Goal: Task Accomplishment & Management: Use online tool/utility

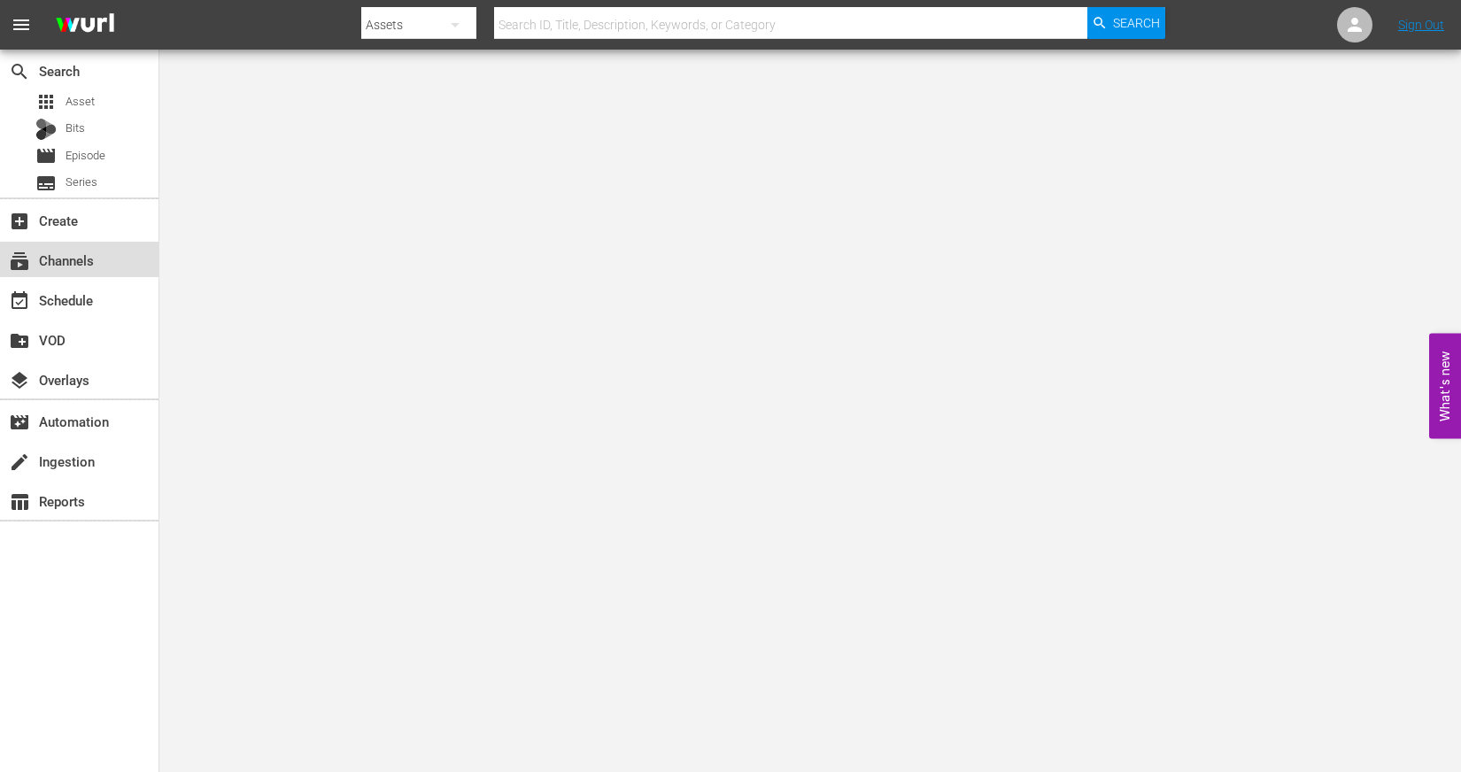
click at [89, 250] on div "subscriptions Channels" at bounding box center [49, 258] width 99 height 16
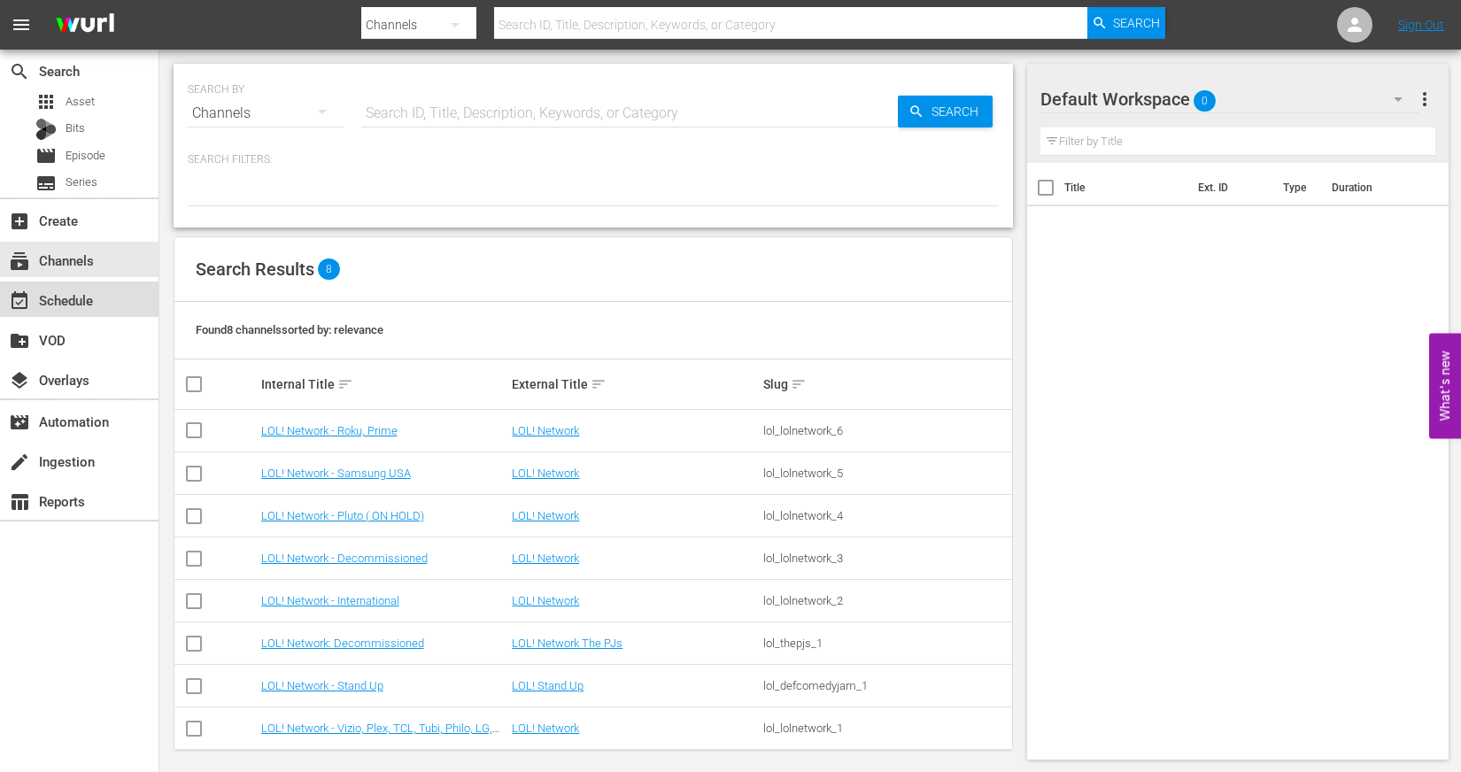
click at [82, 287] on div "event_available Schedule" at bounding box center [79, 299] width 158 height 35
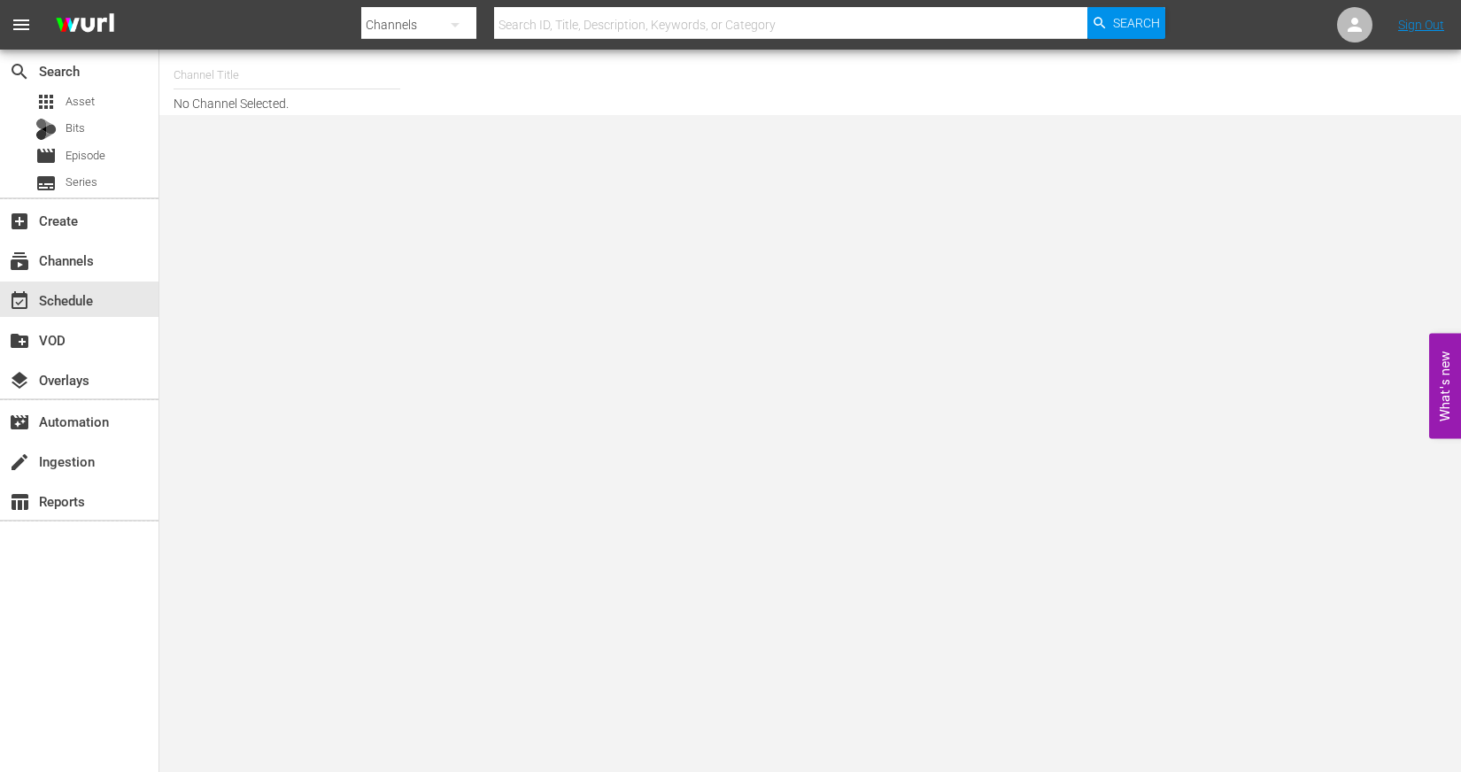
click at [246, 71] on input "text" at bounding box center [287, 75] width 227 height 42
click at [102, 269] on div "subscriptions Channels" at bounding box center [79, 259] width 158 height 35
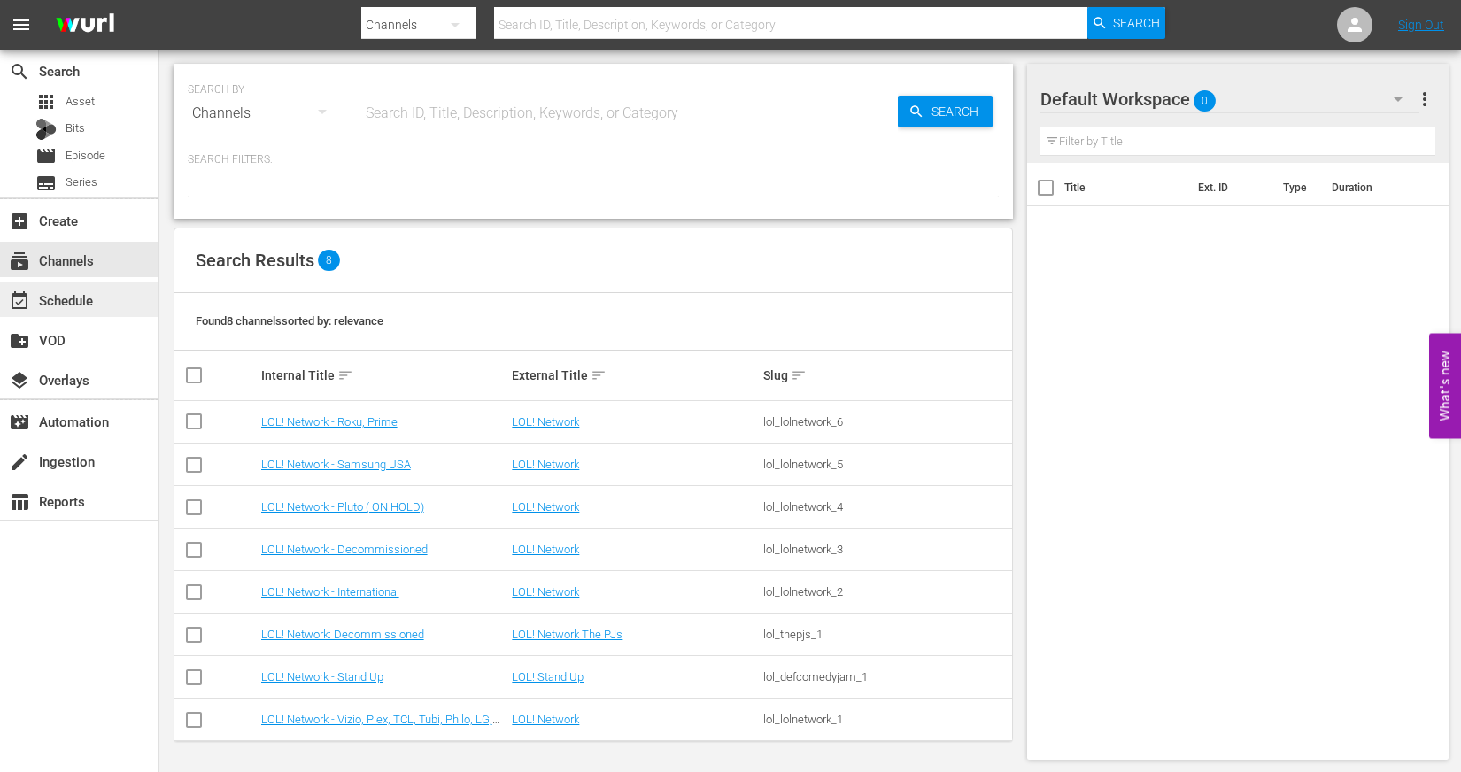
click at [94, 297] on div "event_available Schedule" at bounding box center [49, 298] width 99 height 16
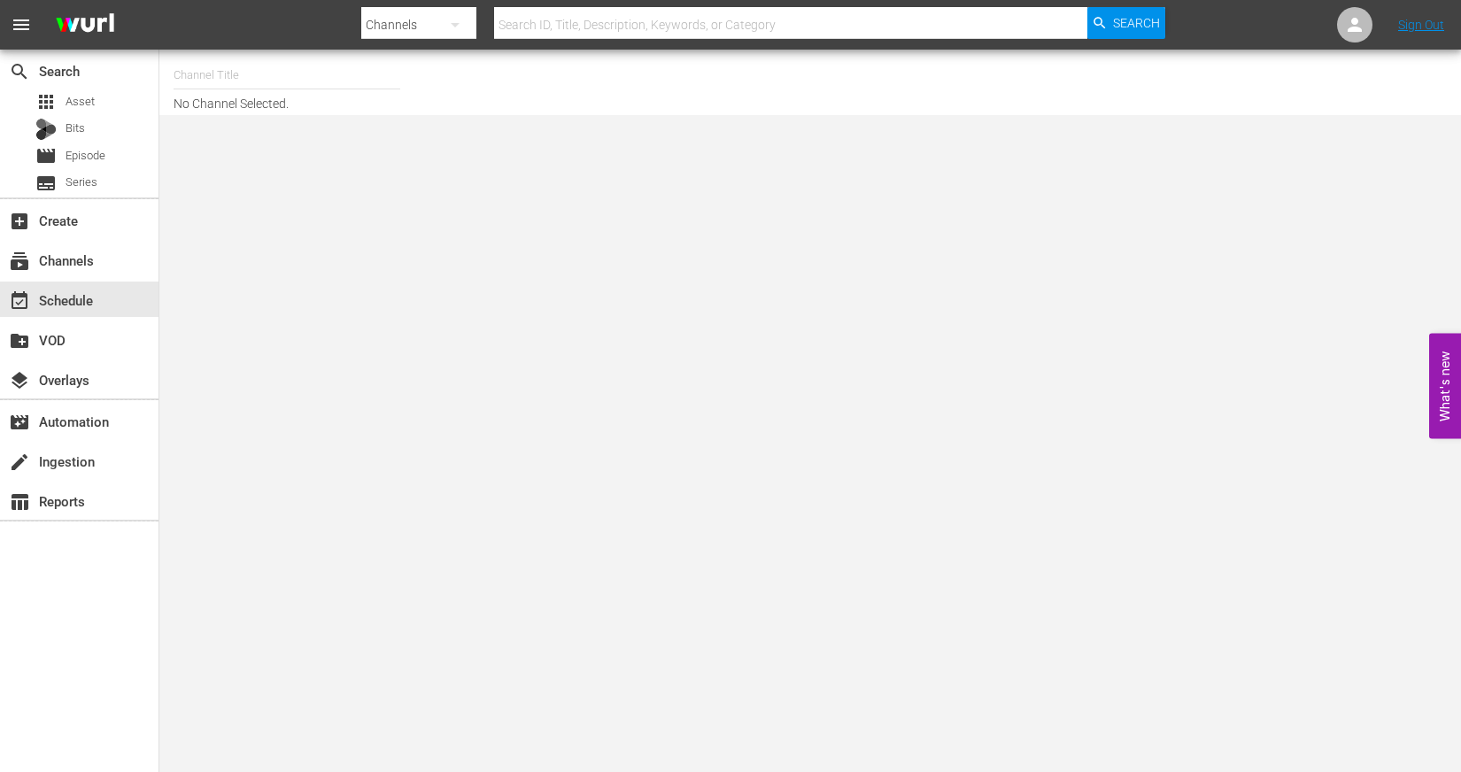
click at [284, 97] on div at bounding box center [287, 97] width 227 height 0
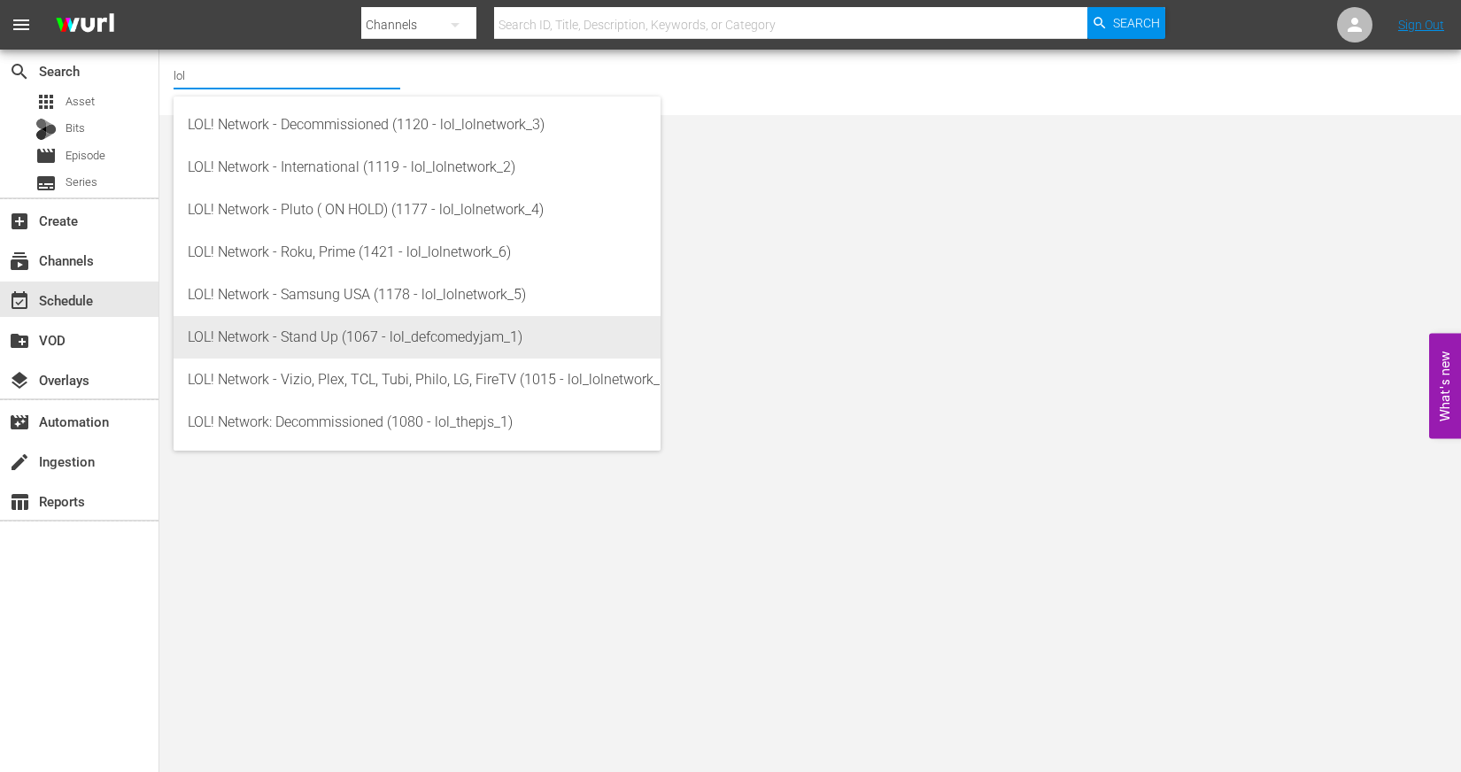
click at [278, 330] on div "LOL! Network - Stand Up (1067 - lol_defcomedyjam_1)" at bounding box center [417, 337] width 459 height 42
type input "LOL! Network - Stand Up (1067 - lol_defcomedyjam_1)"
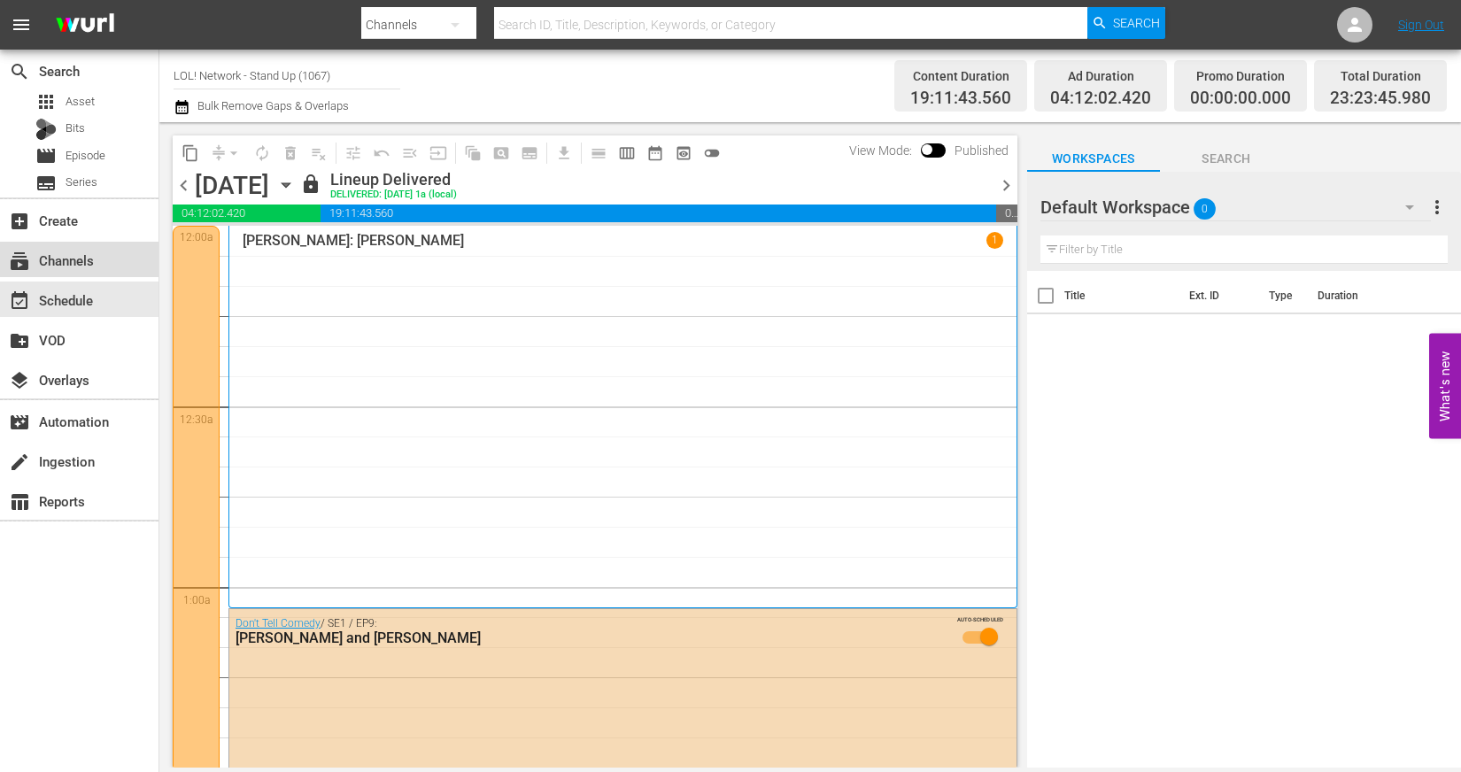
click at [97, 264] on div "subscriptions Channels" at bounding box center [49, 258] width 99 height 16
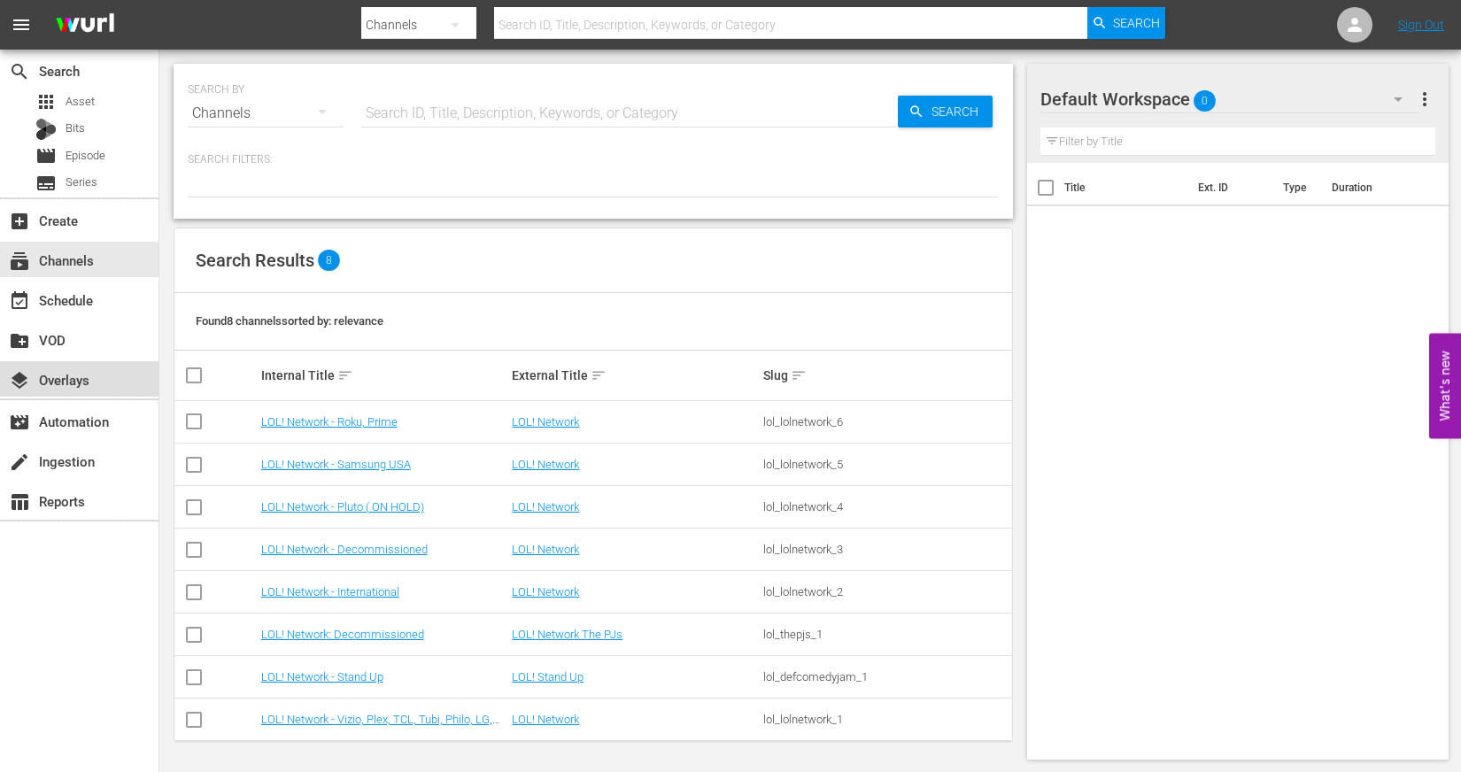
click at [82, 366] on div "layers Overlays" at bounding box center [79, 378] width 158 height 35
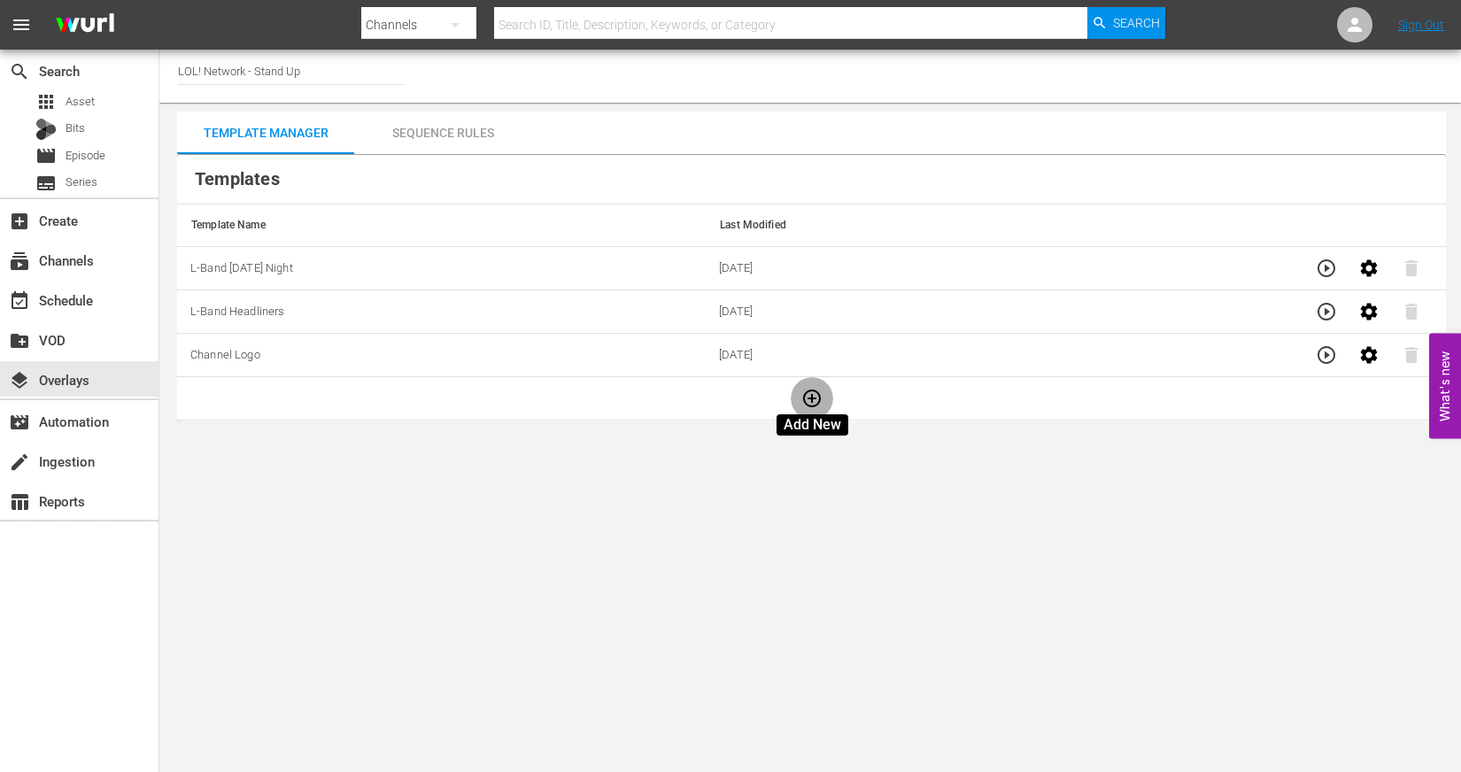
click at [818, 383] on button "button" at bounding box center [812, 398] width 42 height 42
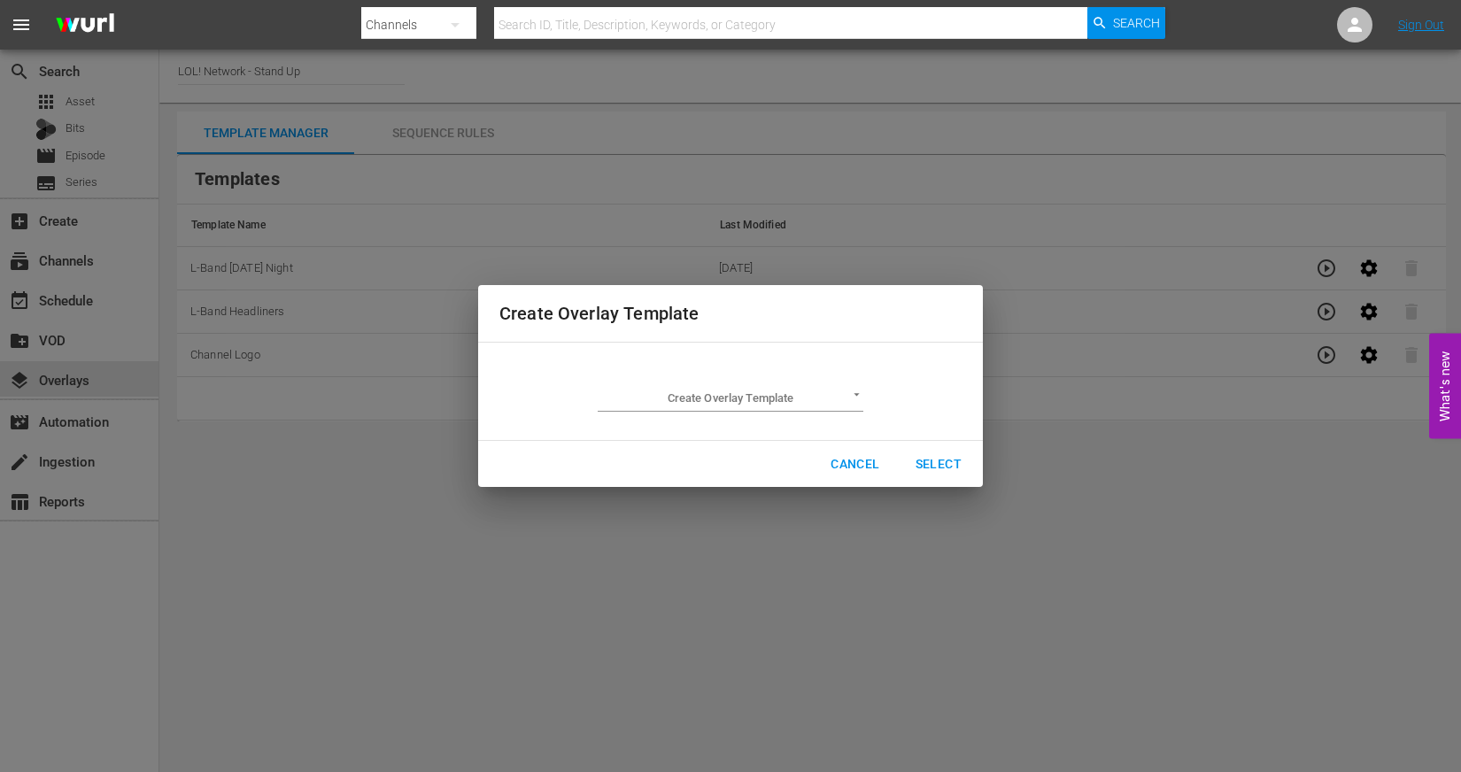
click at [806, 396] on body "menu Search By Channels Search ID, Title, Description, Keywords, or Category Se…" at bounding box center [730, 386] width 1461 height 772
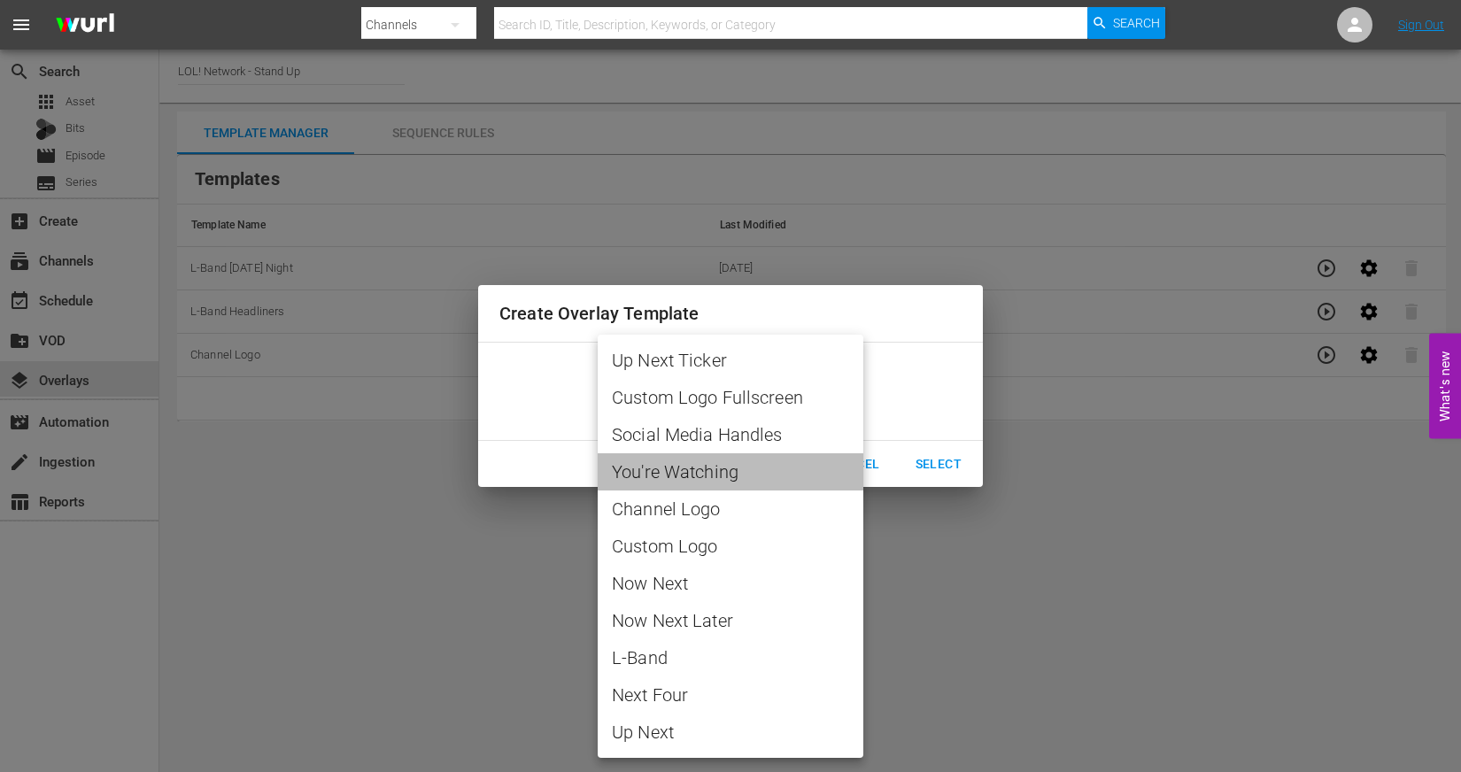
click at [750, 478] on span "You're Watching" at bounding box center [730, 472] width 237 height 27
type input "You're Watching"
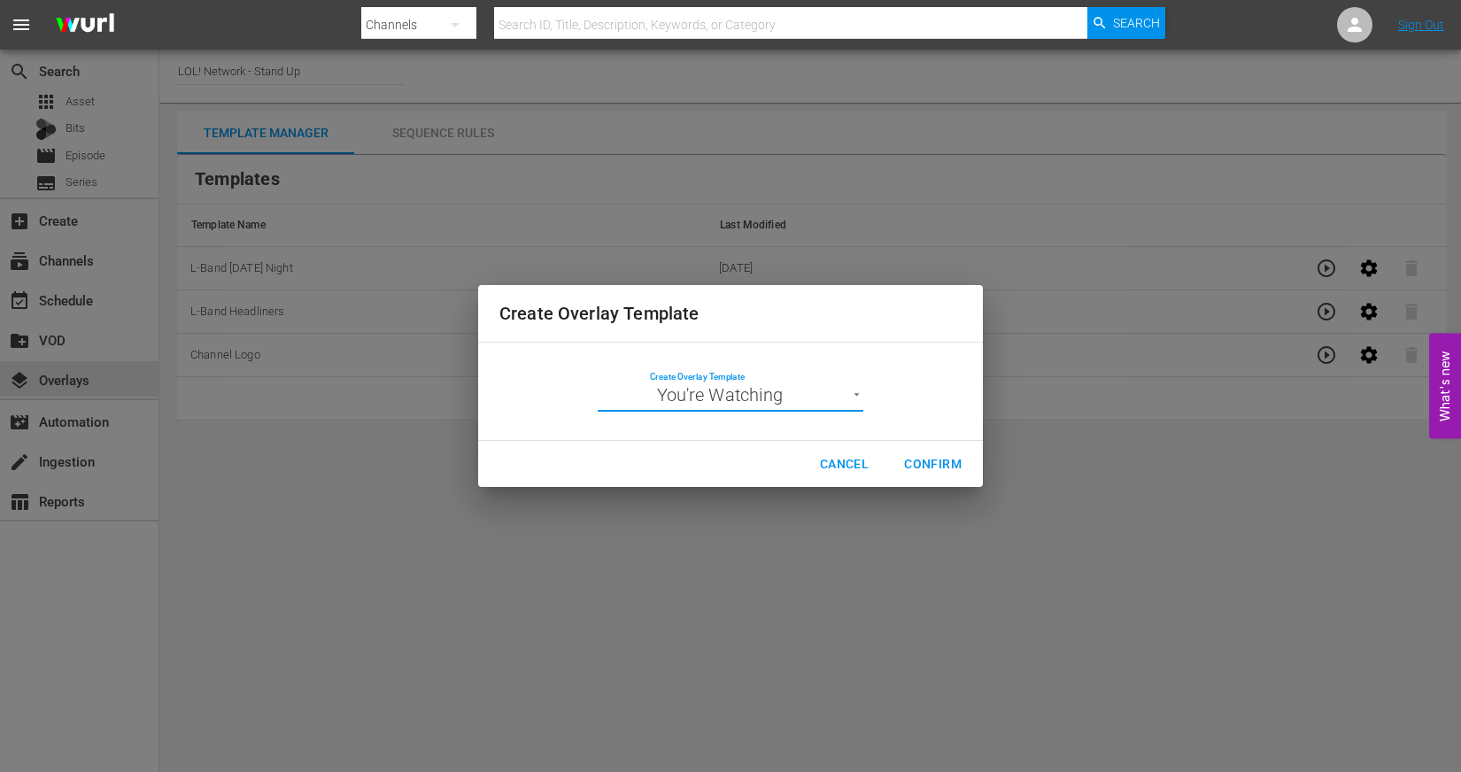
click at [927, 474] on span "Confirm" at bounding box center [933, 464] width 58 height 22
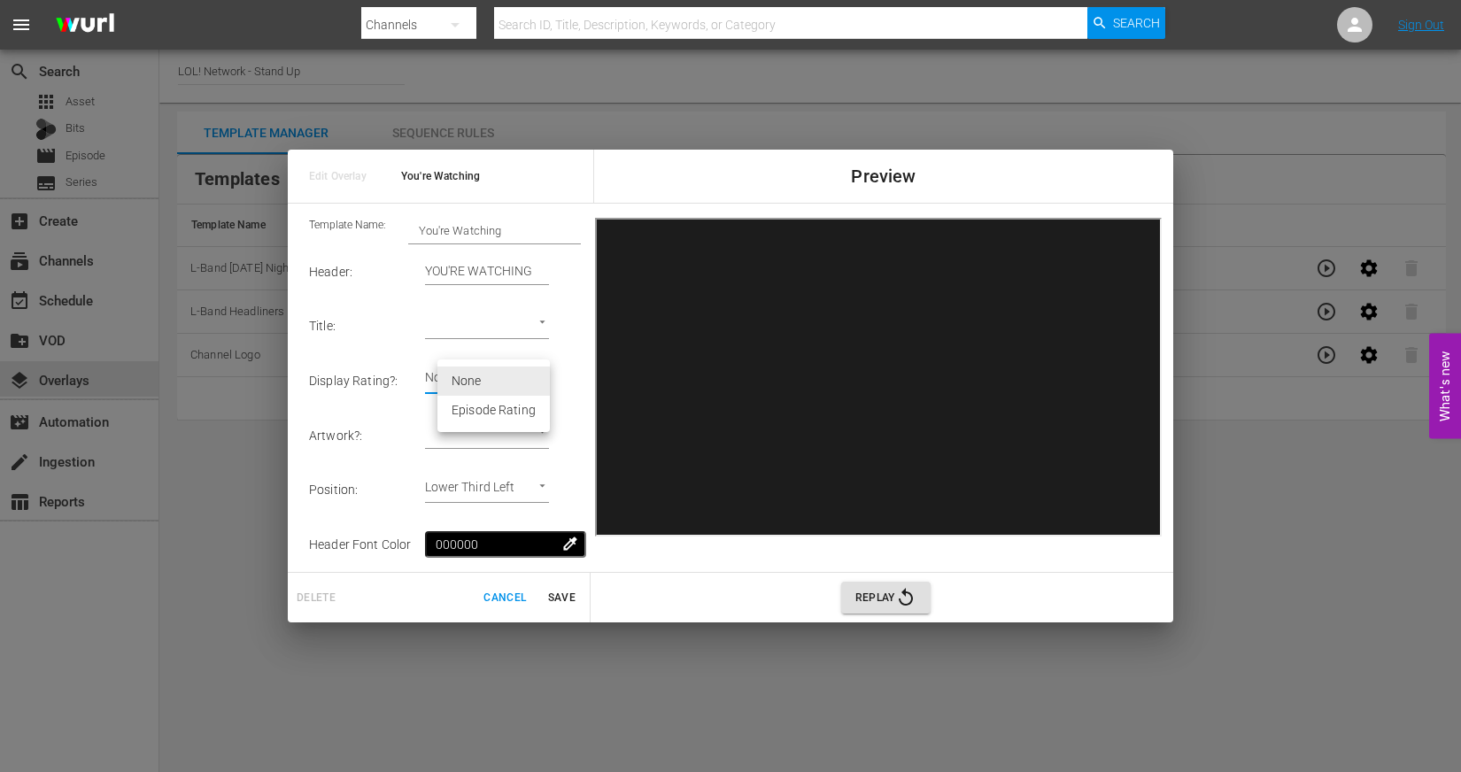
click at [545, 381] on body "menu Search By Channels Search ID, Title, Description, Keywords, or Category Se…" at bounding box center [730, 386] width 1461 height 772
click at [545, 381] on li "None" at bounding box center [493, 381] width 112 height 29
click at [553, 430] on body "menu Search By Channels Search ID, Title, Description, Keywords, or Category Se…" at bounding box center [730, 386] width 1461 height 772
click at [537, 457] on li "Series Thumbnail" at bounding box center [504, 464] width 135 height 29
type input "Series Thumbnail 1"
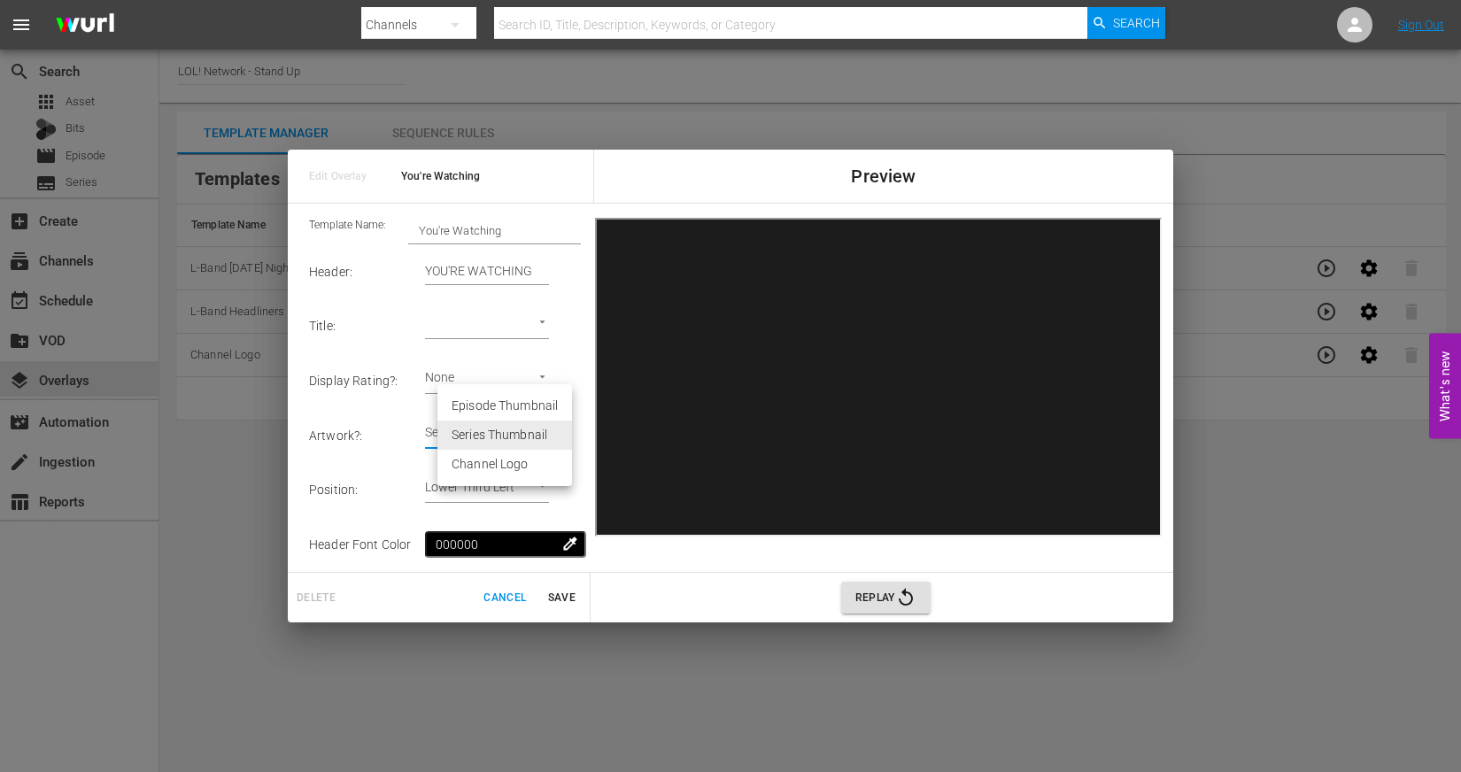
click at [553, 423] on body "menu Search By Channels Search ID, Title, Description, Keywords, or Category Se…" at bounding box center [730, 386] width 1461 height 772
click at [540, 439] on li "Series Thumbnail" at bounding box center [504, 435] width 135 height 29
click at [574, 460] on td "Series Thumbnail Series Thumbnail 1" at bounding box center [503, 435] width 156 height 55
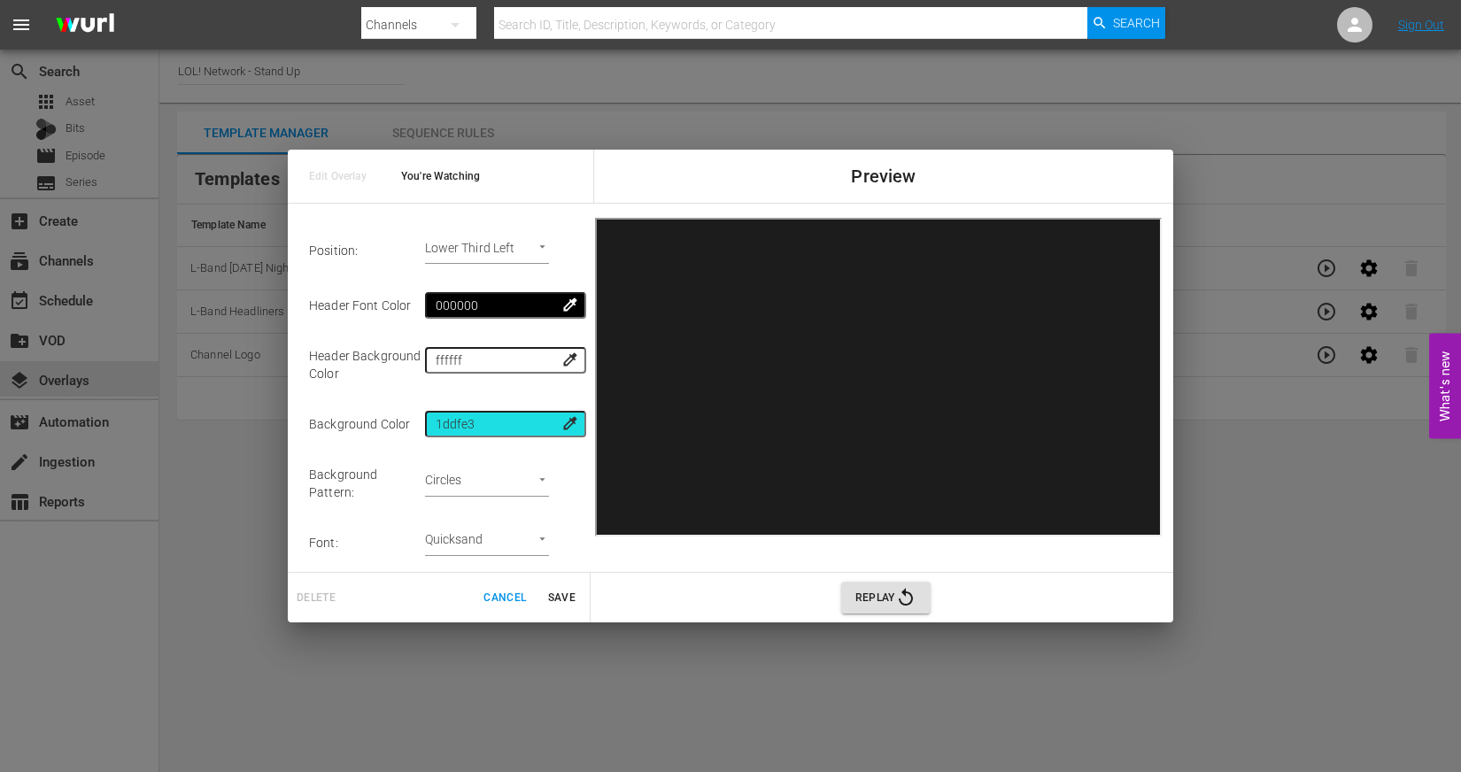
scroll to position [242, 0]
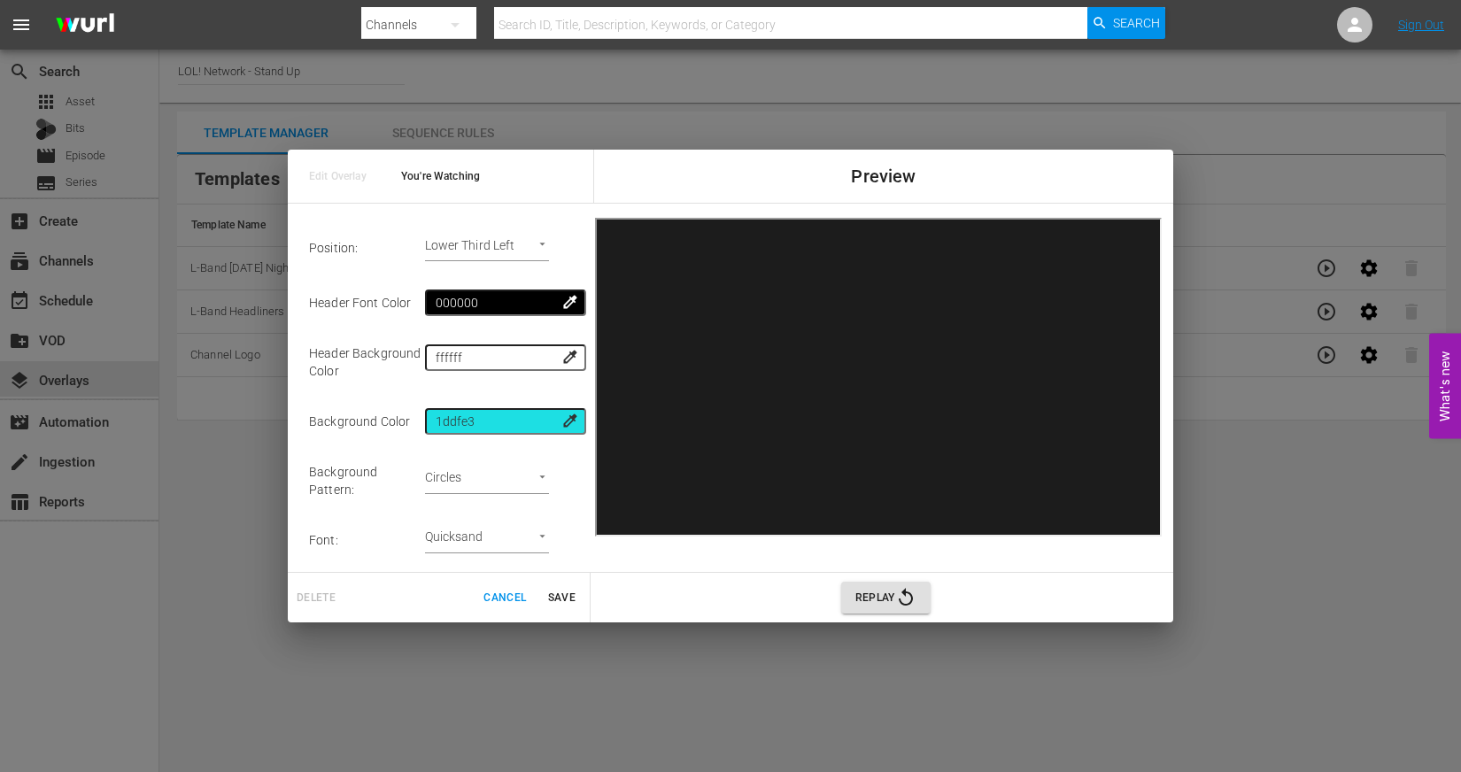
click at [570, 418] on span "colorize" at bounding box center [570, 421] width 18 height 18
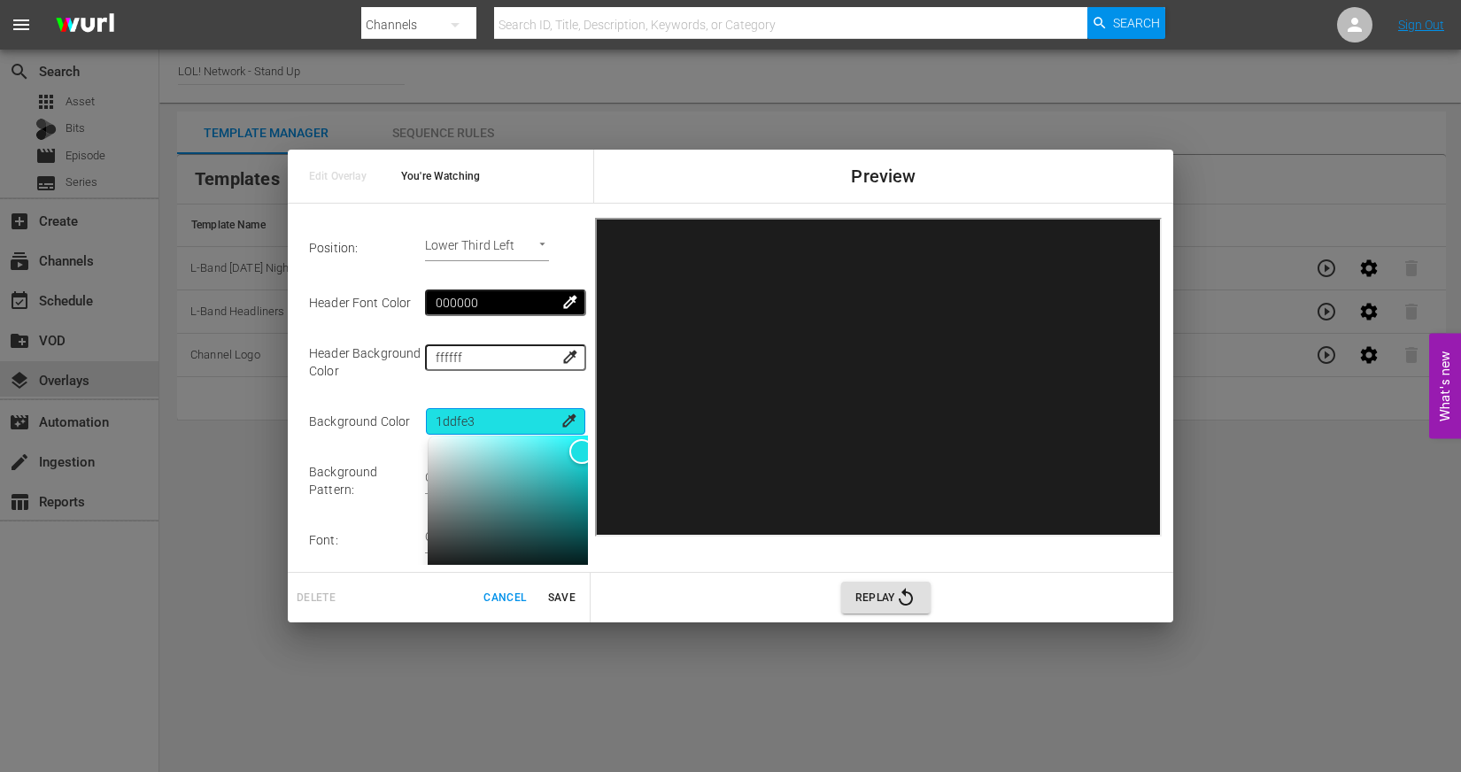
click at [533, 418] on input "1ddfe3" at bounding box center [505, 421] width 159 height 27
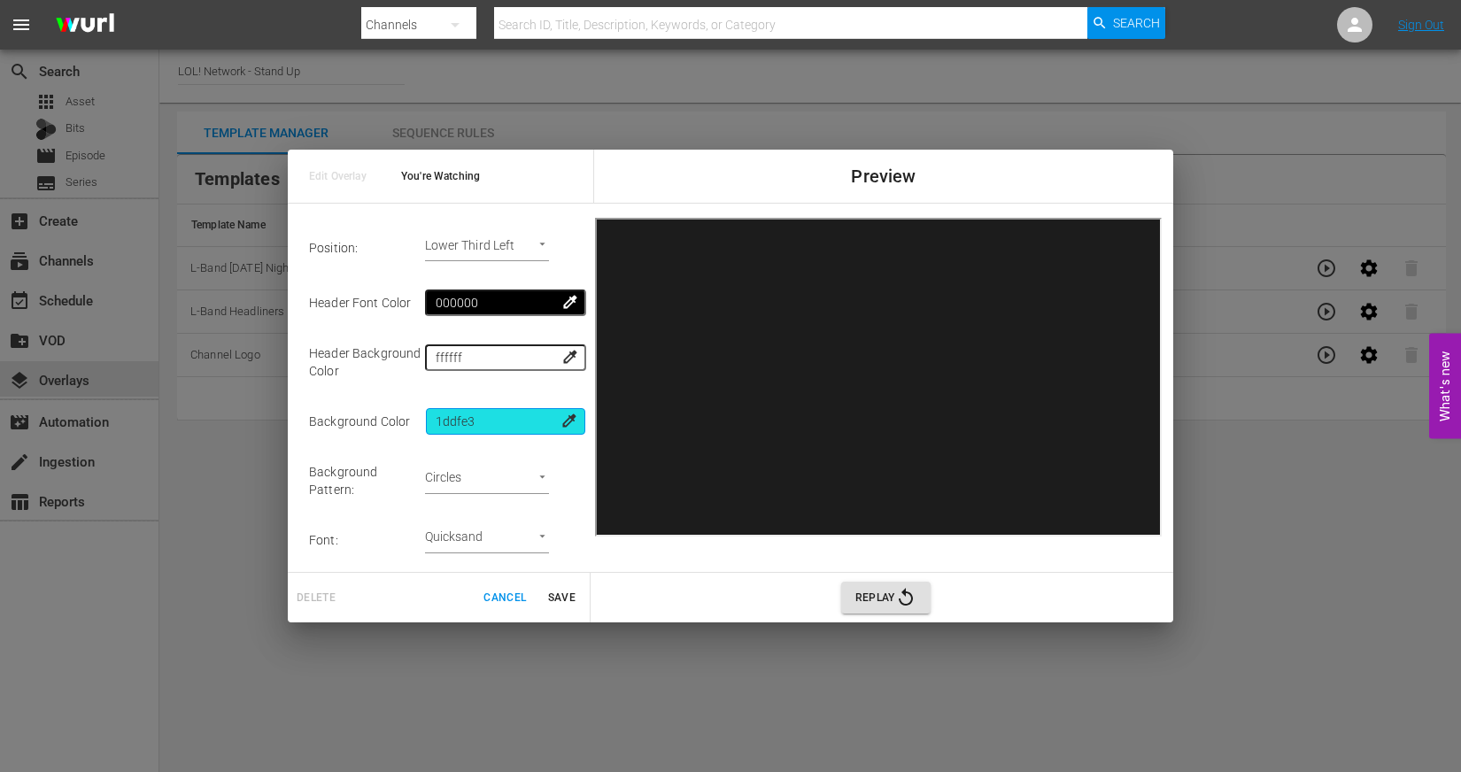
drag, startPoint x: 533, startPoint y: 418, endPoint x: 400, endPoint y: 418, distance: 132.8
click at [403, 418] on tr "Background Color 1ddfe3 colorize" at bounding box center [445, 421] width 272 height 55
type input "24c753"
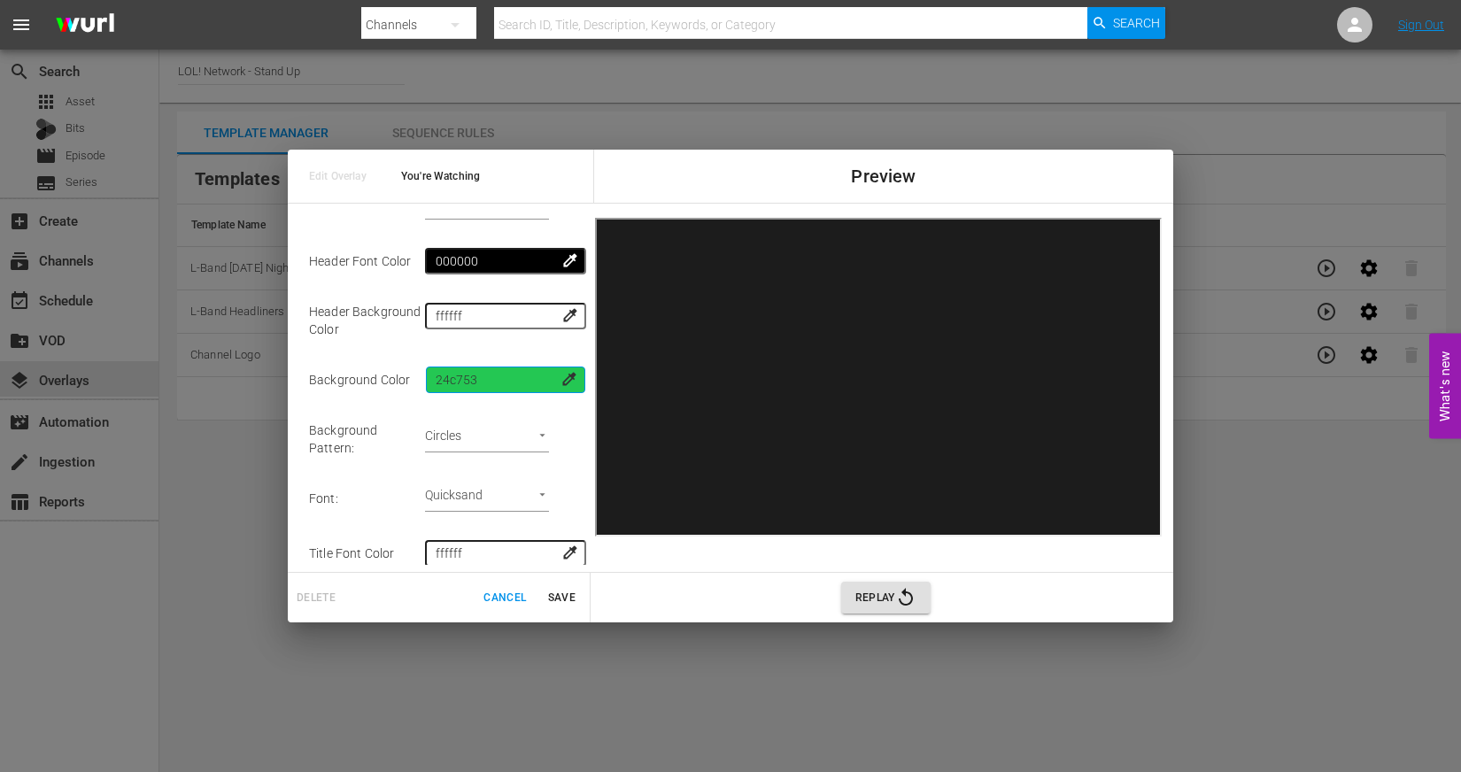
scroll to position [297, 0]
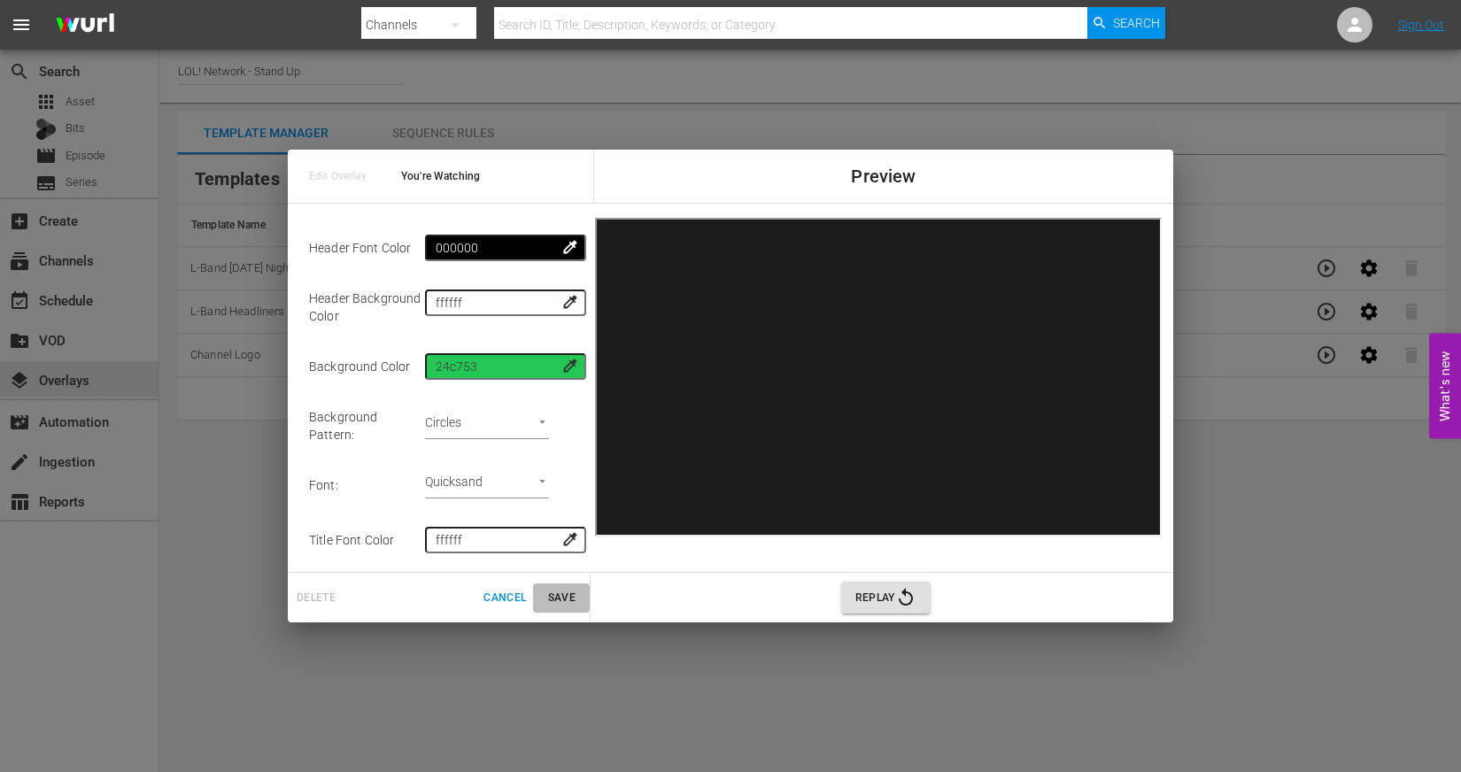
click at [568, 594] on span "Save" at bounding box center [561, 598] width 42 height 19
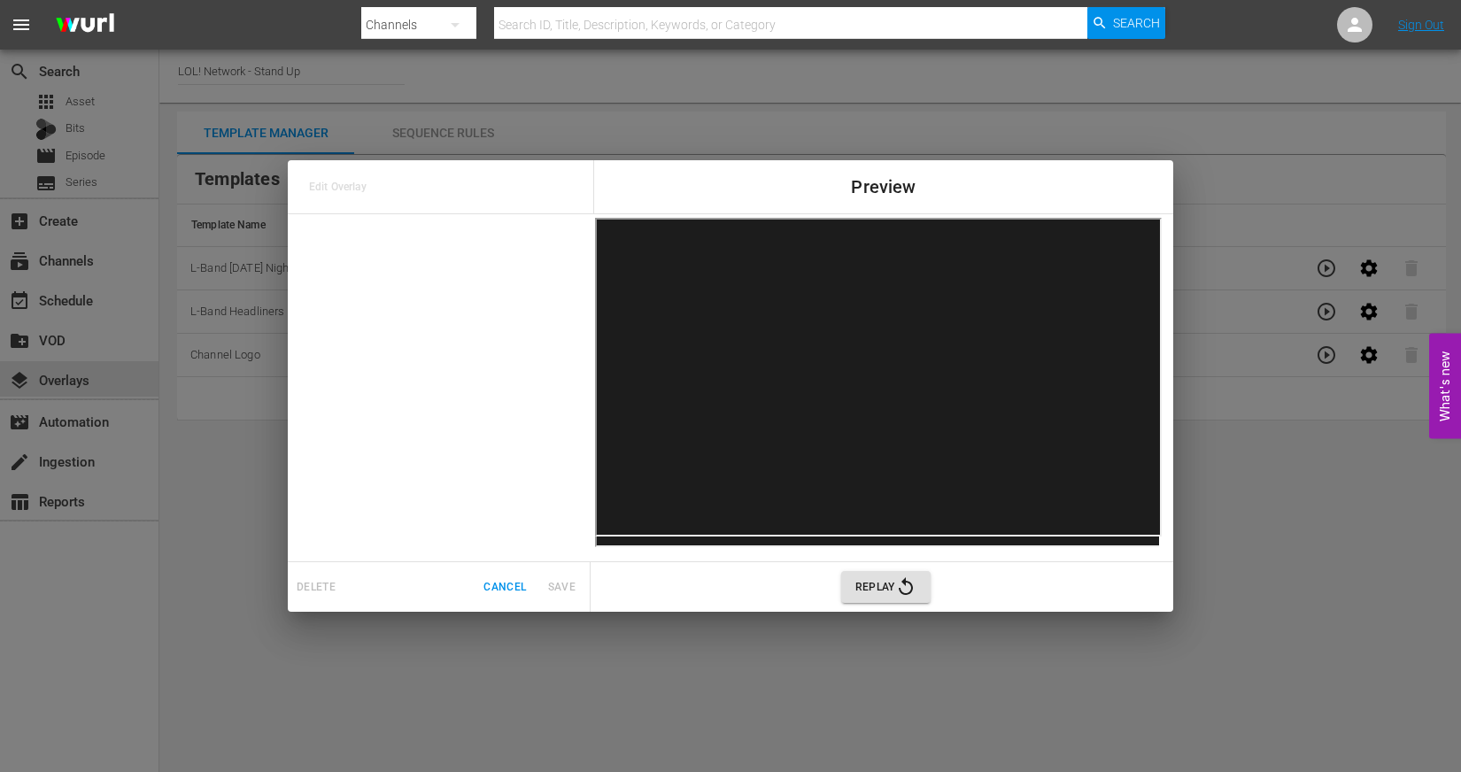
scroll to position [0, 0]
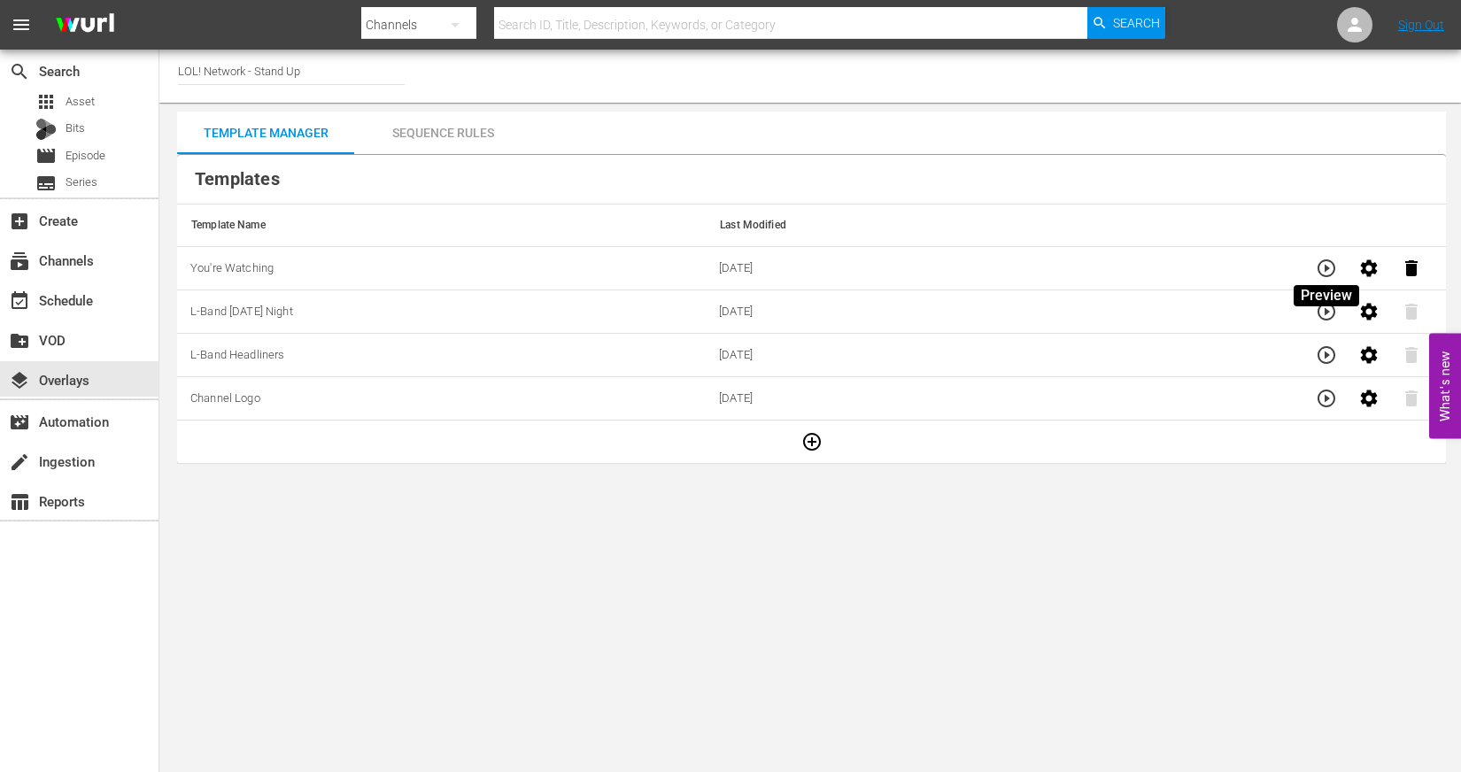
click at [1329, 261] on icon "button" at bounding box center [1326, 268] width 21 height 21
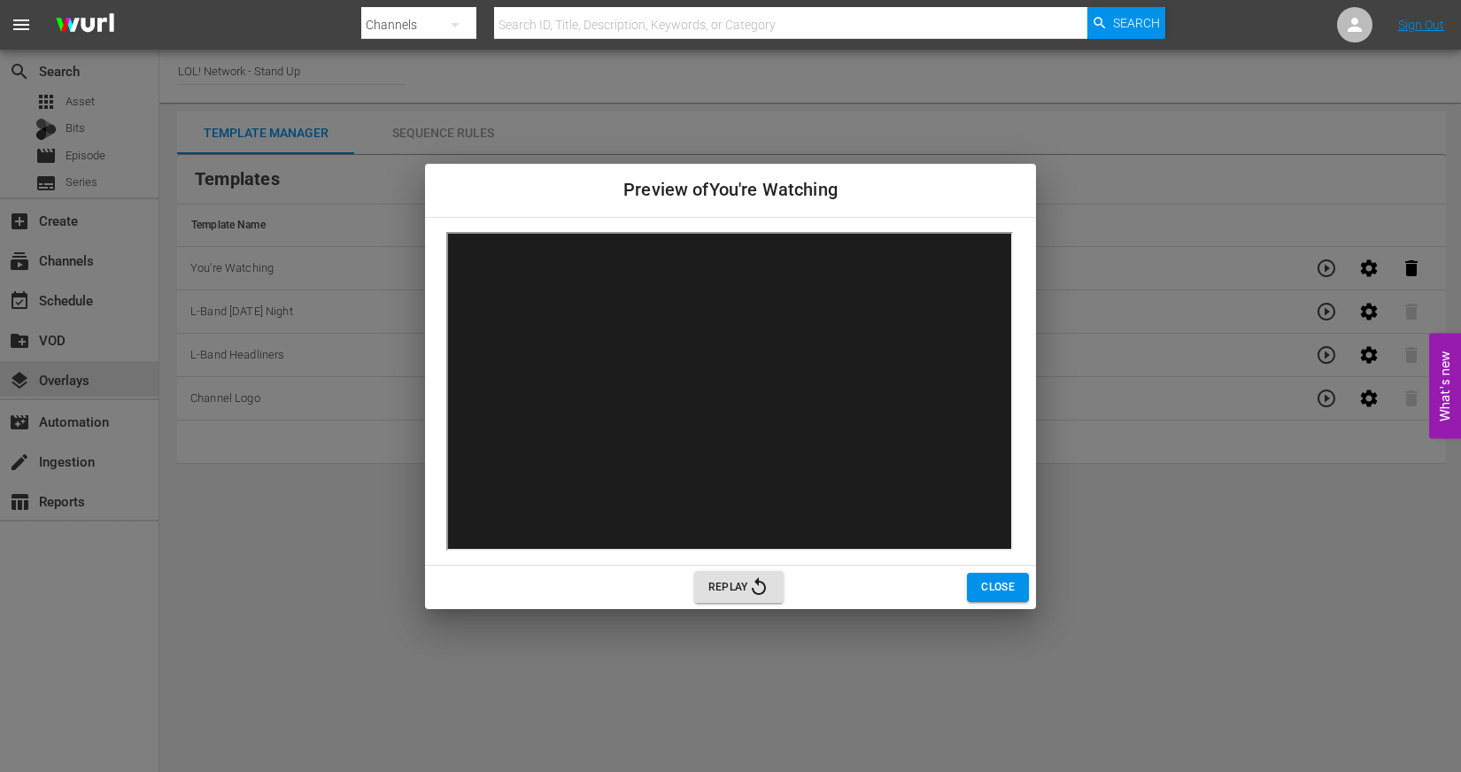
click at [933, 673] on div "Preview of You're Watching Replay Close" at bounding box center [730, 386] width 1461 height 772
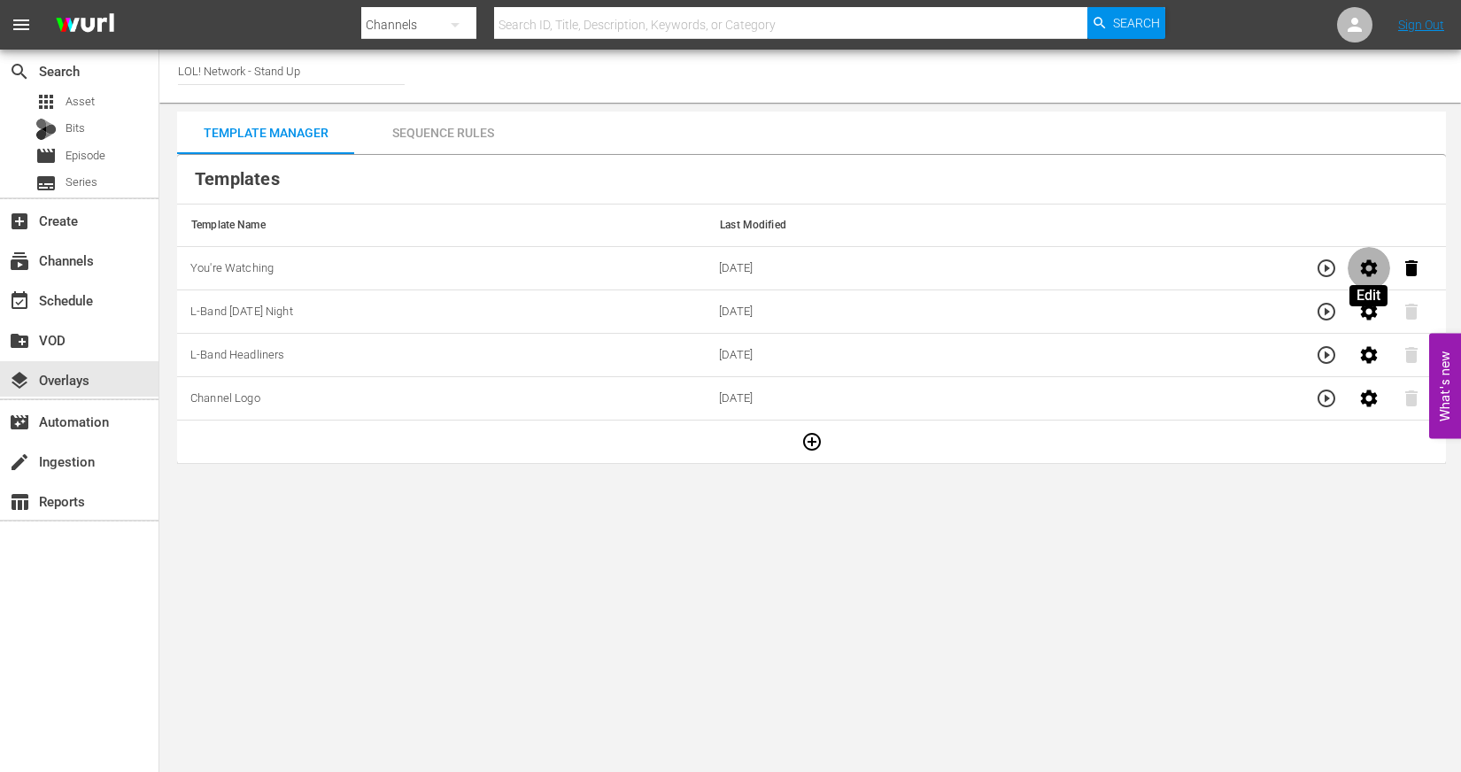
click at [1363, 263] on icon "button" at bounding box center [1369, 267] width 17 height 17
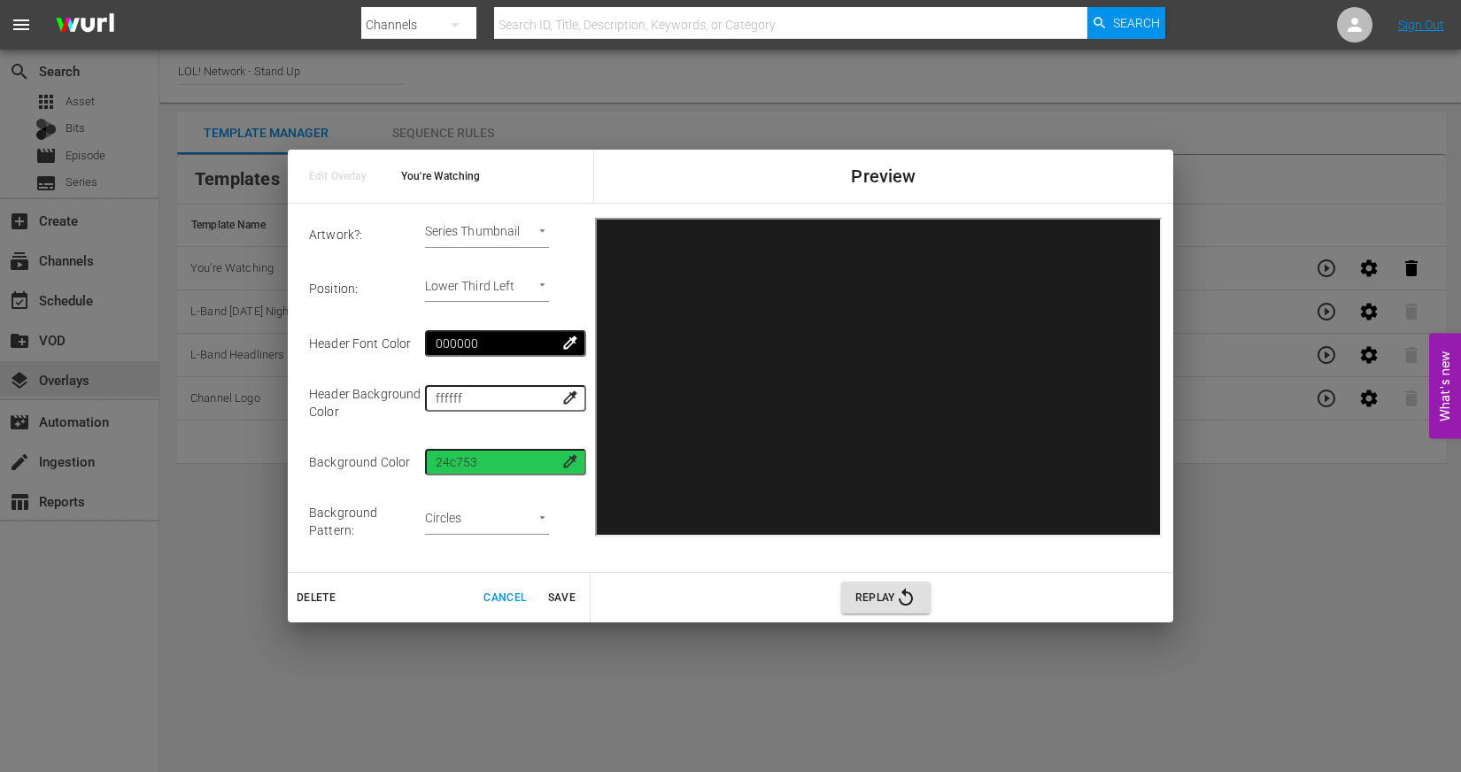
scroll to position [246, 0]
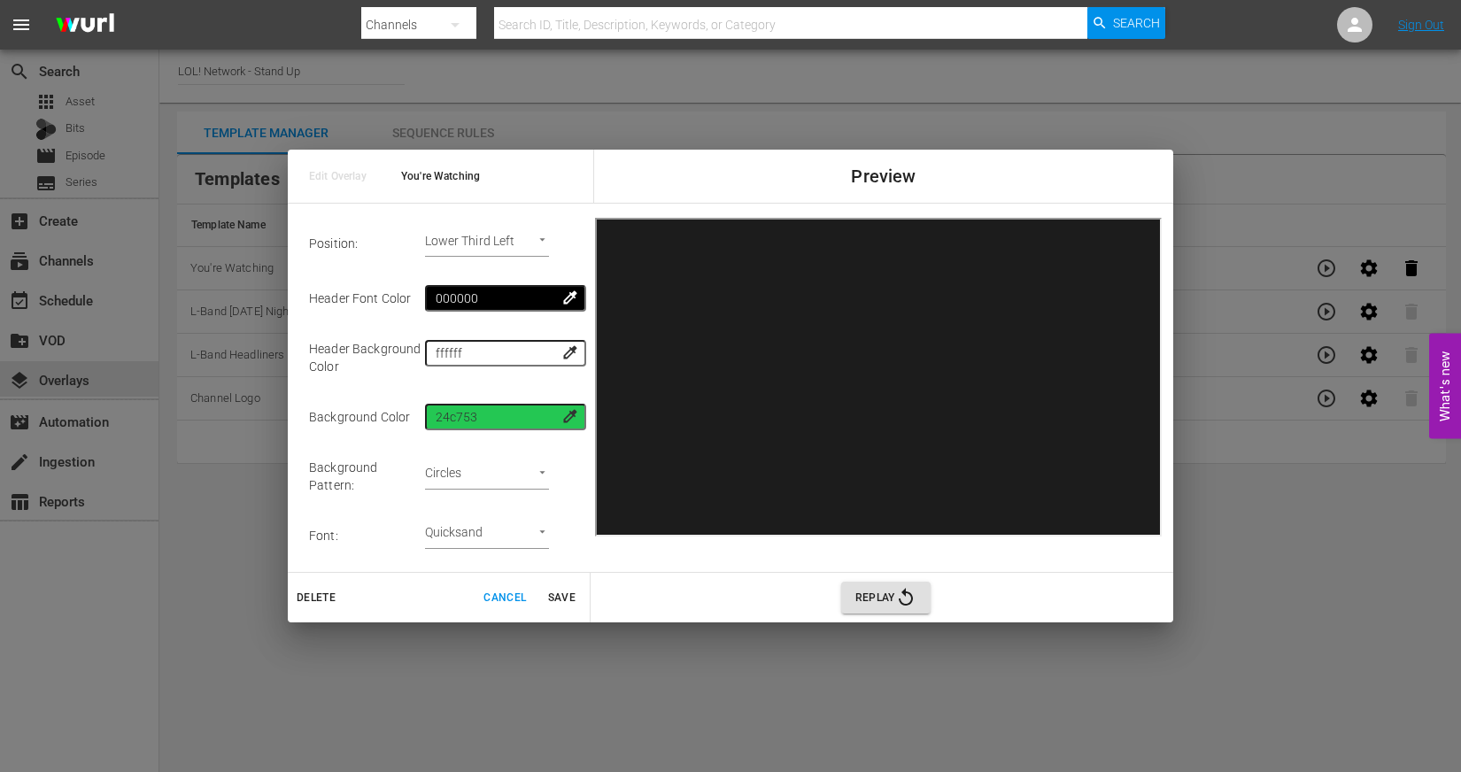
click at [522, 455] on td "Circles background-image: url('[URL][DOMAIN_NAME]);" at bounding box center [503, 476] width 156 height 64
click at [528, 467] on body "menu Search By Channels Search ID, Title, Description, Keywords, or Category Se…" at bounding box center [730, 386] width 1461 height 772
drag, startPoint x: 483, startPoint y: 520, endPoint x: 491, endPoint y: 495, distance: 26.3
click at [491, 495] on ul "Triangles Gradient Circles No Pattern" at bounding box center [481, 456] width 89 height 131
click at [491, 495] on li "No Pattern" at bounding box center [481, 500] width 89 height 29
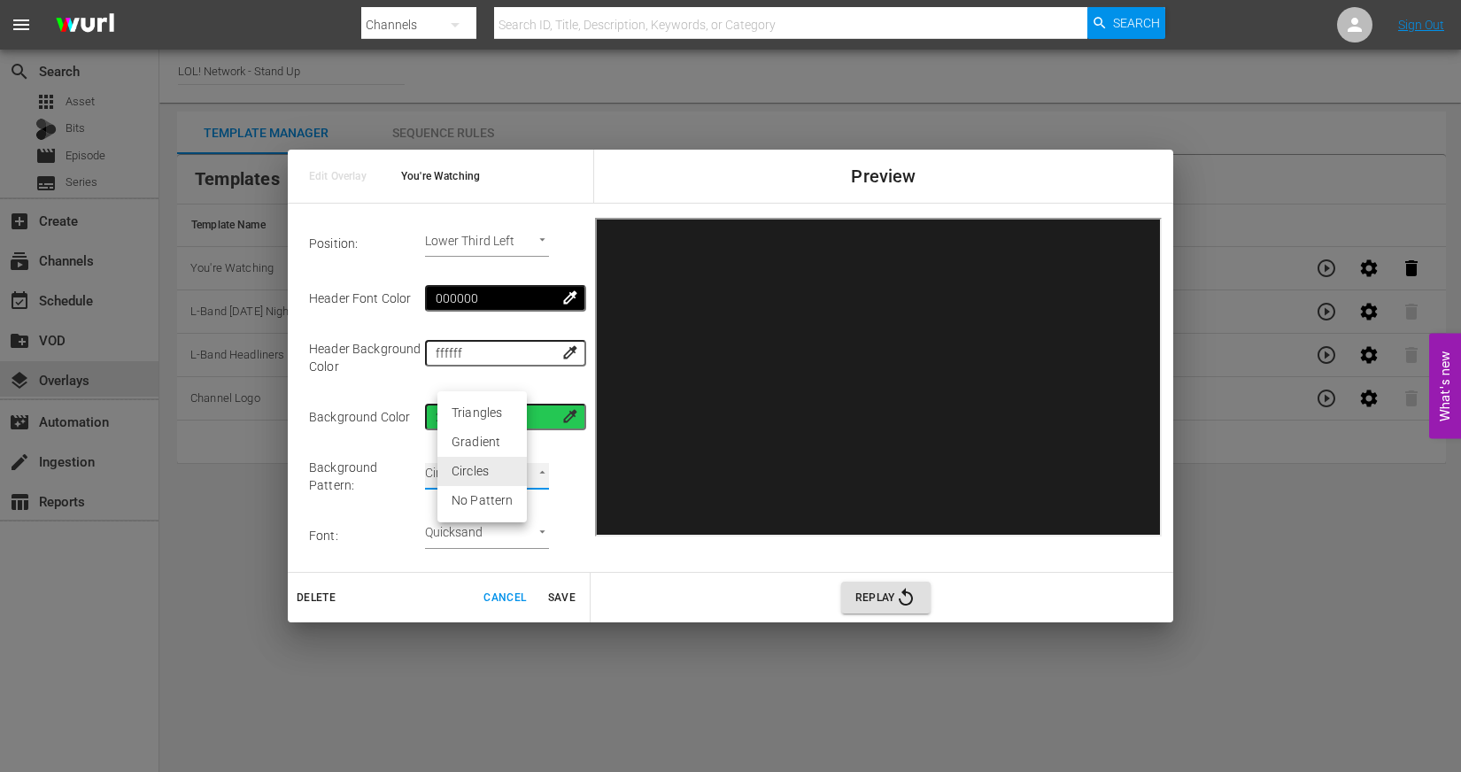
type input "none"
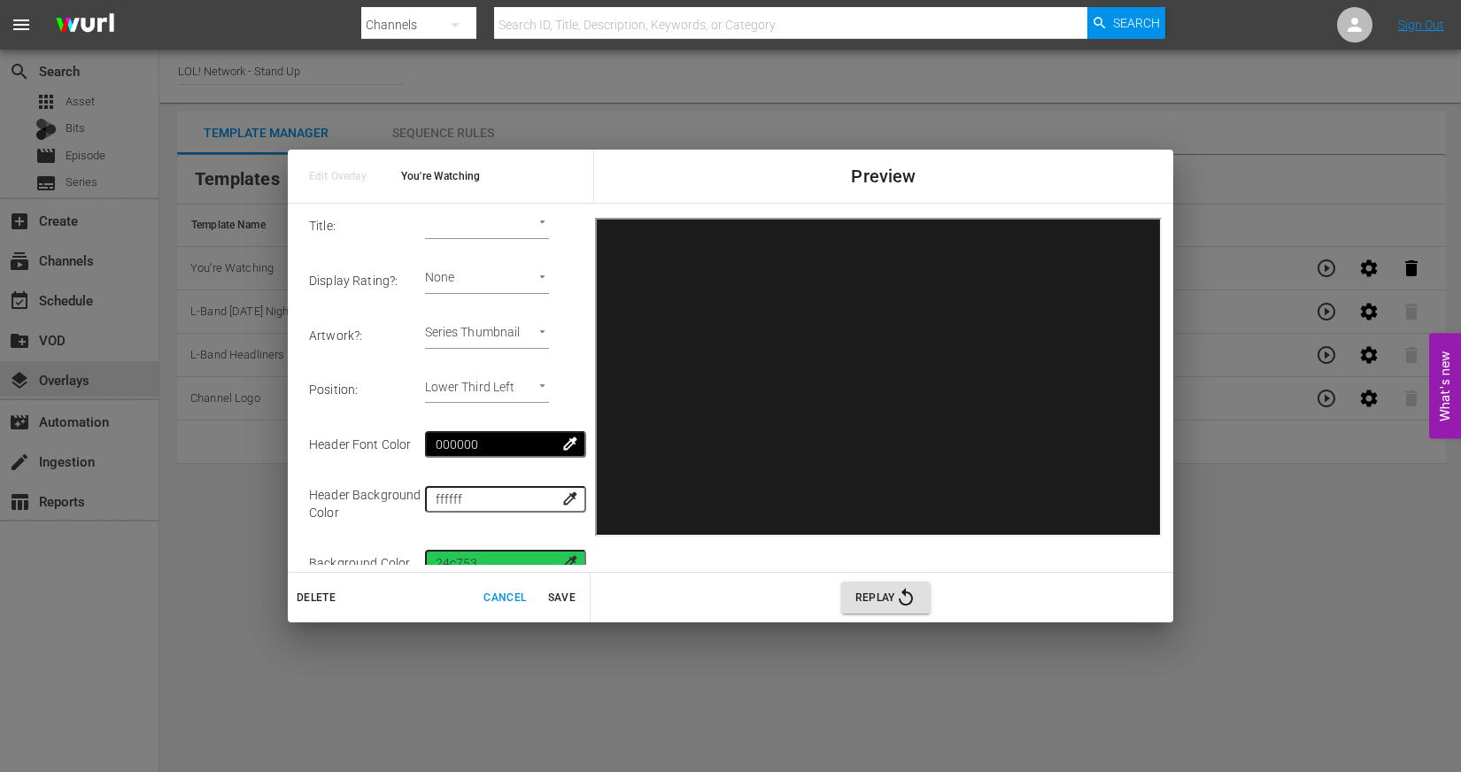
scroll to position [5, 0]
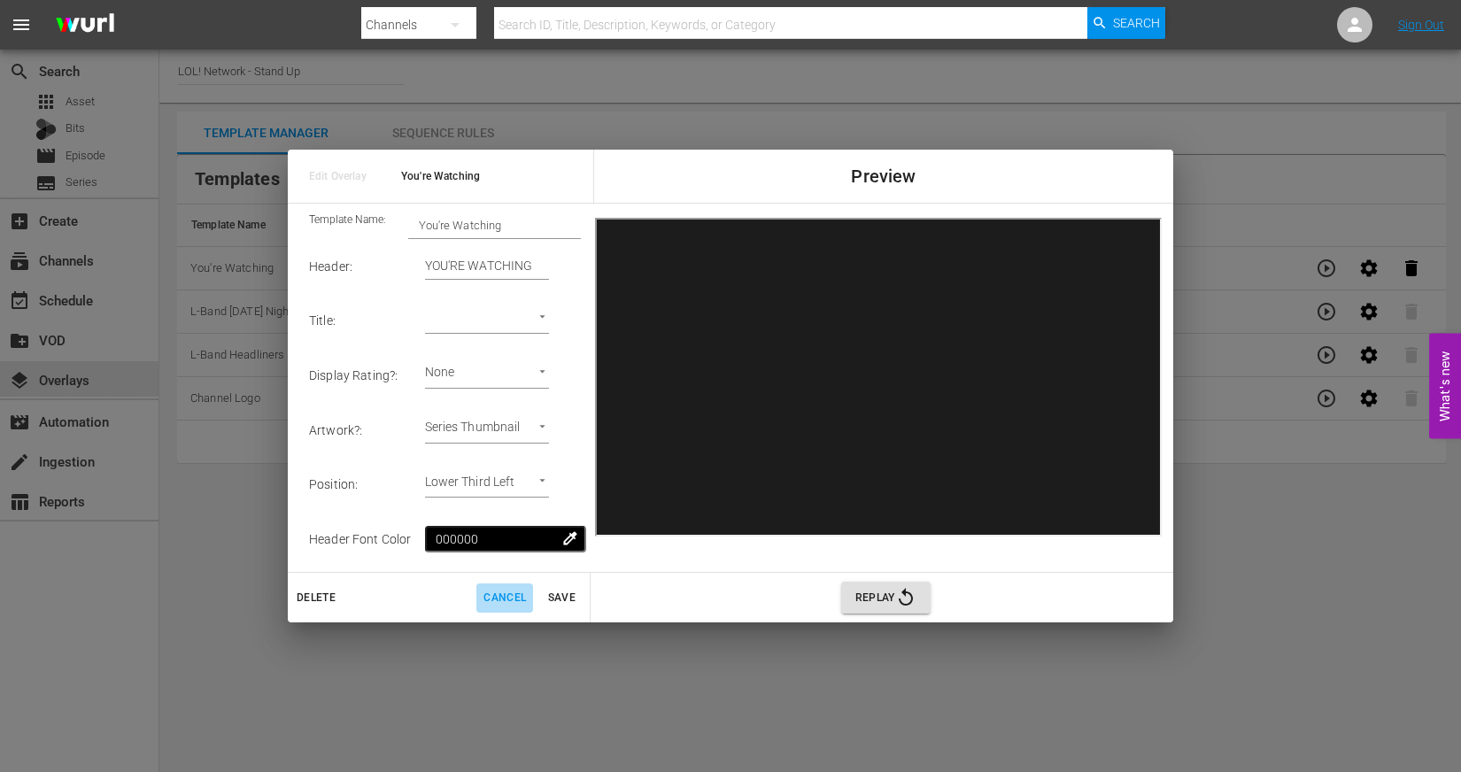
click at [505, 595] on span "Cancel" at bounding box center [504, 598] width 42 height 19
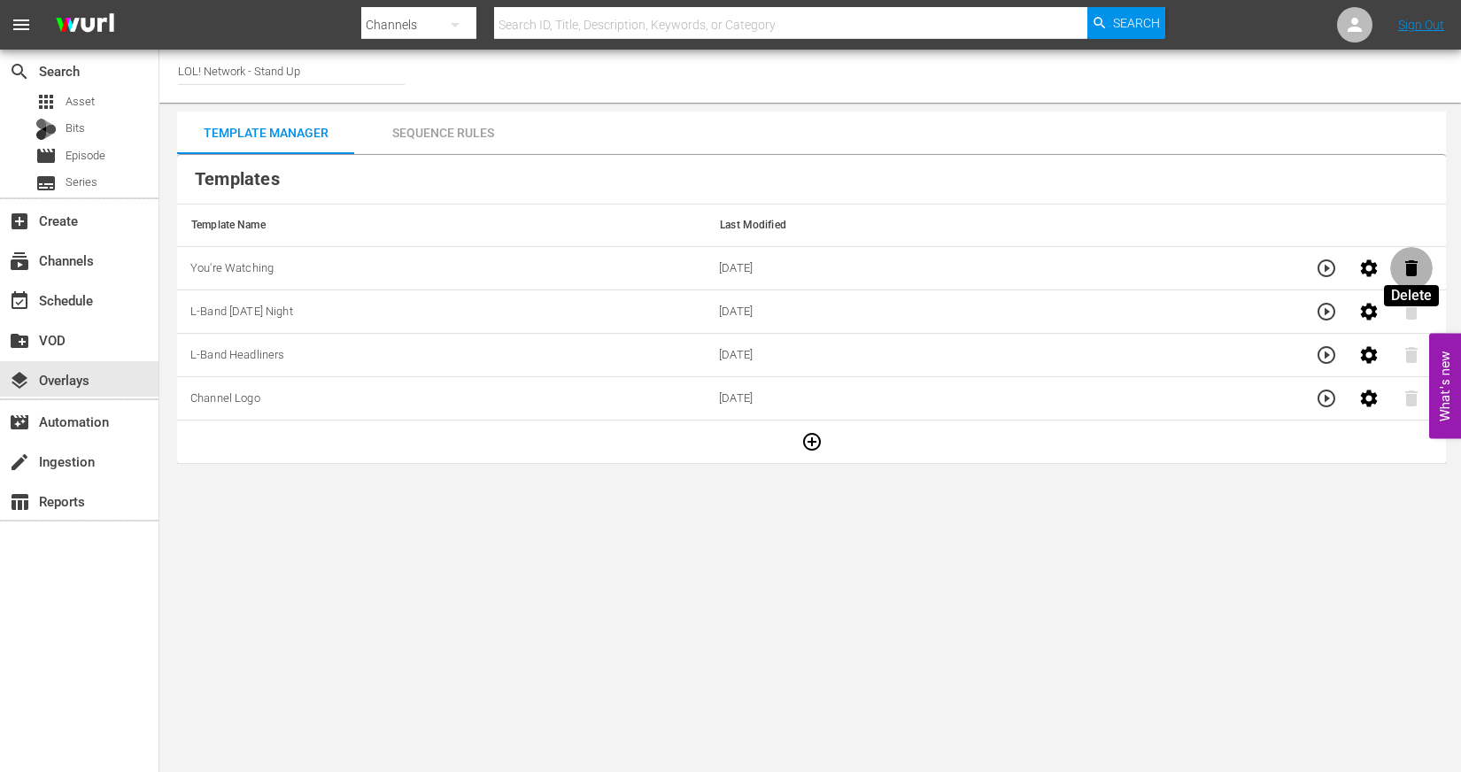
click at [1410, 259] on icon "button" at bounding box center [1411, 268] width 21 height 21
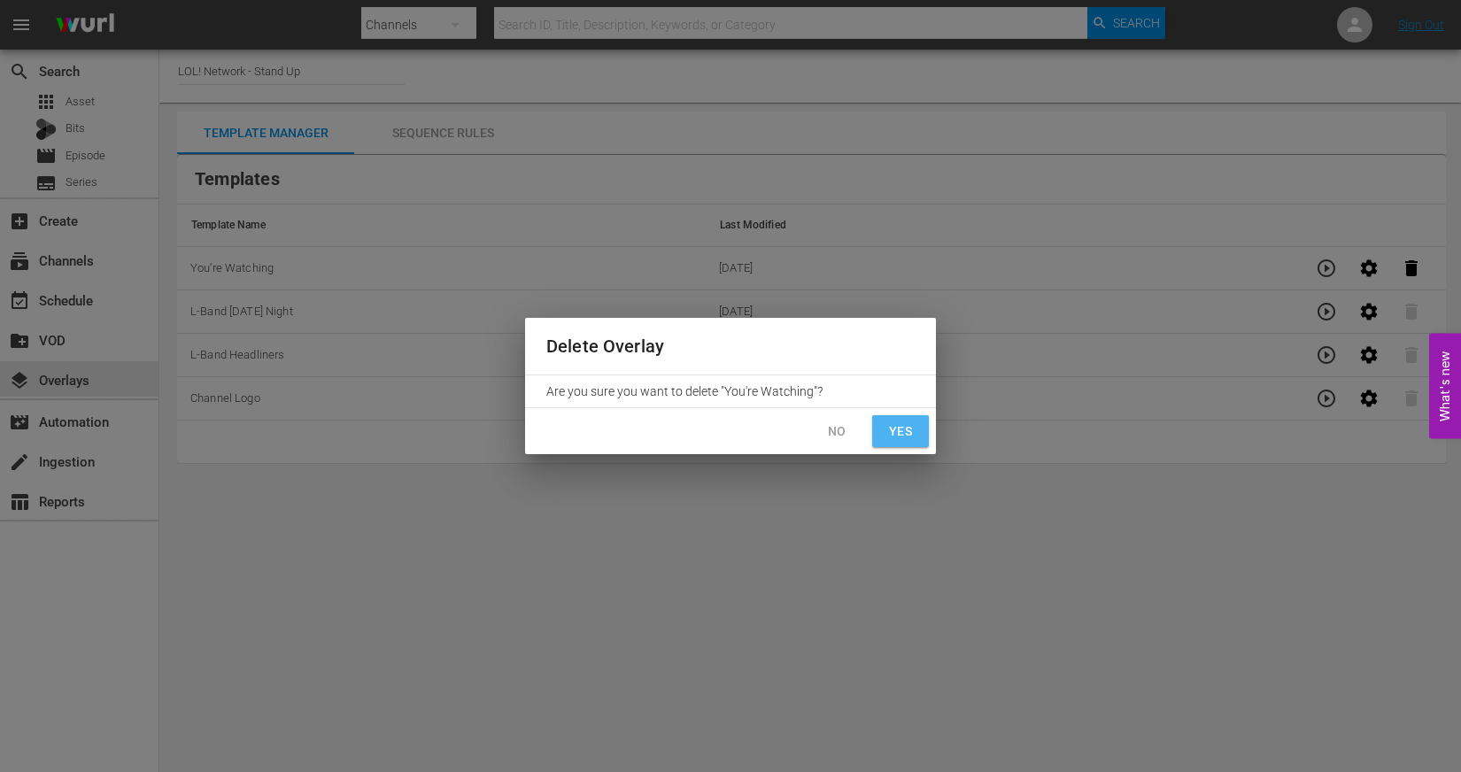
click at [918, 431] on button "Yes" at bounding box center [900, 431] width 57 height 33
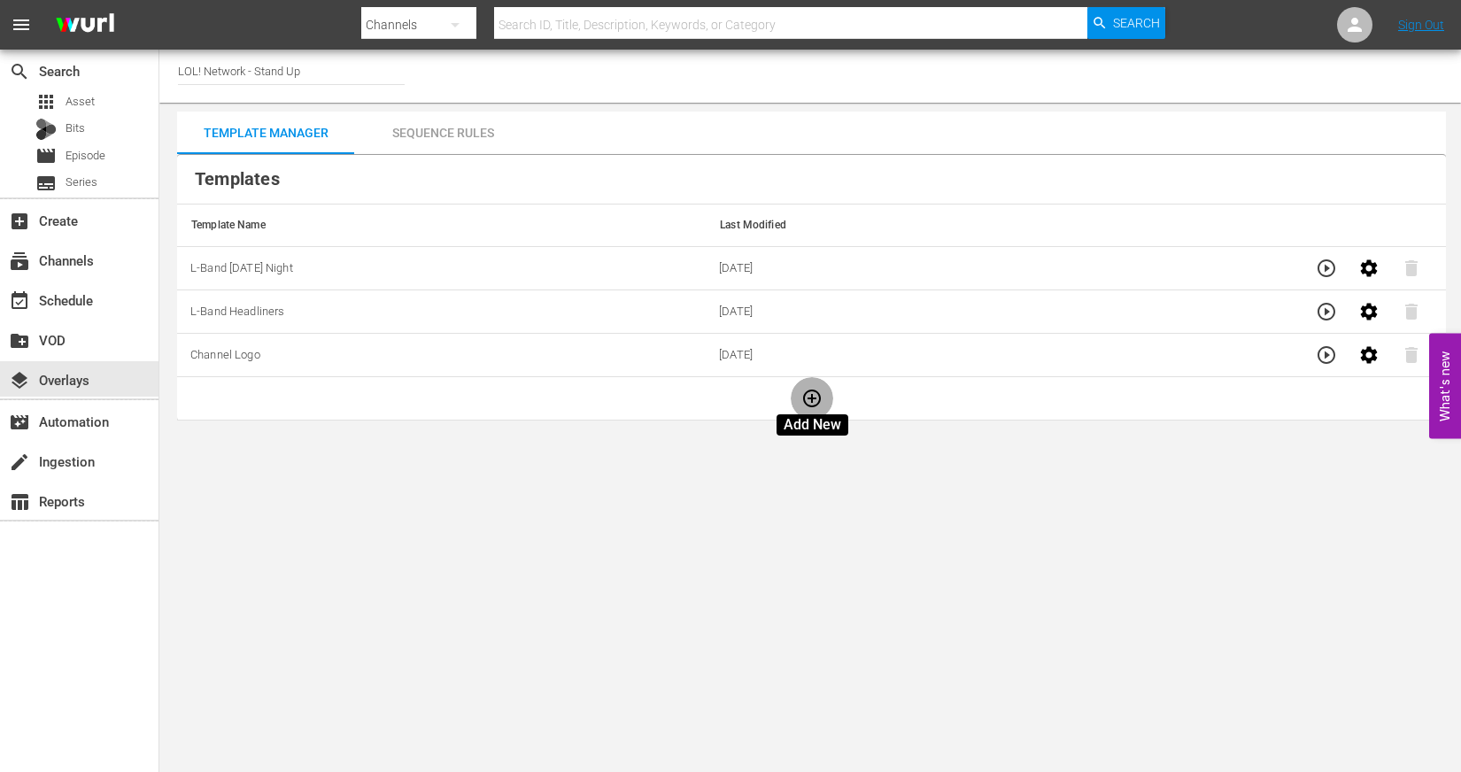
click at [820, 388] on icon "button" at bounding box center [811, 398] width 21 height 21
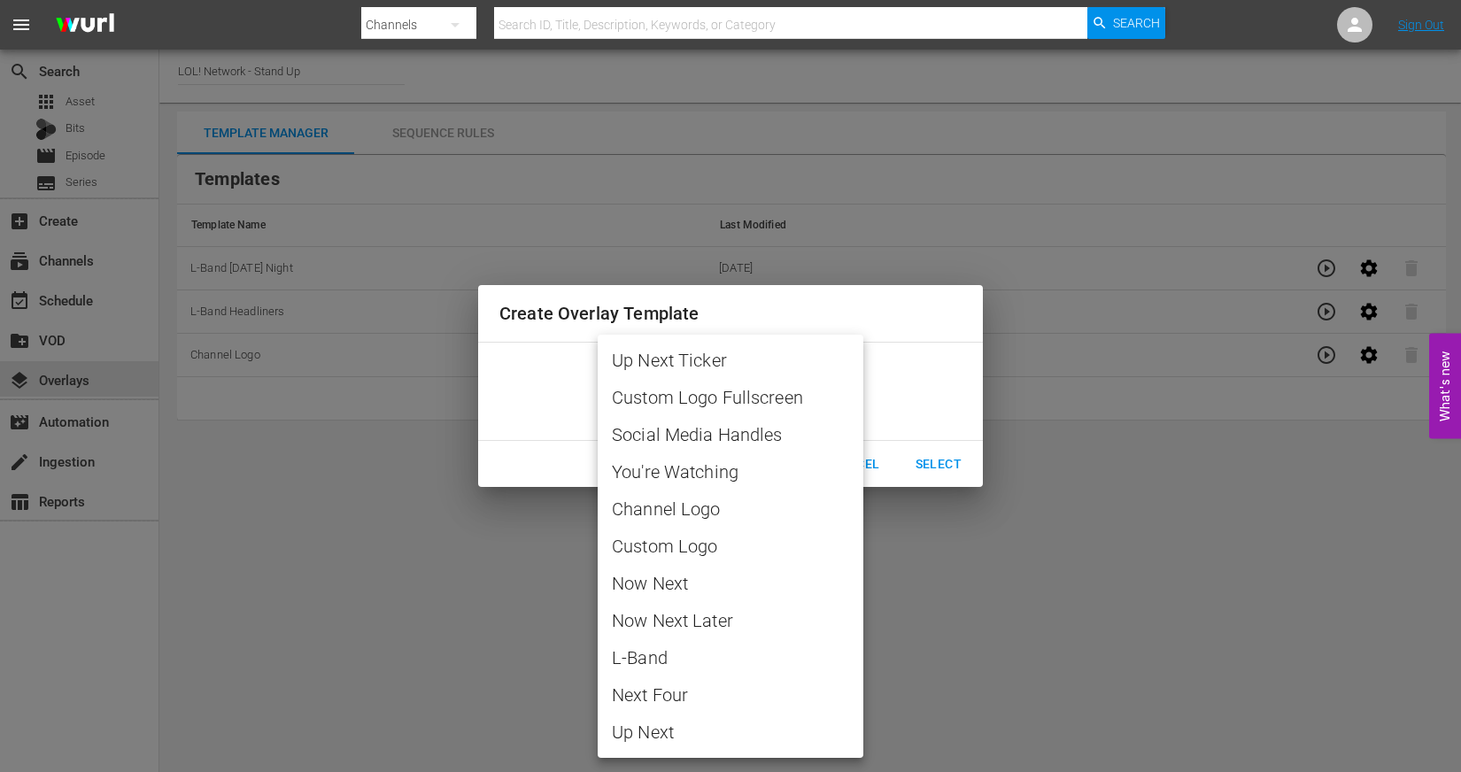
click at [841, 390] on body "menu Search By Channels Search ID, Title, Description, Keywords, or Category Se…" at bounding box center [730, 386] width 1461 height 772
click at [743, 465] on span "You're Watching" at bounding box center [730, 472] width 237 height 27
type input "You're Watching"
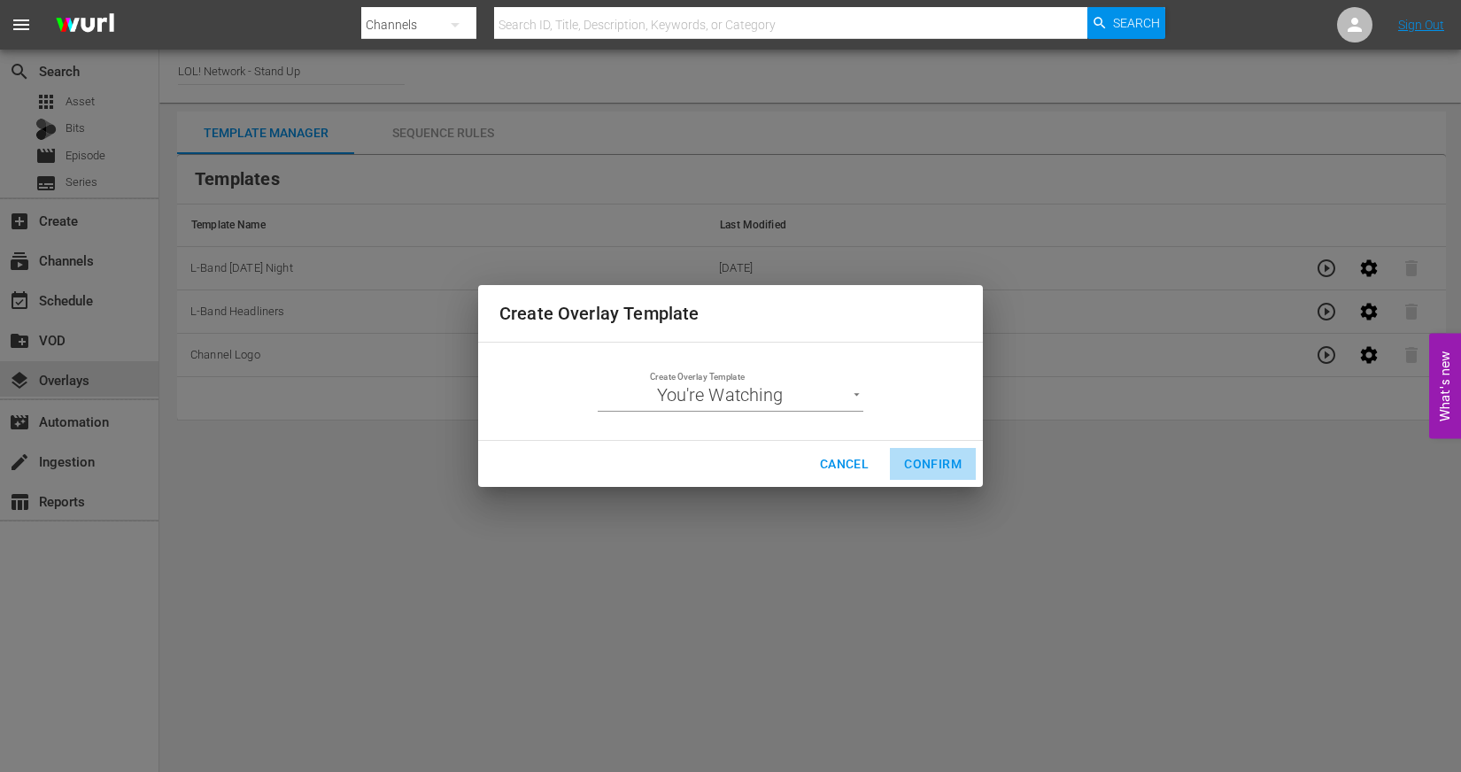
click at [929, 467] on span "Confirm" at bounding box center [933, 464] width 58 height 22
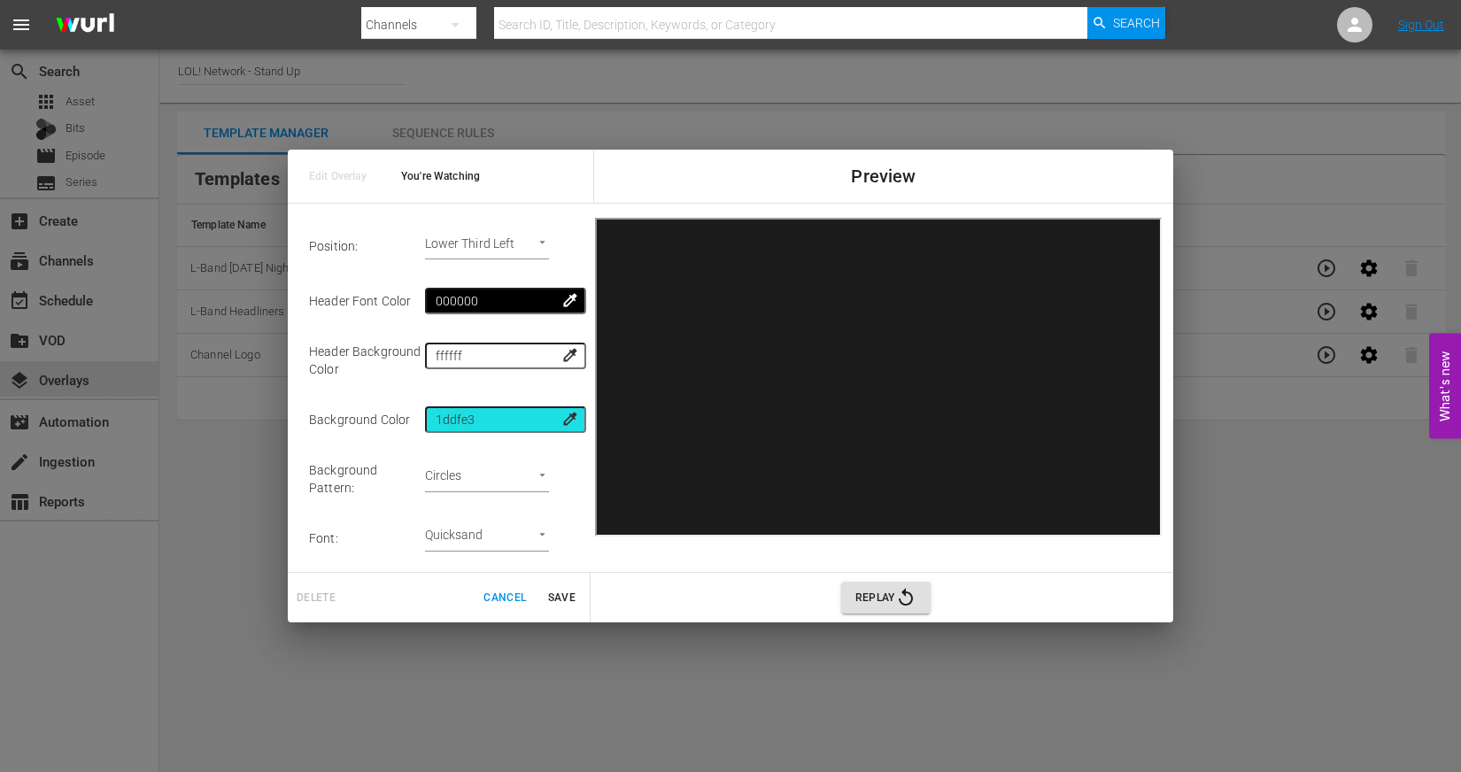
scroll to position [297, 0]
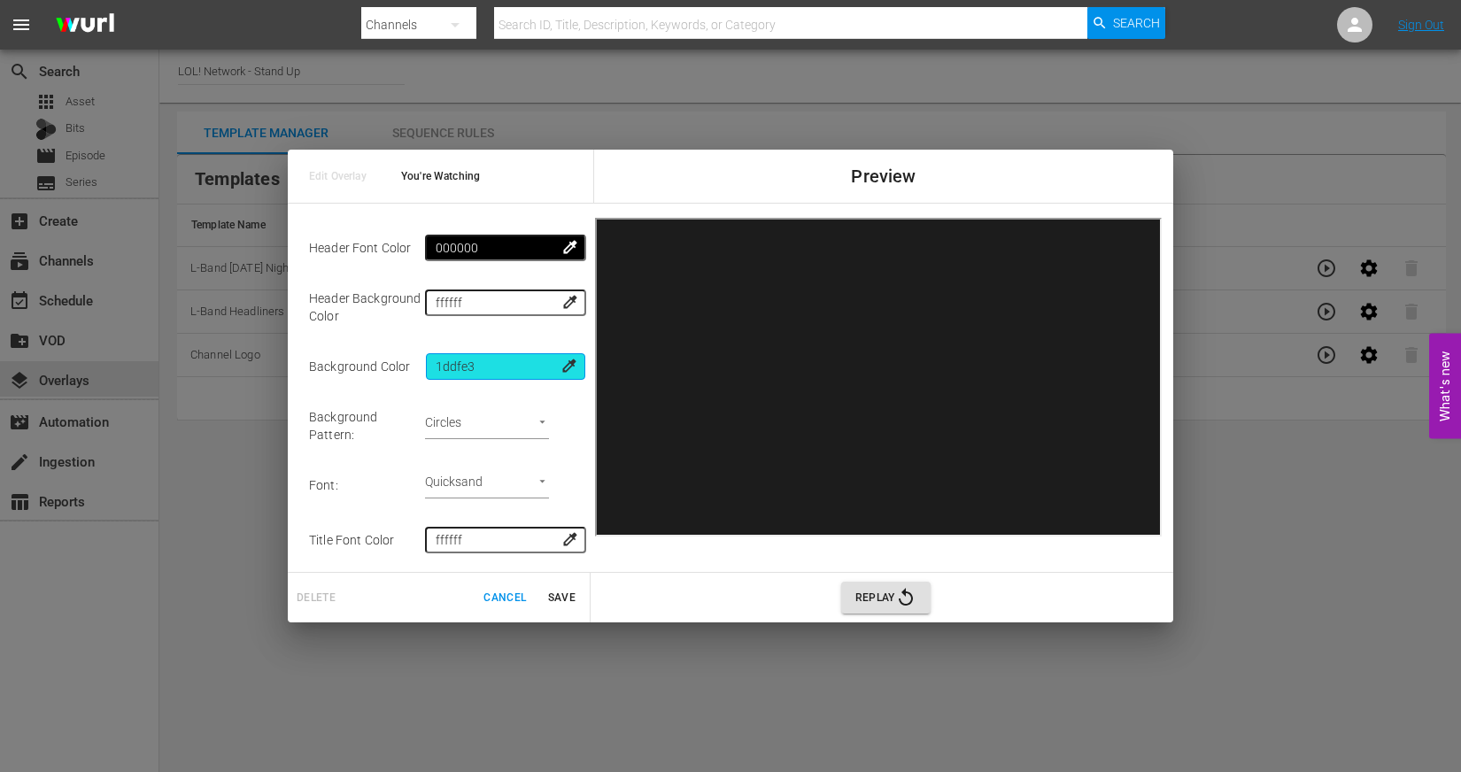
drag, startPoint x: 513, startPoint y: 374, endPoint x: 323, endPoint y: 376, distance: 189.5
click at [325, 376] on tr "Background Color 1ddfe3 colorize" at bounding box center [445, 366] width 272 height 55
drag, startPoint x: 510, startPoint y: 365, endPoint x: 382, endPoint y: 365, distance: 127.5
click at [382, 365] on tr "Background Color 1ddfe3 colorize" at bounding box center [445, 366] width 272 height 55
type input "2fc753"
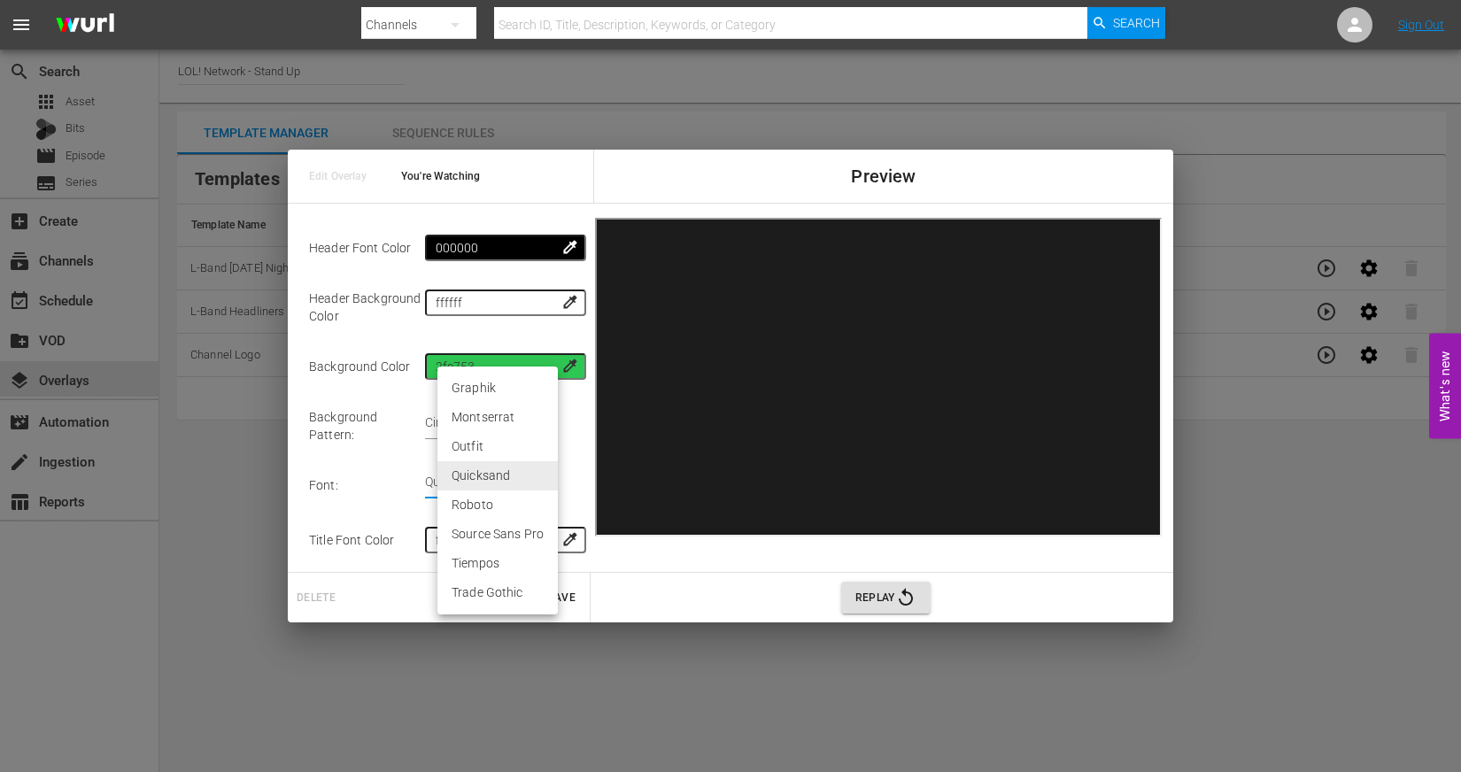
click at [552, 471] on body "menu Search By Channels Search ID, Title, Description, Keywords, or Category Se…" at bounding box center [730, 386] width 1461 height 772
click at [577, 469] on div at bounding box center [730, 386] width 1461 height 772
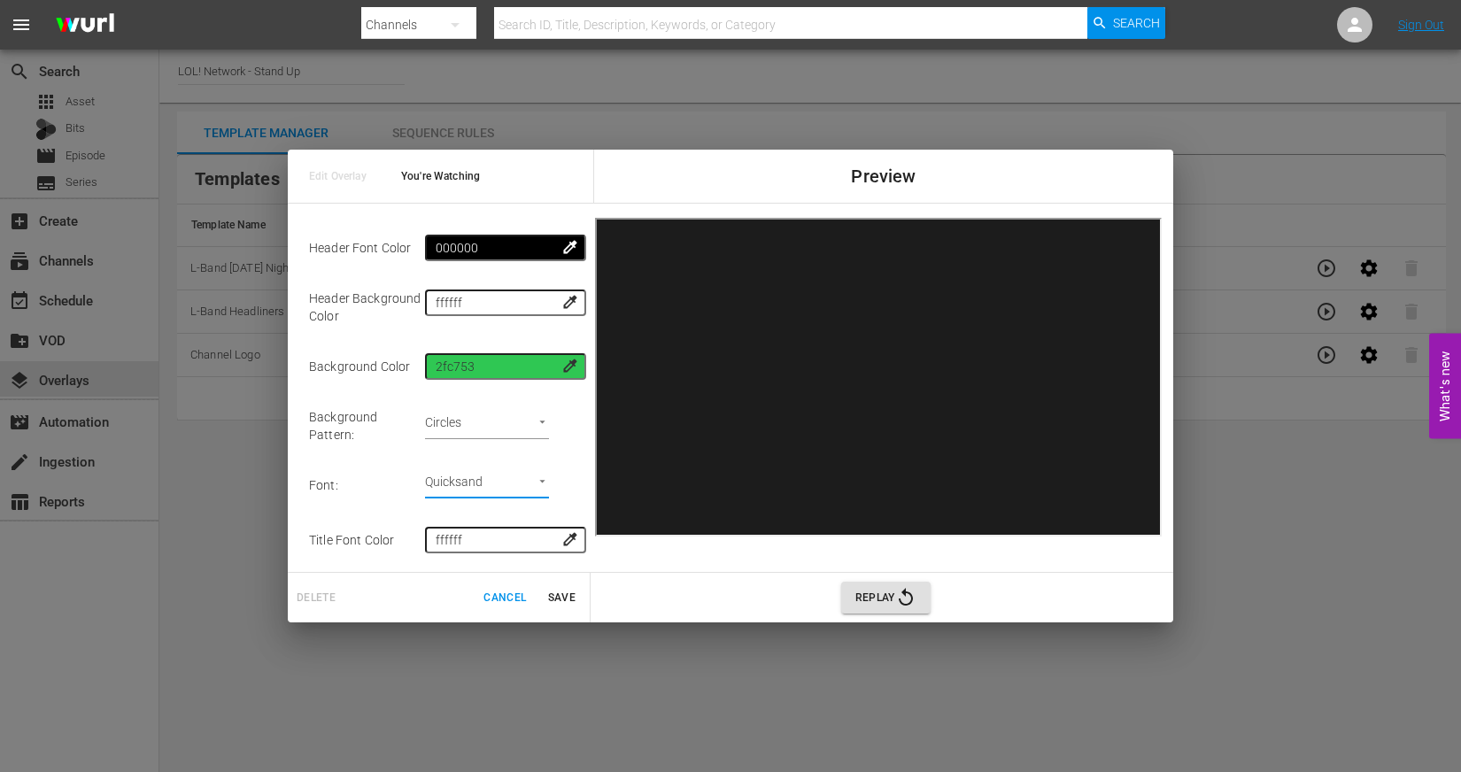
click at [552, 423] on body "menu Search By Channels Search ID, Title, Description, Keywords, or Category Se…" at bounding box center [730, 386] width 1461 height 772
click at [501, 452] on li "No Pattern" at bounding box center [481, 450] width 89 height 29
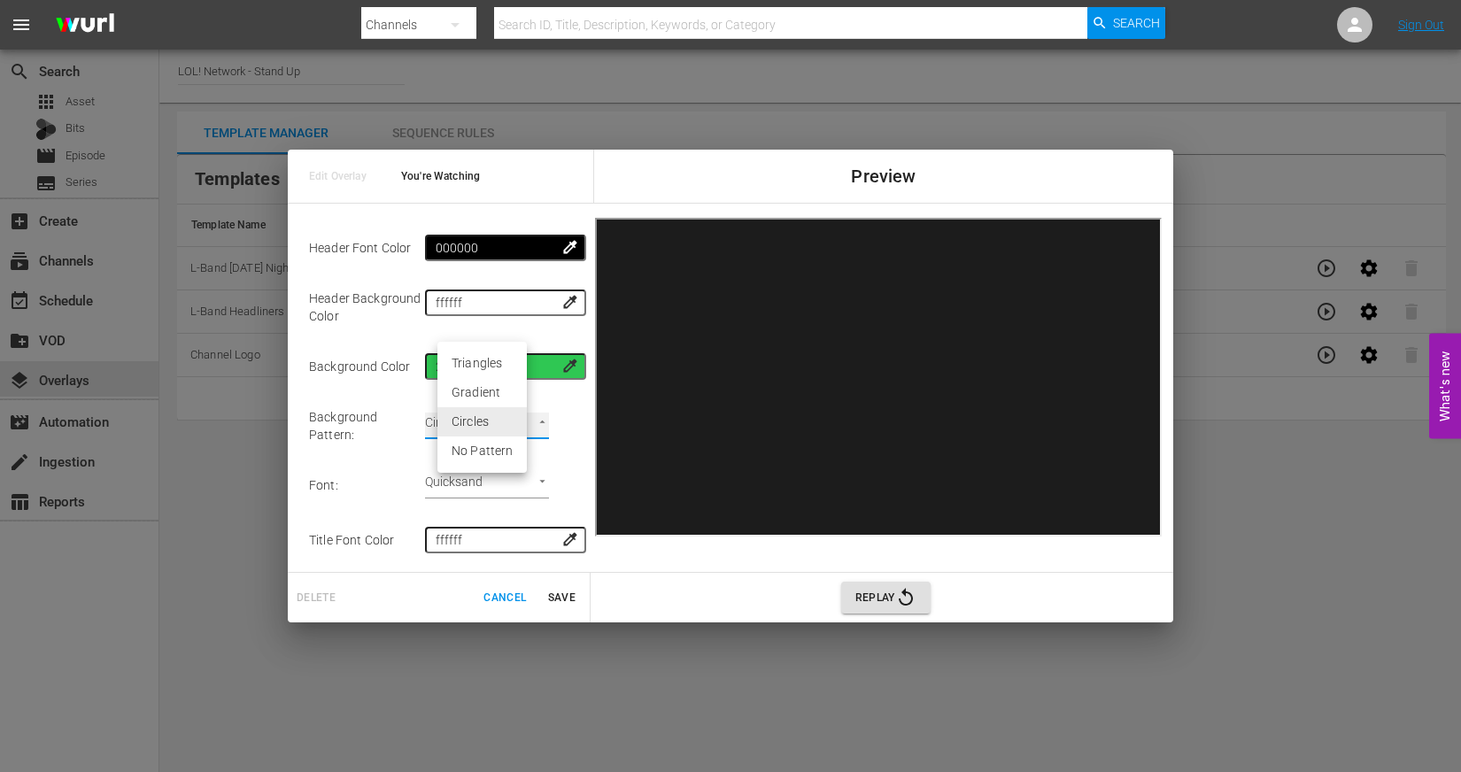
type input "none"
click at [554, 590] on span "Save" at bounding box center [561, 598] width 42 height 19
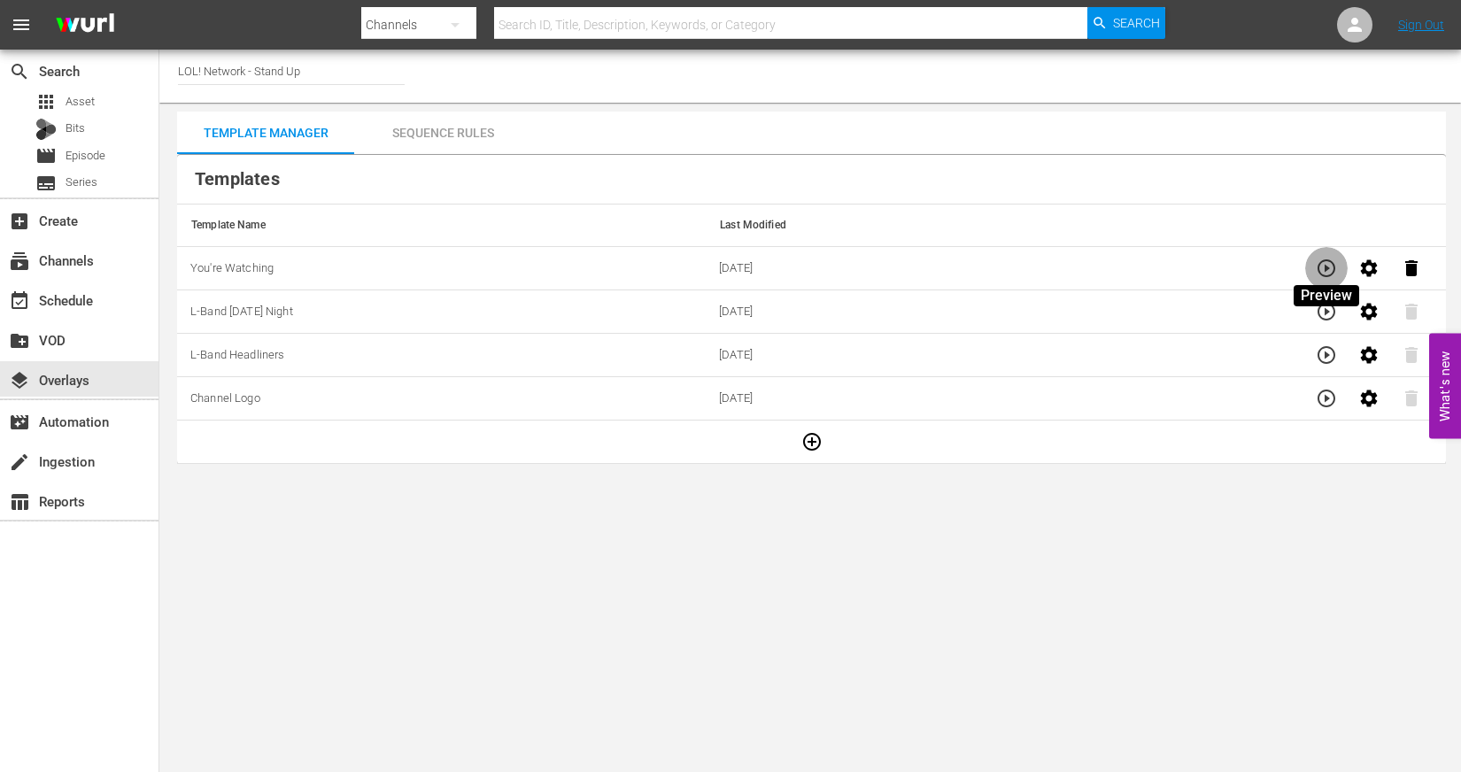
click at [1330, 259] on icon "button" at bounding box center [1326, 268] width 21 height 21
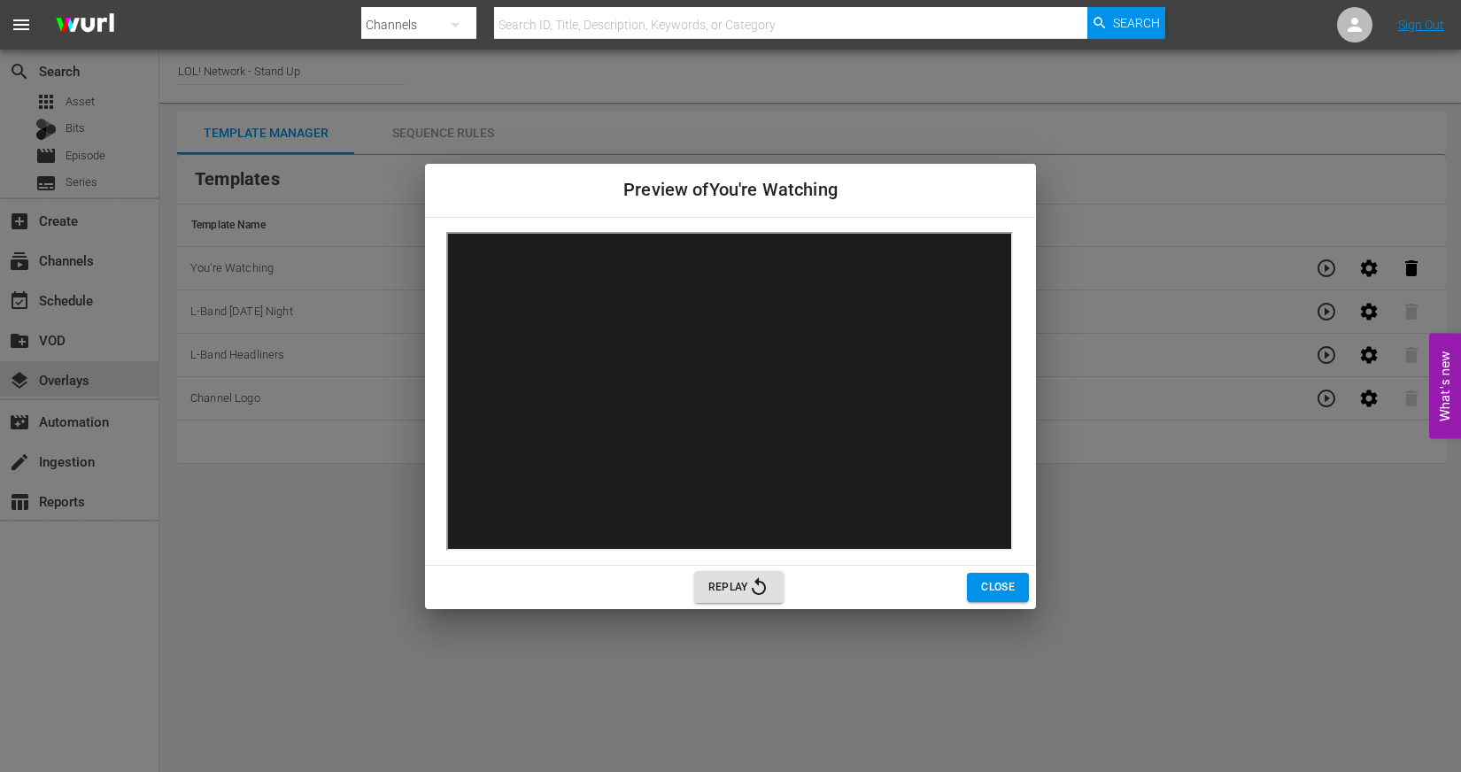
click at [983, 589] on span "Close" at bounding box center [998, 587] width 34 height 19
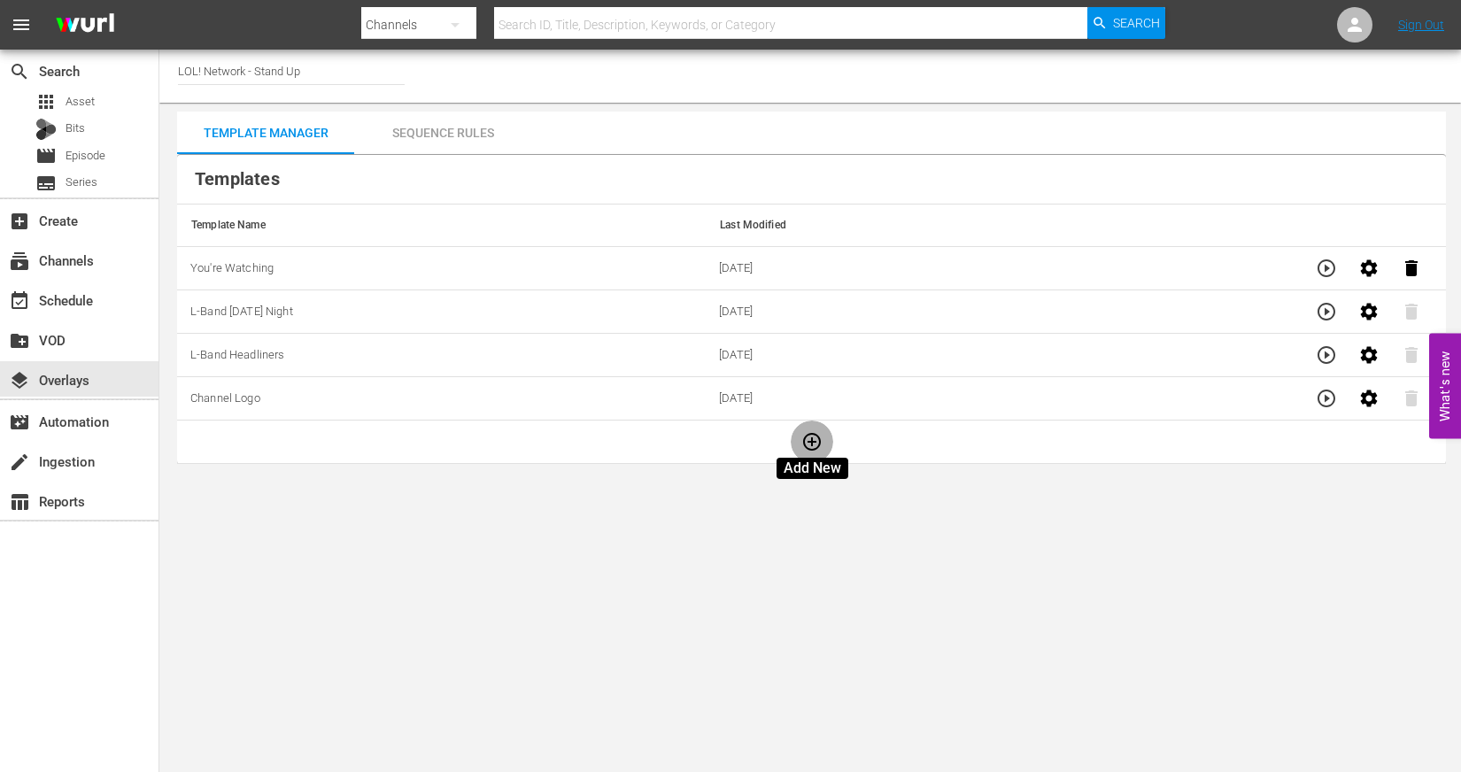
click at [822, 444] on icon "button" at bounding box center [811, 441] width 21 height 21
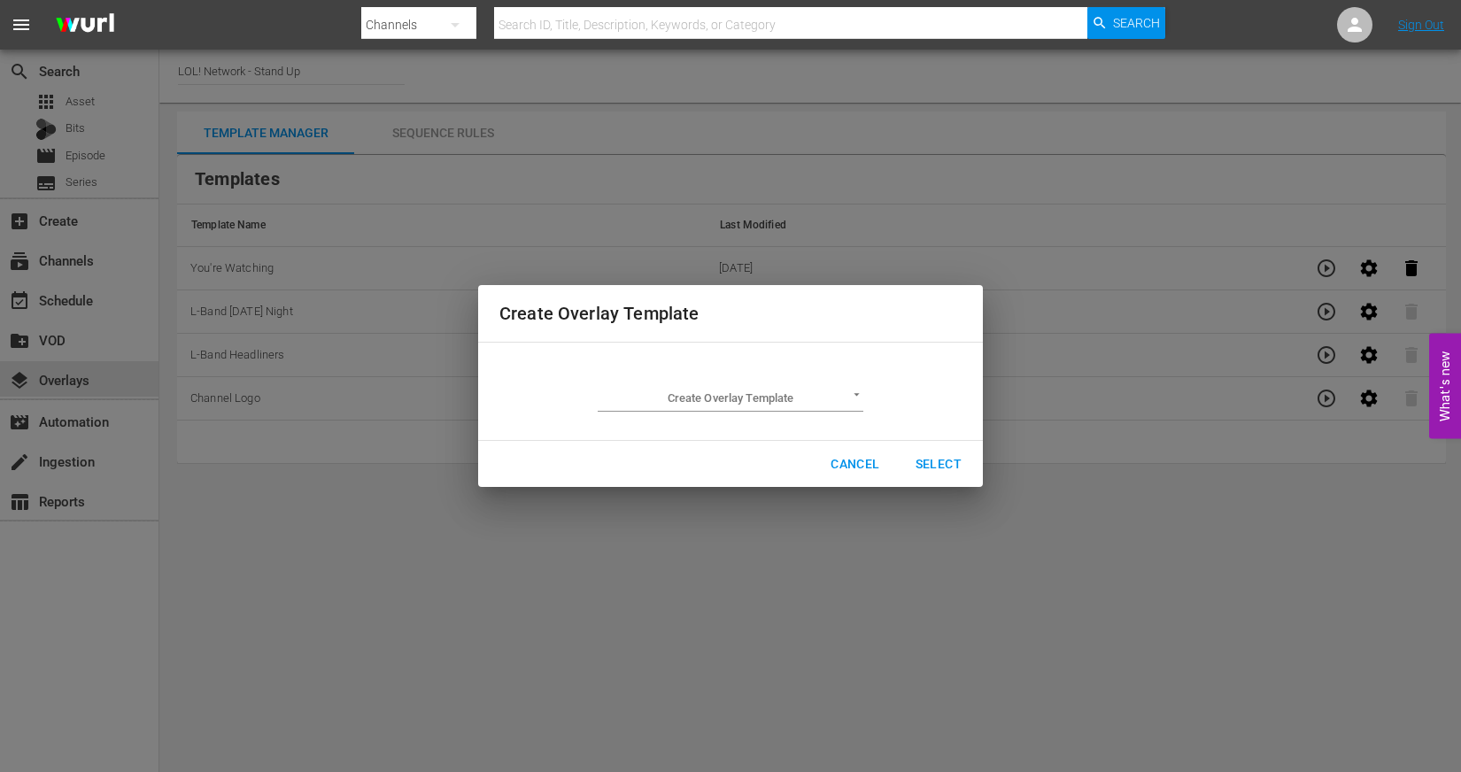
click at [863, 410] on td "Create Overlay Template ​" at bounding box center [730, 391] width 462 height 69
click at [861, 404] on body "menu Search By Channels Search ID, Title, Description, Keywords, or Category Se…" at bounding box center [730, 386] width 1461 height 772
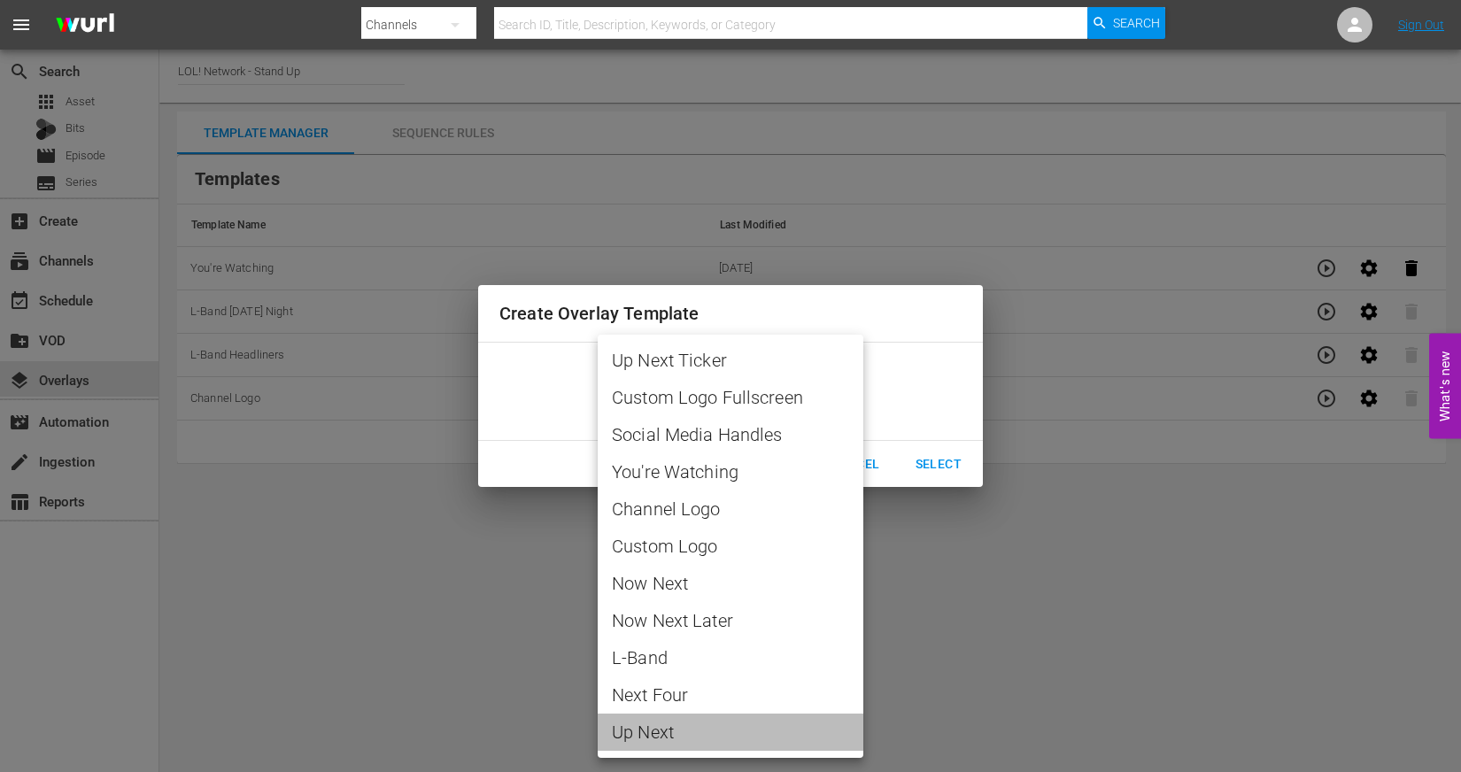
click at [634, 727] on span "Up Next" at bounding box center [730, 732] width 237 height 27
type input "Up Next"
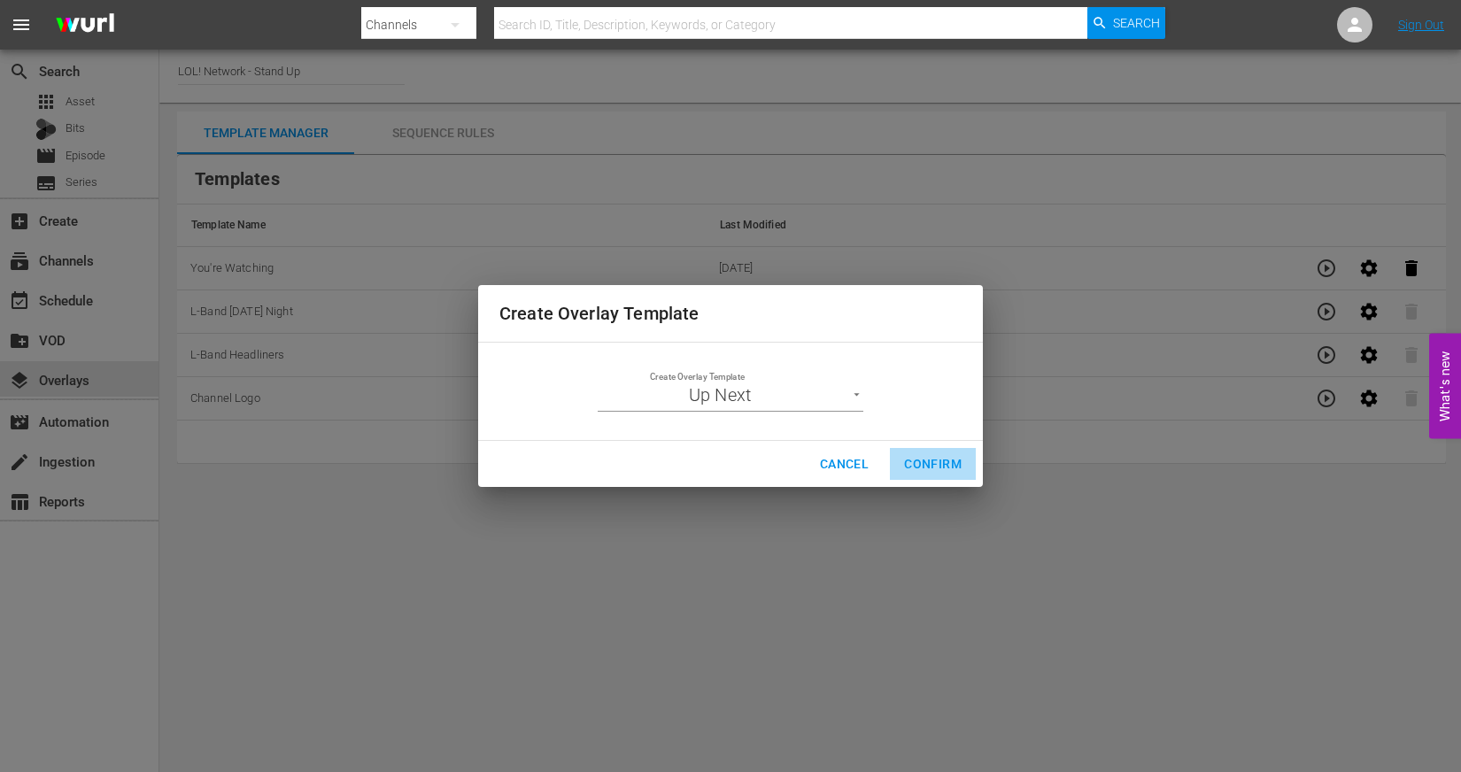
click at [931, 457] on span "Confirm" at bounding box center [933, 464] width 58 height 22
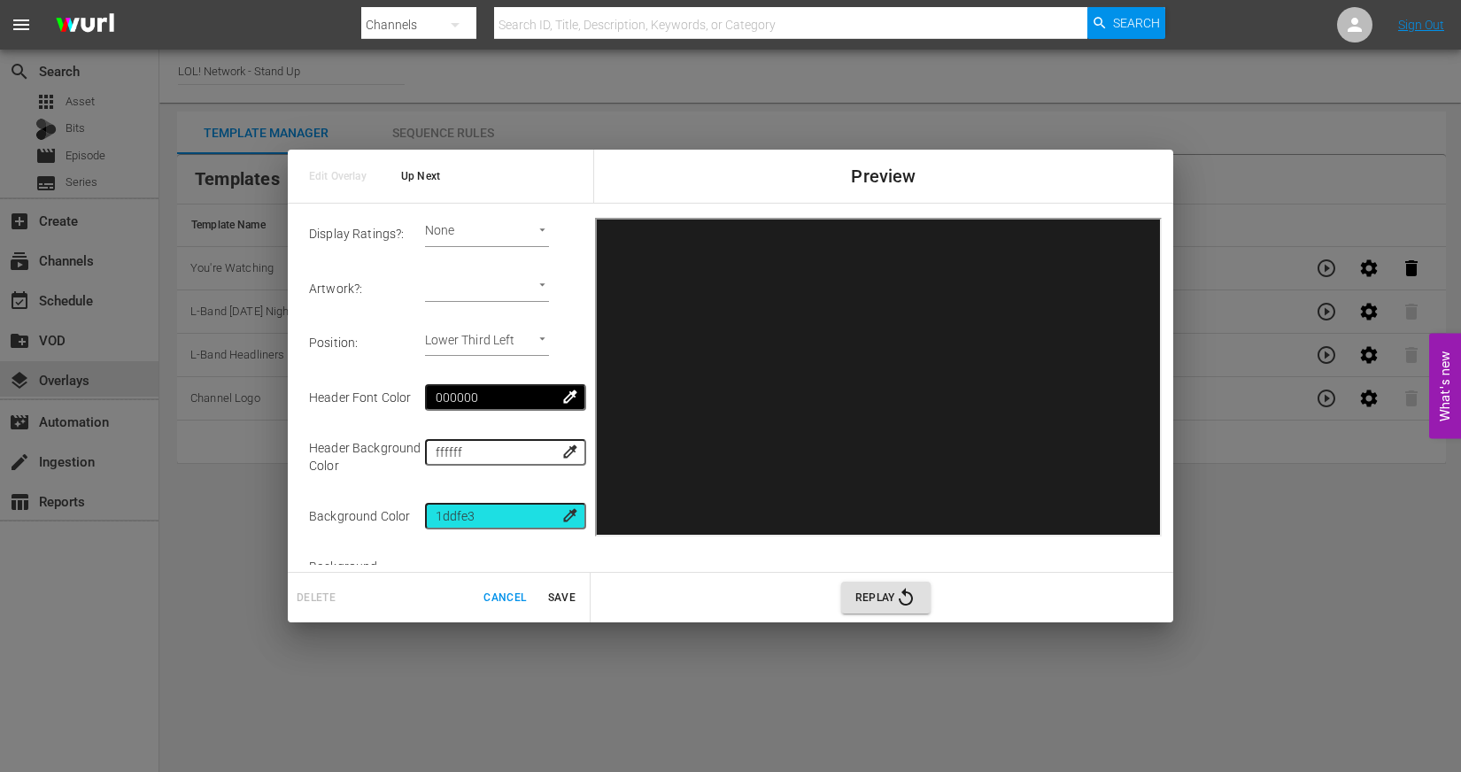
scroll to position [162, 0]
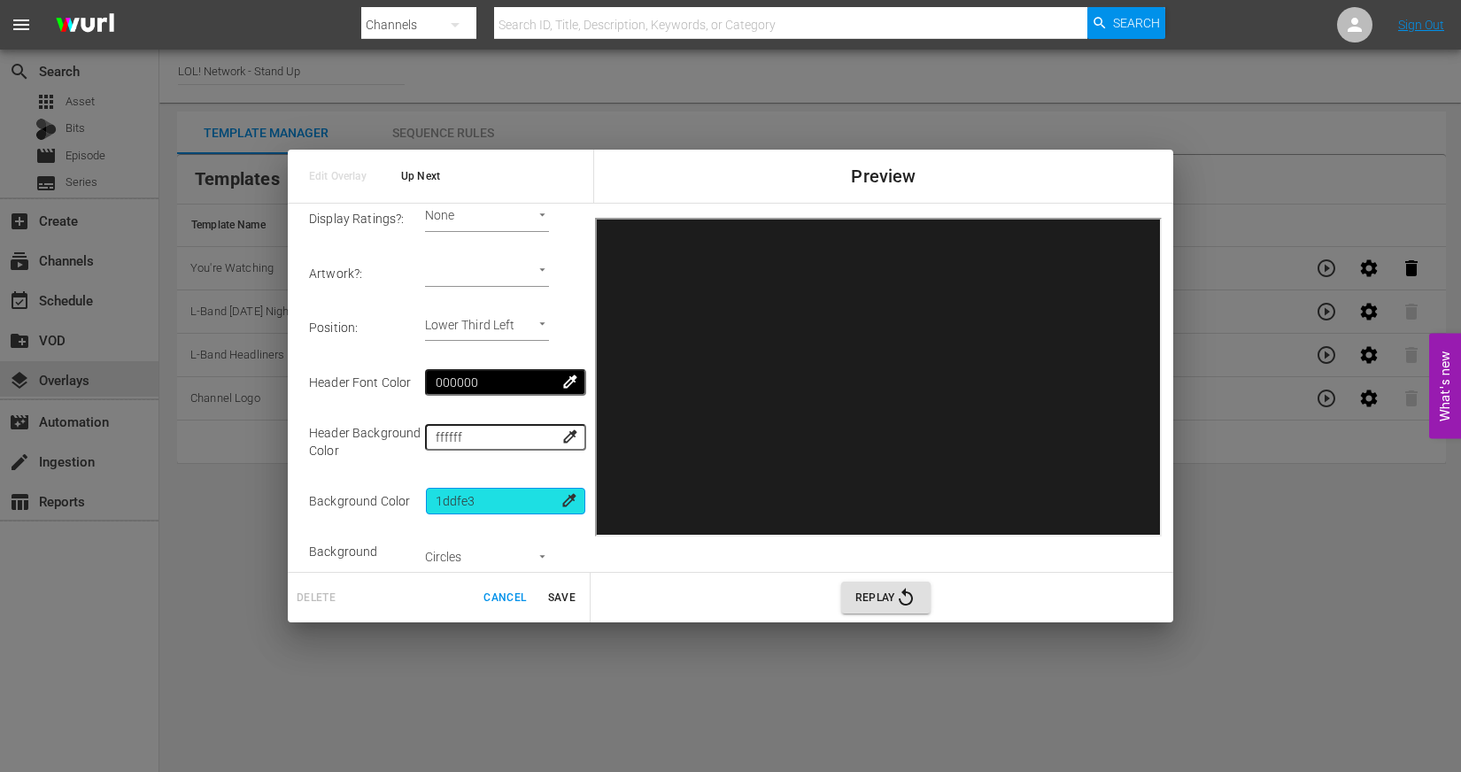
drag, startPoint x: 499, startPoint y: 498, endPoint x: 370, endPoint y: 495, distance: 129.3
click at [370, 495] on tr "Background Color 1ddfe3 colorize" at bounding box center [445, 501] width 272 height 55
type input "2fc753"
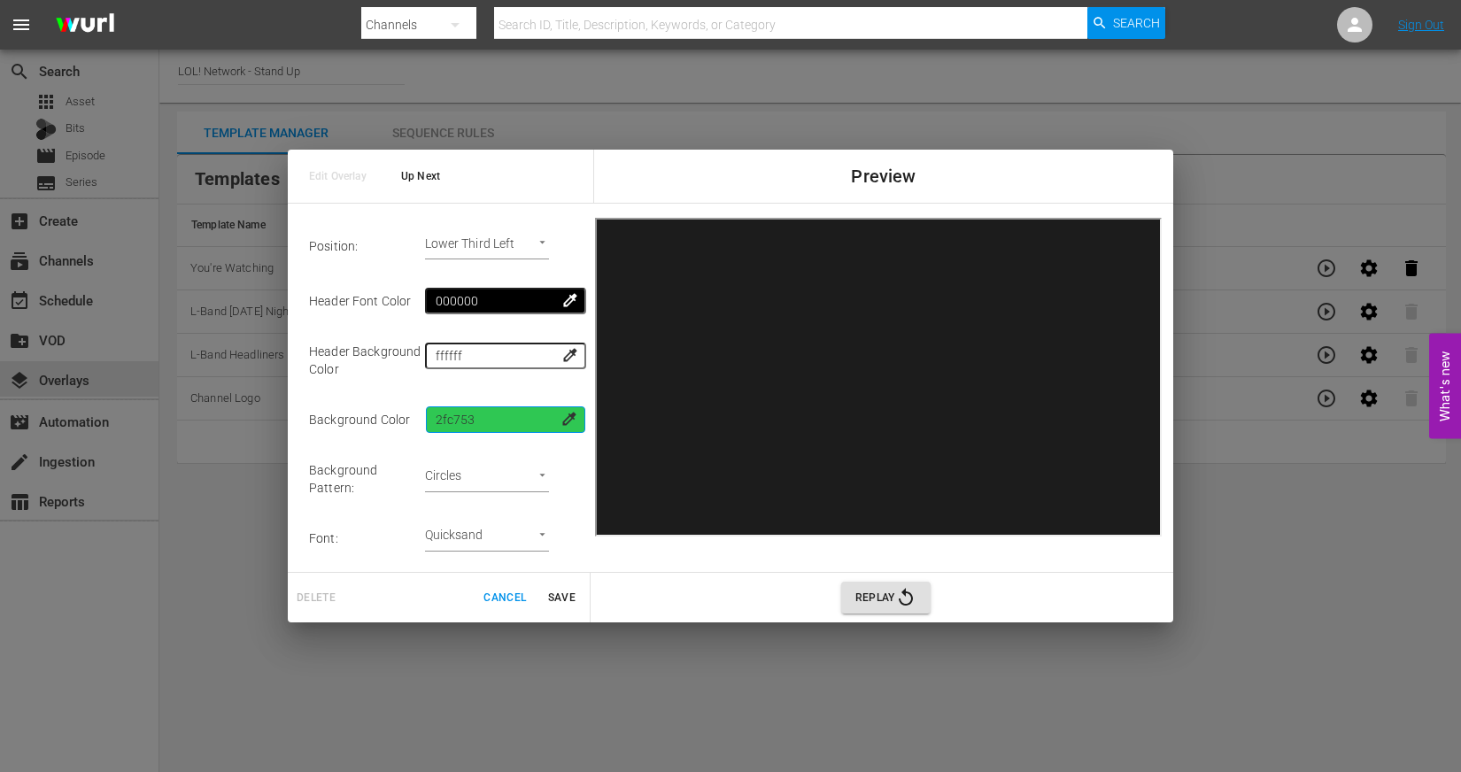
scroll to position [297, 0]
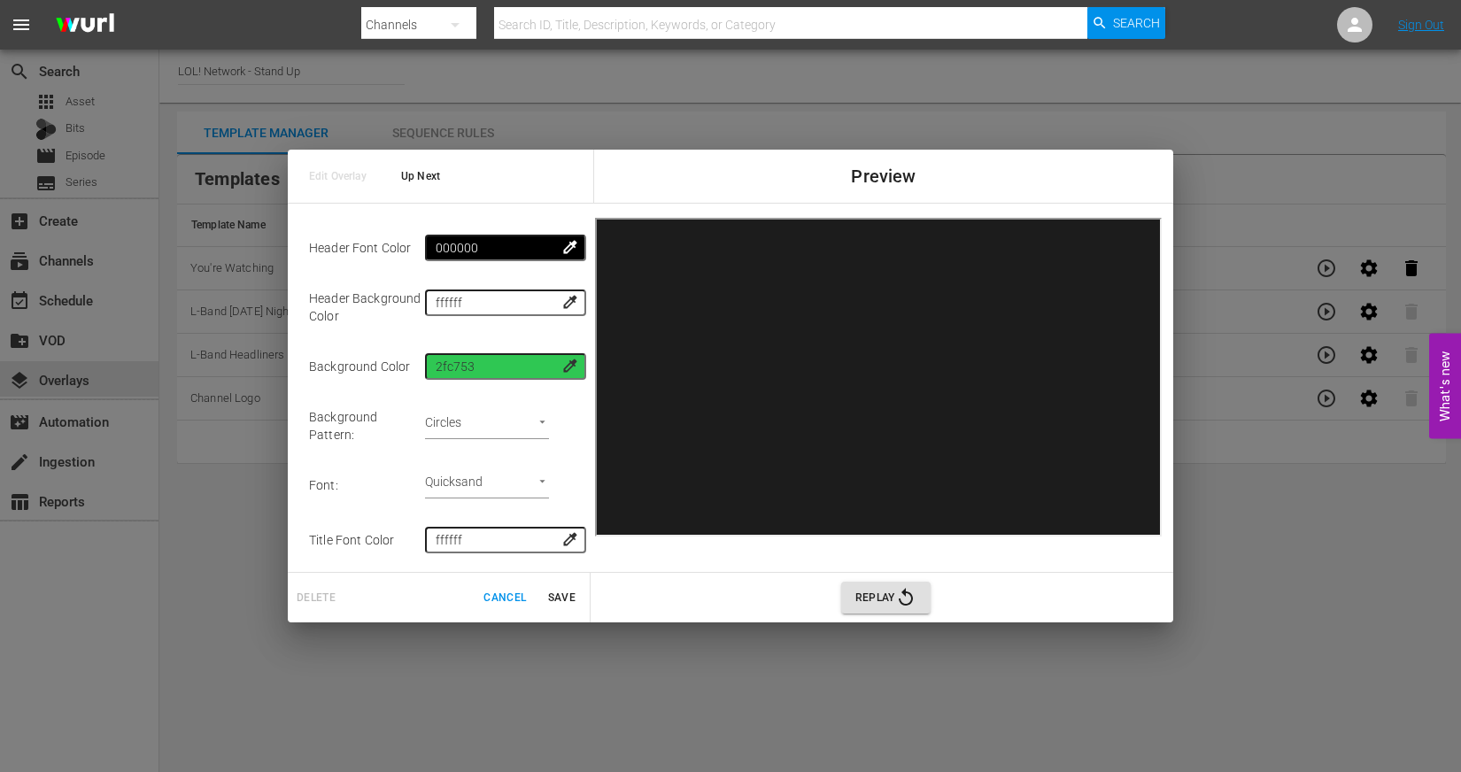
click at [537, 471] on body "menu Search By Channels Search ID, Title, Description, Keywords, or Category Se…" at bounding box center [730, 386] width 1461 height 772
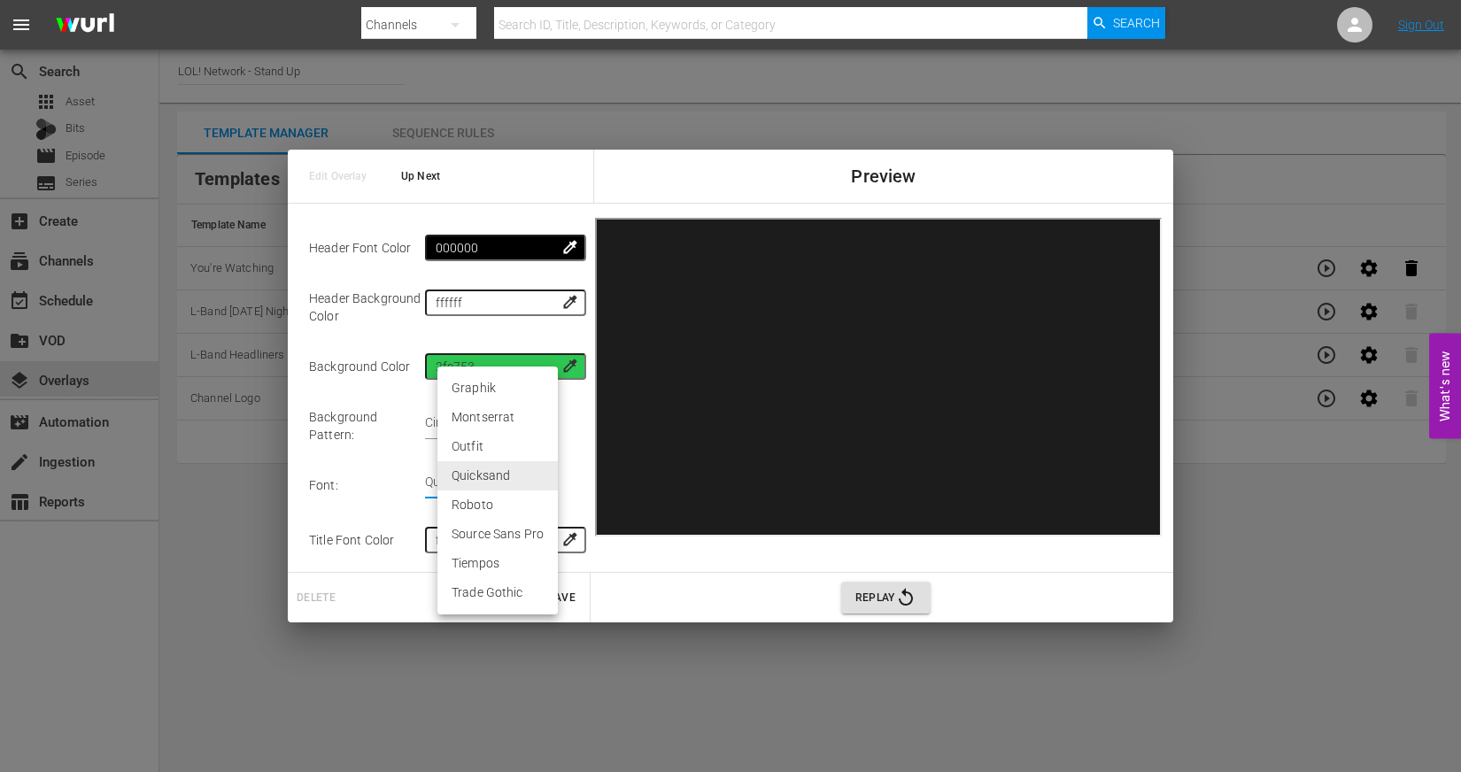
click at [398, 479] on div at bounding box center [730, 386] width 1461 height 772
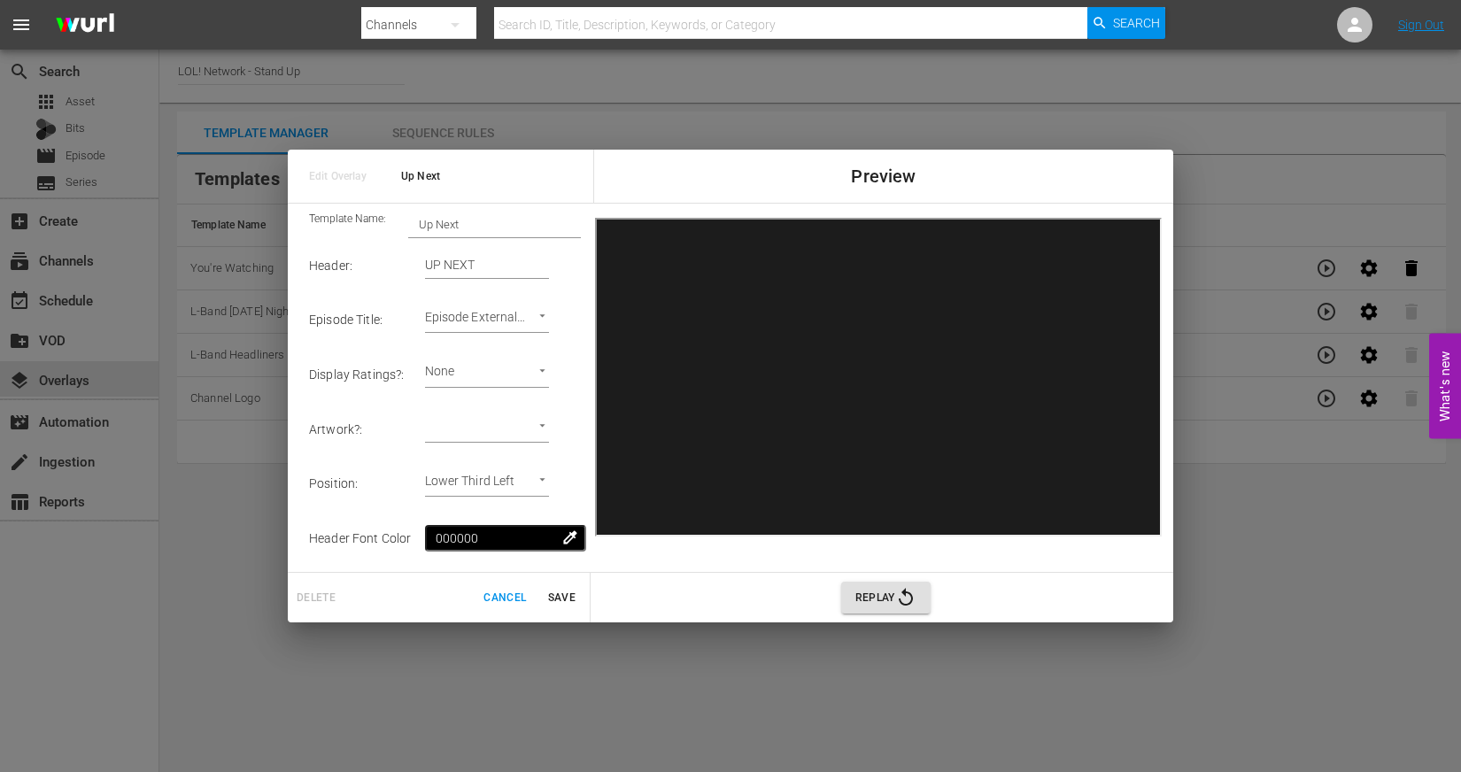
scroll to position [0, 0]
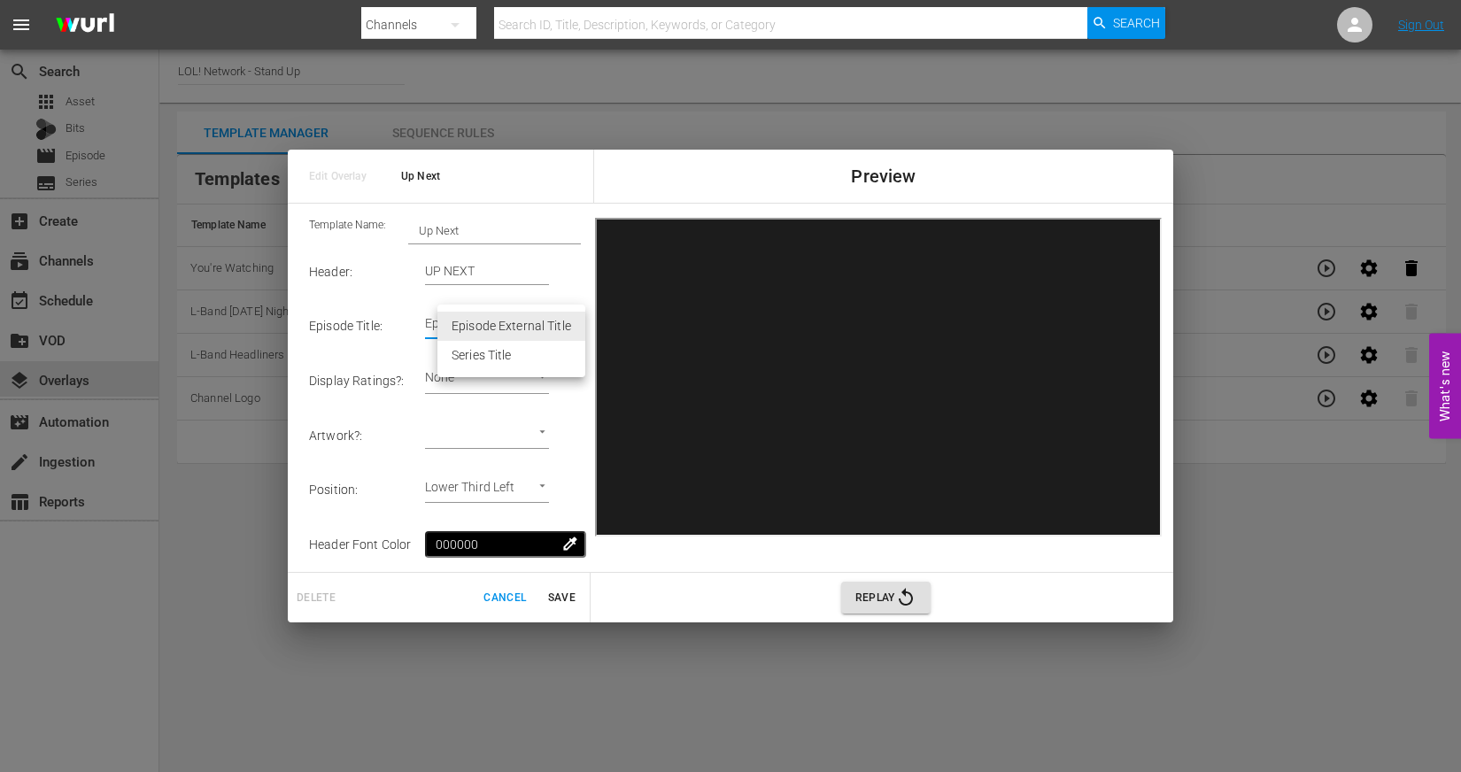
click at [553, 319] on body "menu Search By Channels Search ID, Title, Description, Keywords, or Category Se…" at bounding box center [730, 386] width 1461 height 772
click at [494, 361] on li "Series Title" at bounding box center [511, 355] width 148 height 29
type input "Series Title 2"
click at [385, 359] on td "Display Ratings? :" at bounding box center [367, 380] width 116 height 55
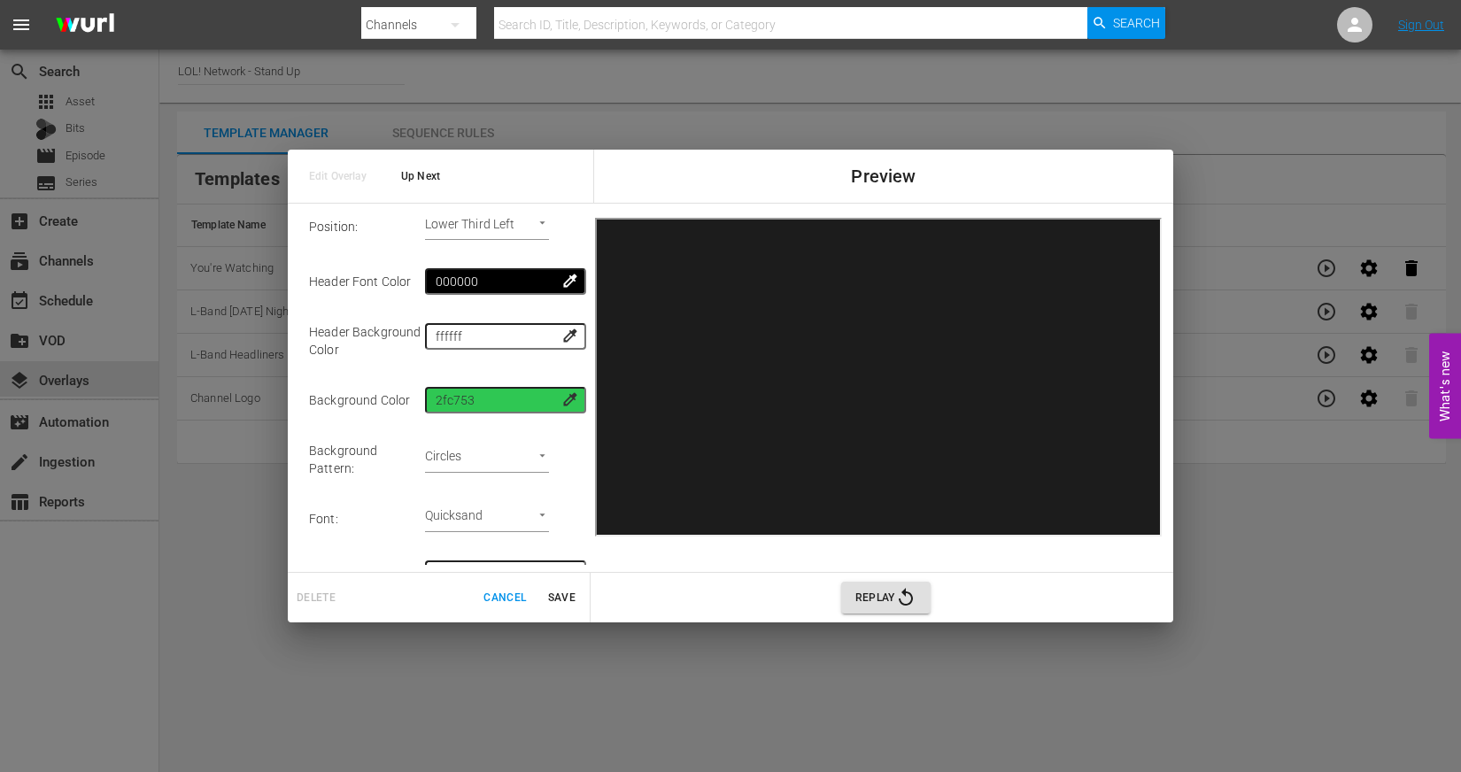
scroll to position [297, 0]
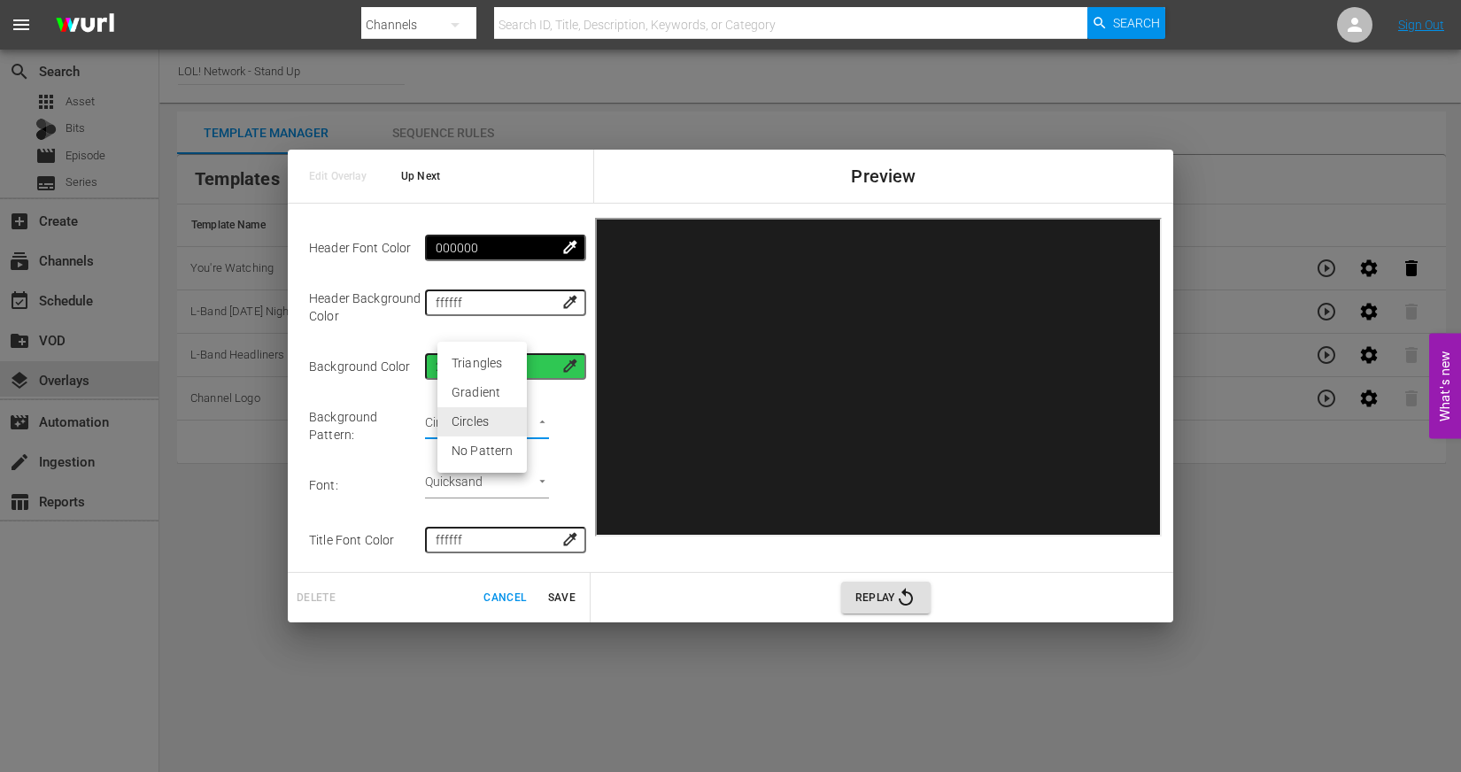
click at [515, 411] on body "menu Search By Channels Search ID, Title, Description, Keywords, or Category Se…" at bounding box center [730, 386] width 1461 height 772
click at [491, 452] on li "No Pattern" at bounding box center [481, 450] width 89 height 29
type input "none"
click at [556, 599] on span "Save" at bounding box center [561, 598] width 42 height 19
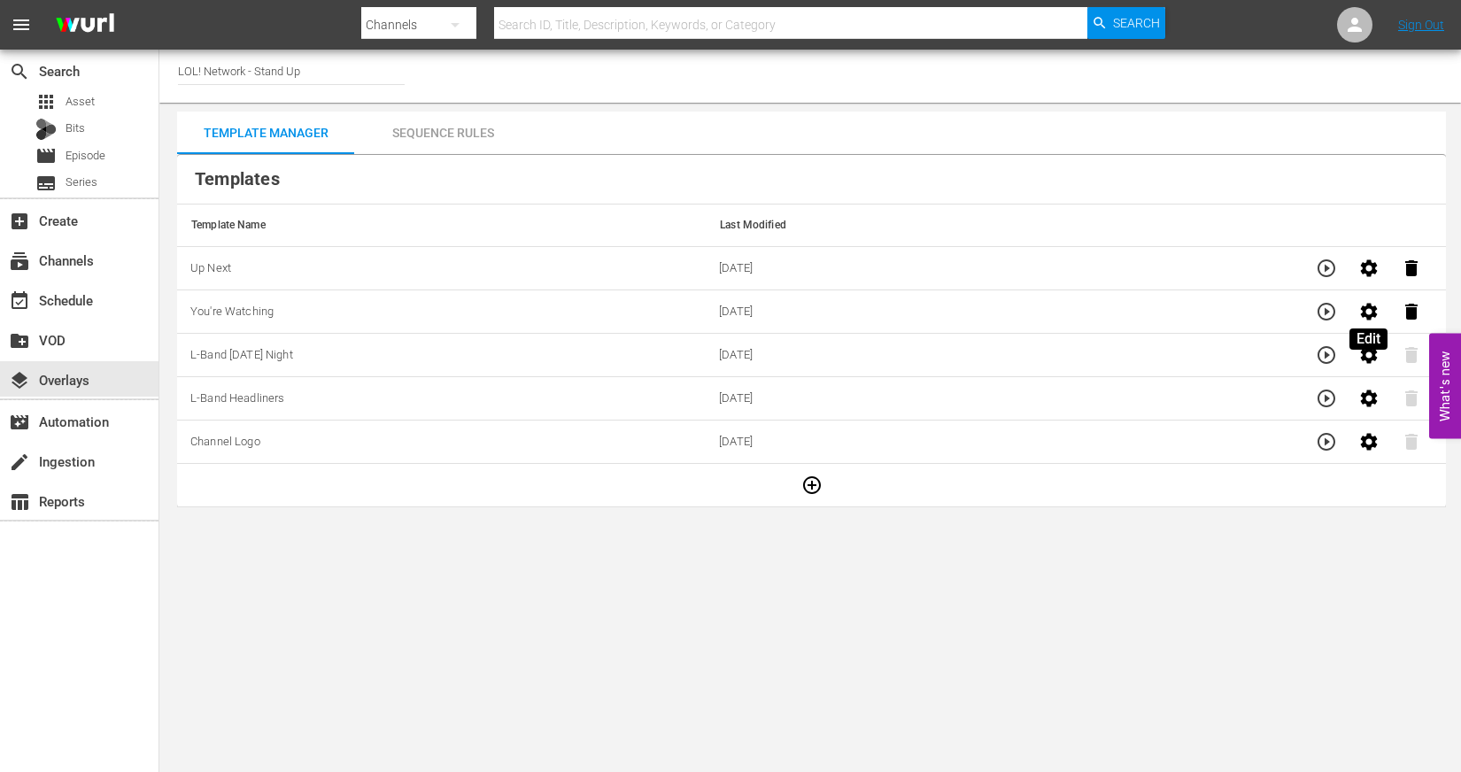
click at [1376, 319] on icon "button" at bounding box center [1368, 311] width 21 height 21
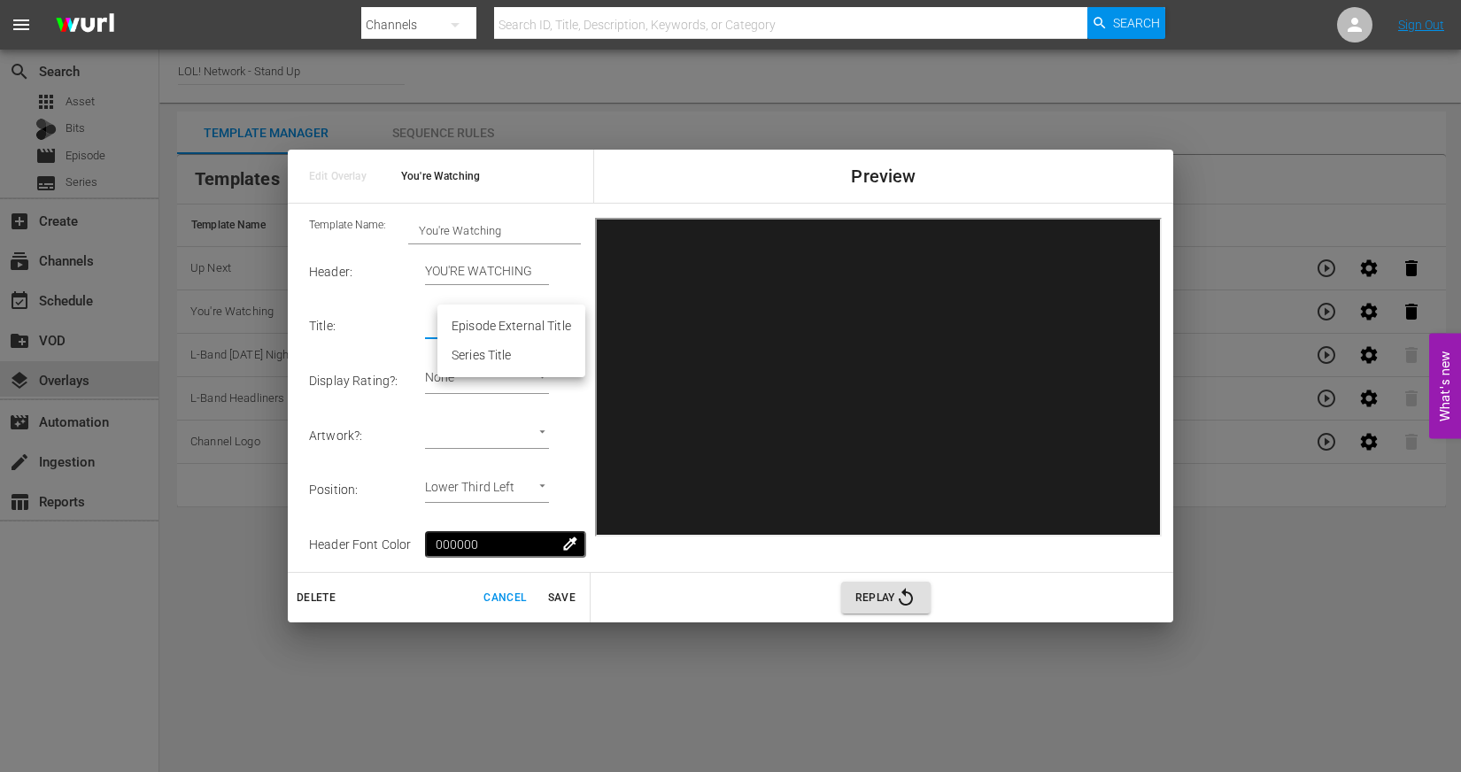
click at [551, 317] on body "menu Search By Channels Search ID, Title, Description, Keywords, or Category Se…" at bounding box center [730, 386] width 1461 height 772
click at [498, 349] on li "Series Title" at bounding box center [511, 355] width 148 height 29
type input "Series Title 1"
click at [559, 602] on span "Save" at bounding box center [561, 598] width 42 height 19
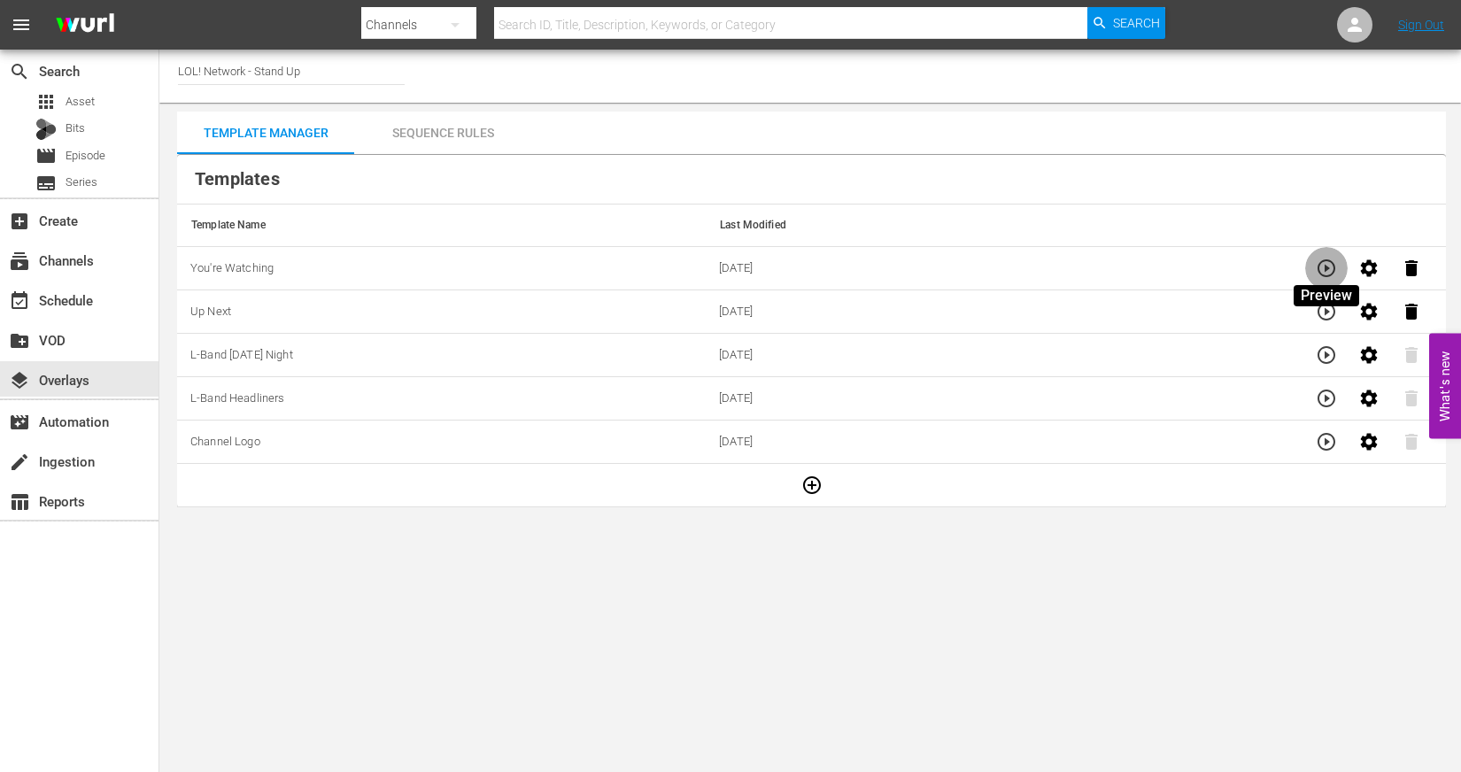
click at [1330, 275] on icon "button" at bounding box center [1326, 268] width 21 height 21
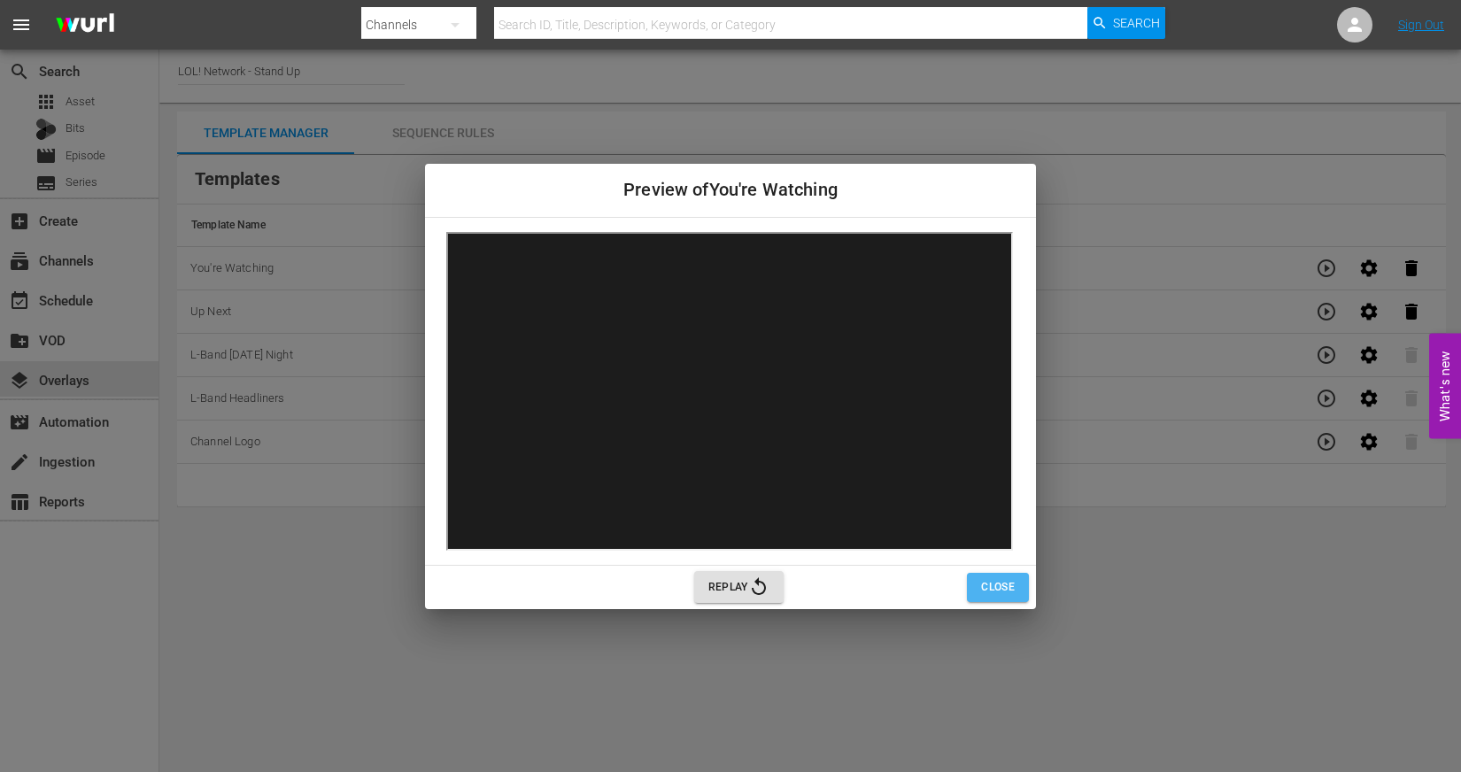
click at [1008, 596] on button "Close" at bounding box center [998, 587] width 62 height 29
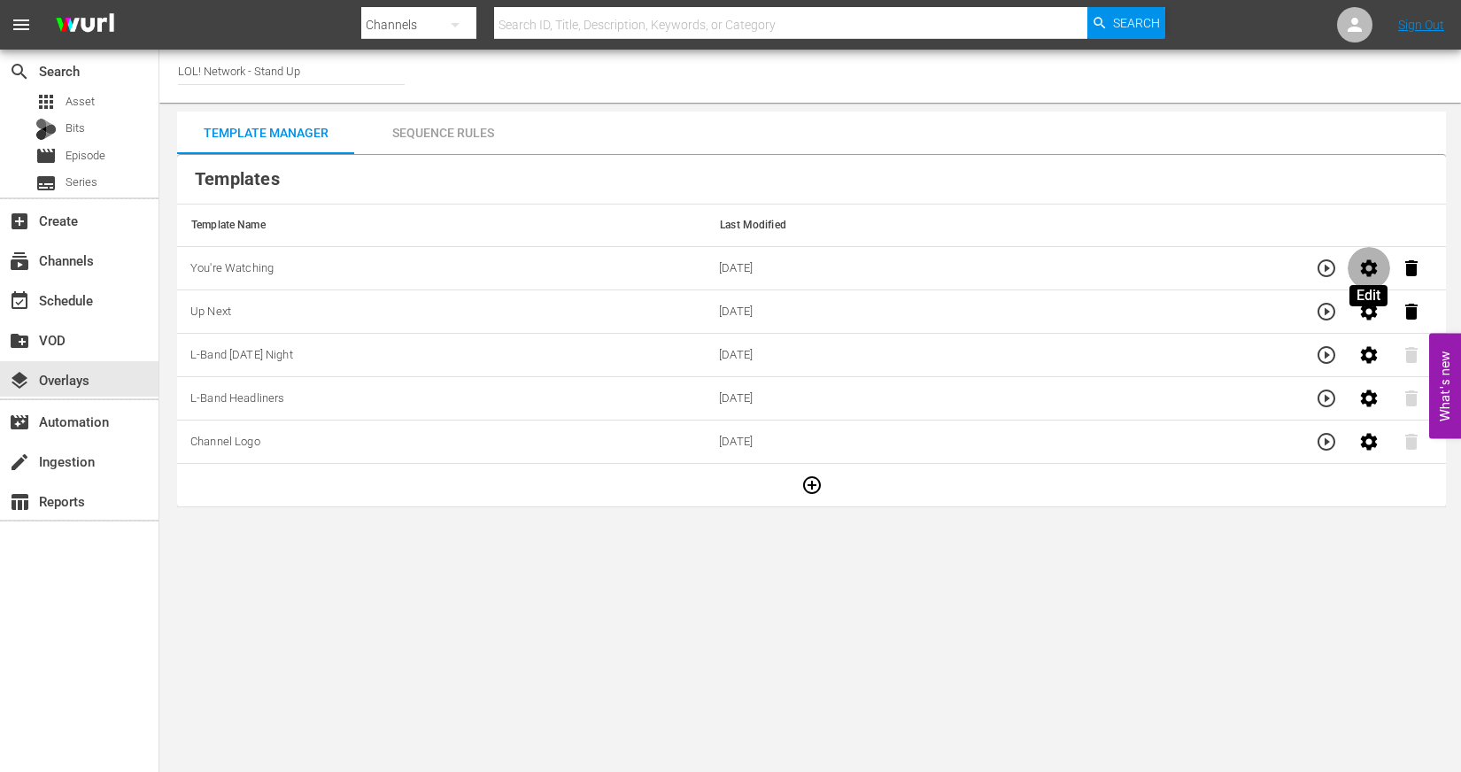
click at [1361, 267] on icon "button" at bounding box center [1368, 268] width 21 height 21
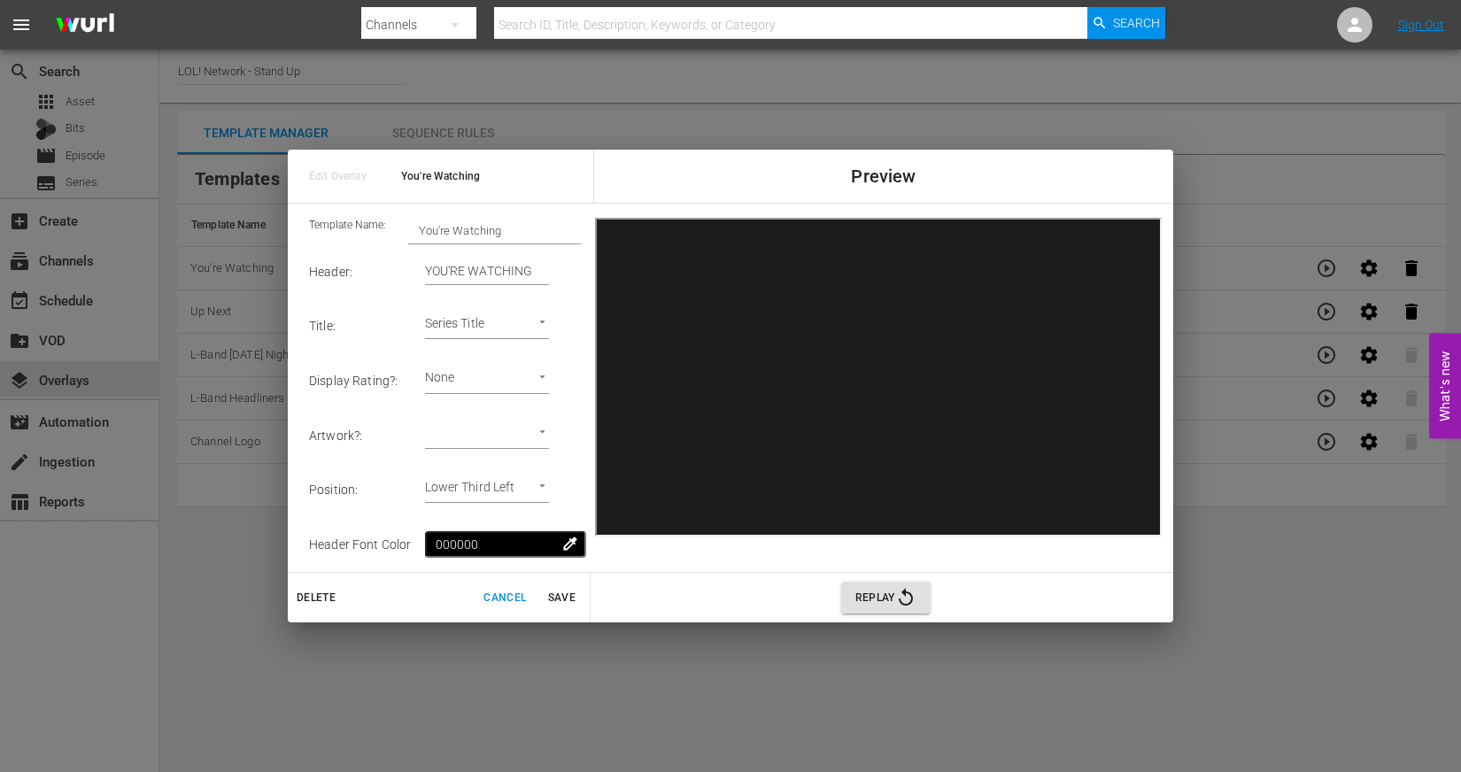
click at [700, 87] on div "Edit Overlay You're Watching Preview Template Name: You're Watching Header : YO…" at bounding box center [730, 386] width 1461 height 772
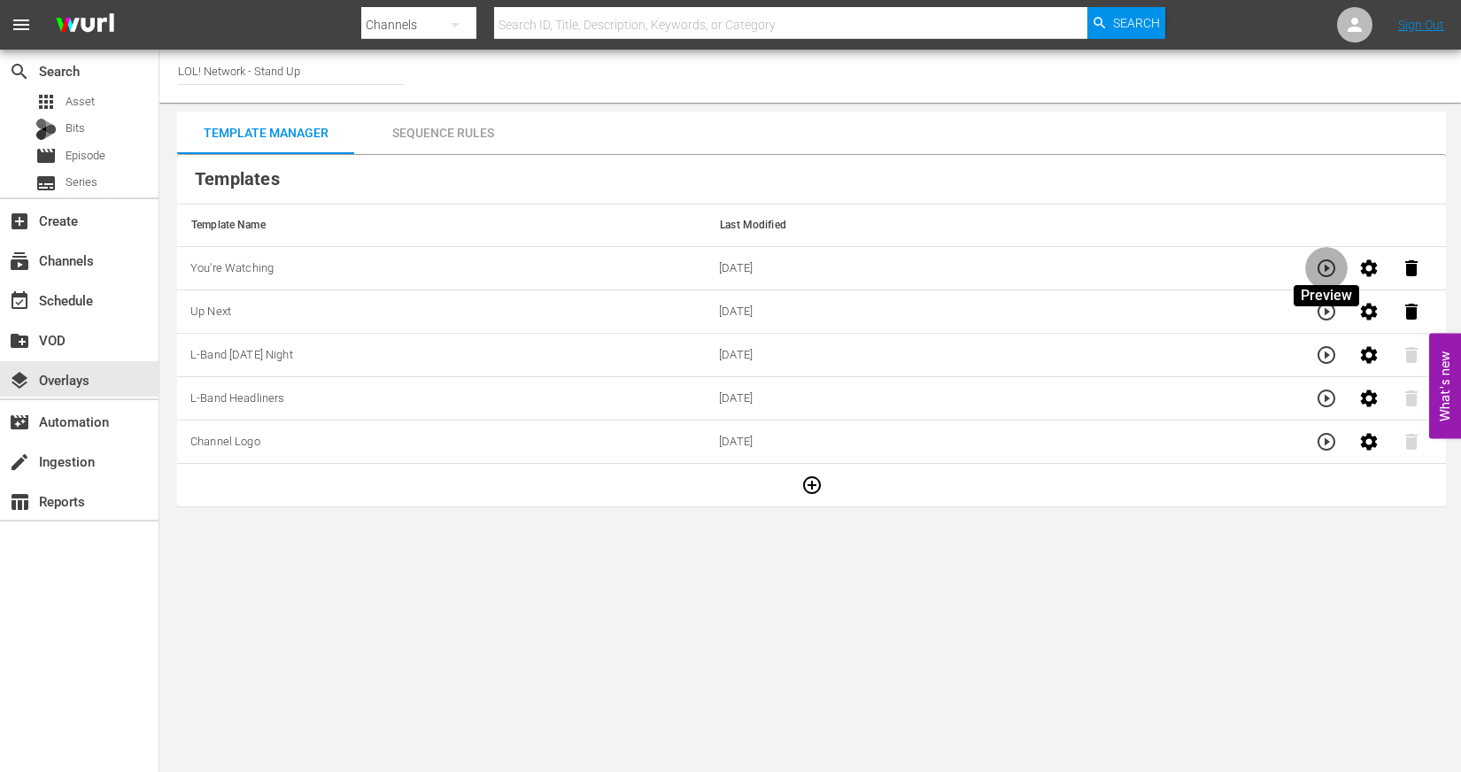
click at [1330, 267] on icon "button" at bounding box center [1326, 268] width 21 height 21
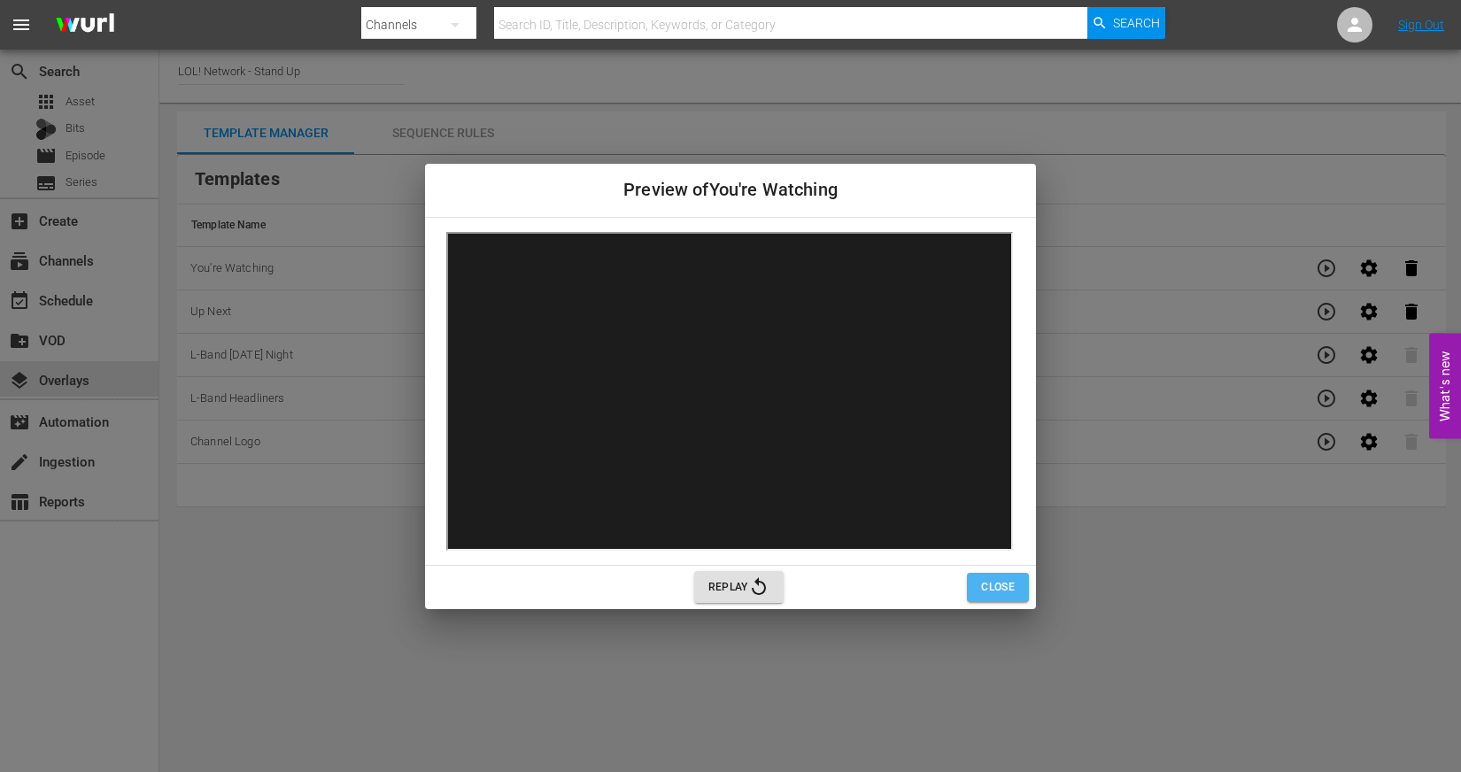
click at [970, 594] on button "Close" at bounding box center [998, 587] width 62 height 29
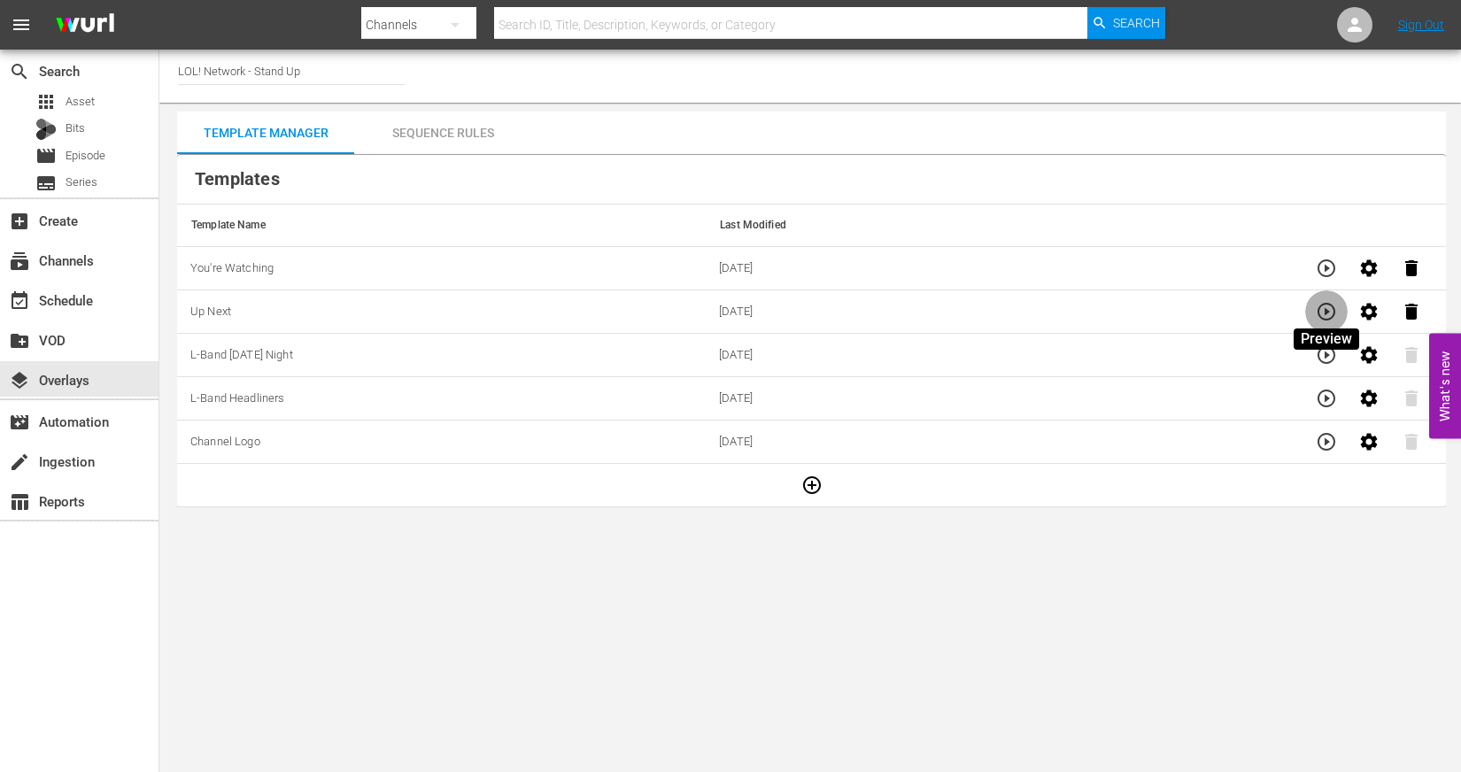
click at [1322, 305] on icon "button" at bounding box center [1326, 311] width 21 height 21
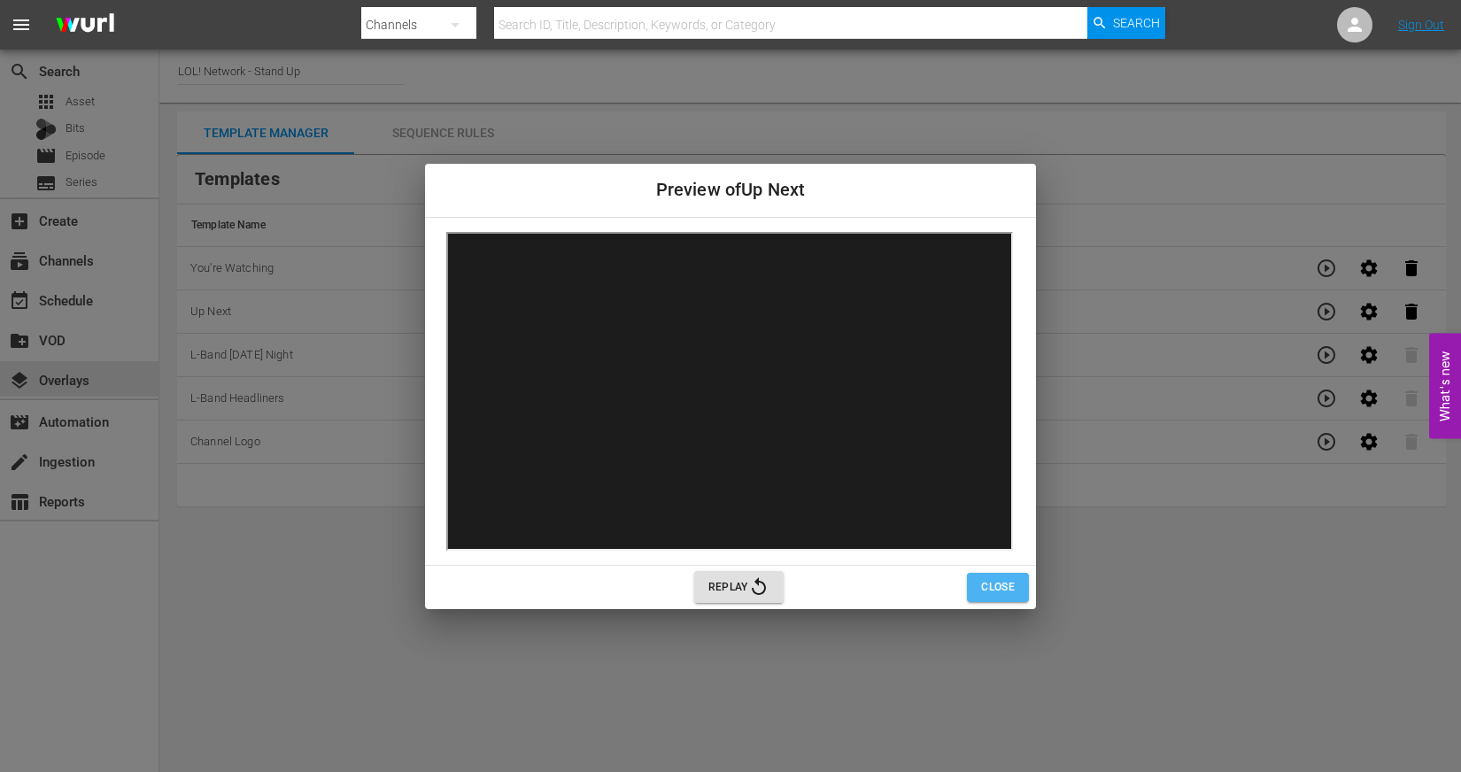
click at [997, 580] on span "Close" at bounding box center [998, 587] width 34 height 19
